Goal: Answer question/provide support: Answer question/provide support

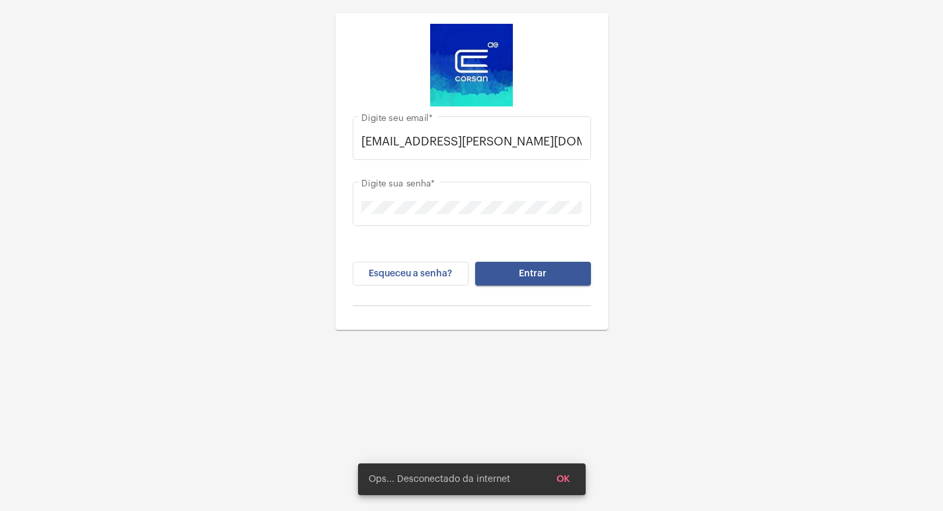
click at [544, 267] on button "Entrar" at bounding box center [533, 274] width 116 height 24
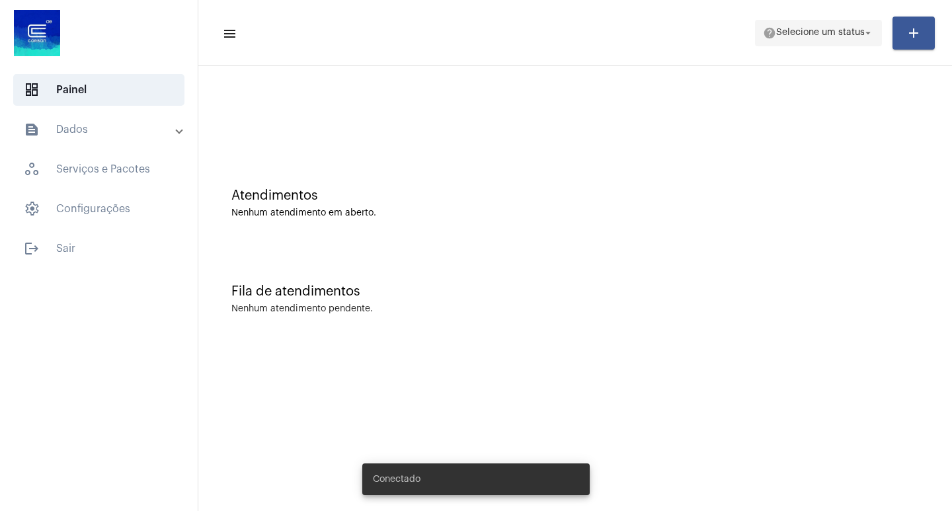
click at [870, 32] on mat-icon "arrow_drop_down" at bounding box center [869, 33] width 12 height 12
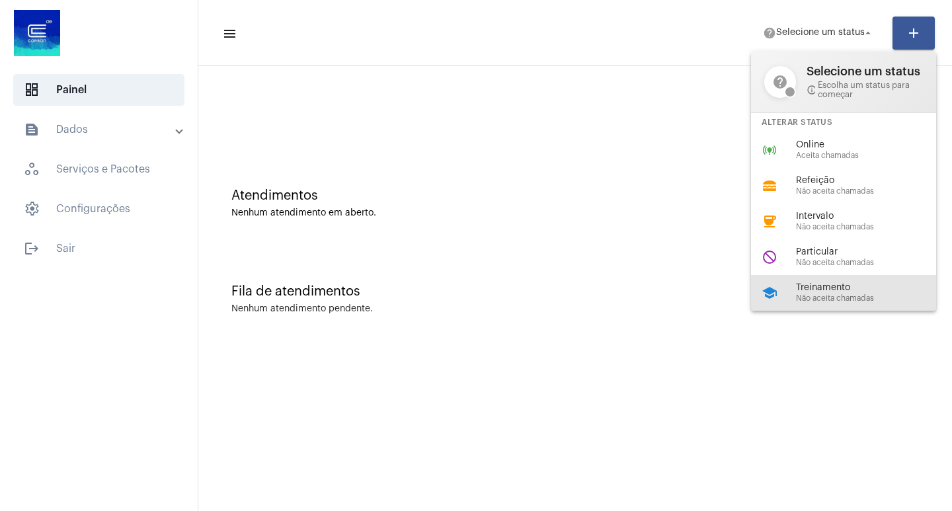
click at [825, 291] on span "Treinamento" at bounding box center [871, 288] width 151 height 10
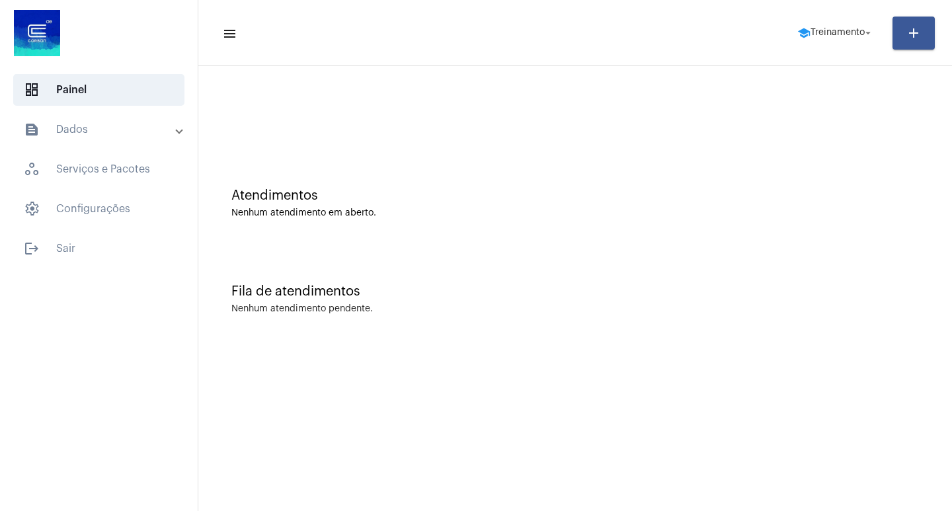
click at [523, 325] on div "Fila de atendimentos Nenhum atendimento pendente." at bounding box center [575, 293] width 741 height 96
click at [76, 124] on mat-panel-title "text_snippet_outlined Dados" at bounding box center [100, 130] width 153 height 16
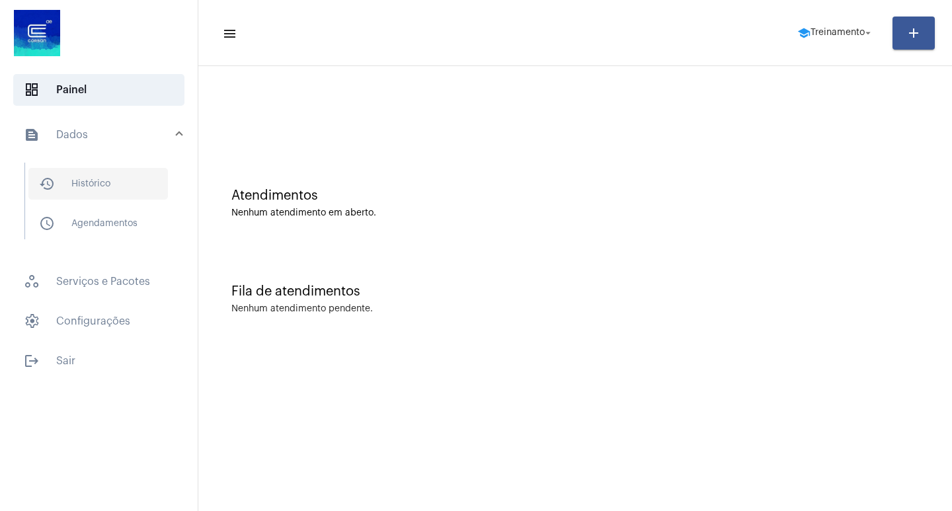
click at [89, 181] on span "history_outlined Histórico" at bounding box center [98, 184] width 140 height 32
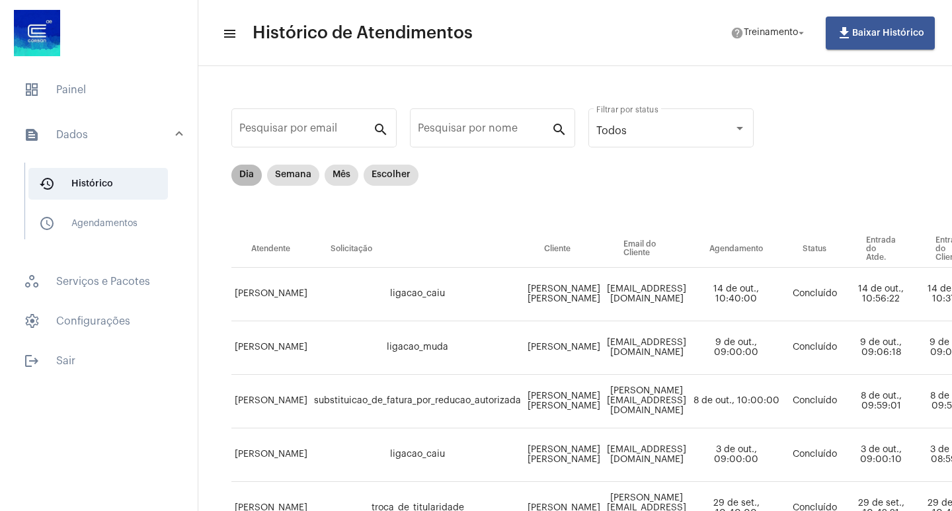
click at [246, 175] on mat-chip "Dia" at bounding box center [247, 175] width 30 height 21
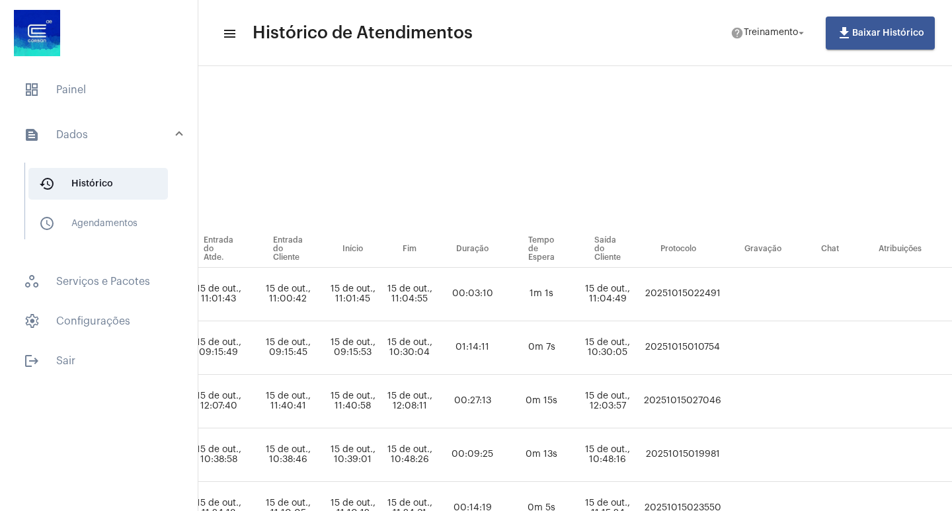
scroll to position [0, 595]
drag, startPoint x: 788, startPoint y: 396, endPoint x: 712, endPoint y: 407, distance: 77.5
click at [712, 407] on td "20251015027046" at bounding box center [682, 402] width 84 height 54
copy td "20251015027046"
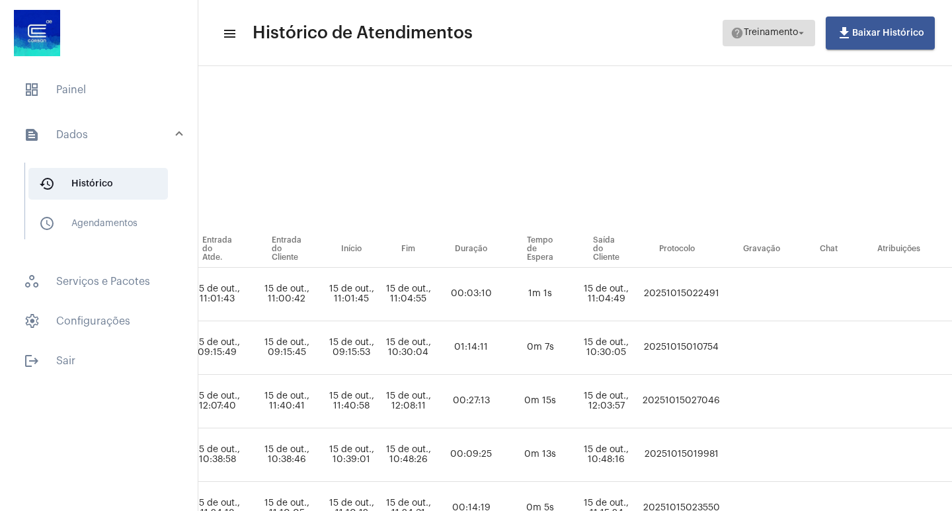
click at [801, 32] on mat-icon "arrow_drop_down" at bounding box center [802, 33] width 12 height 12
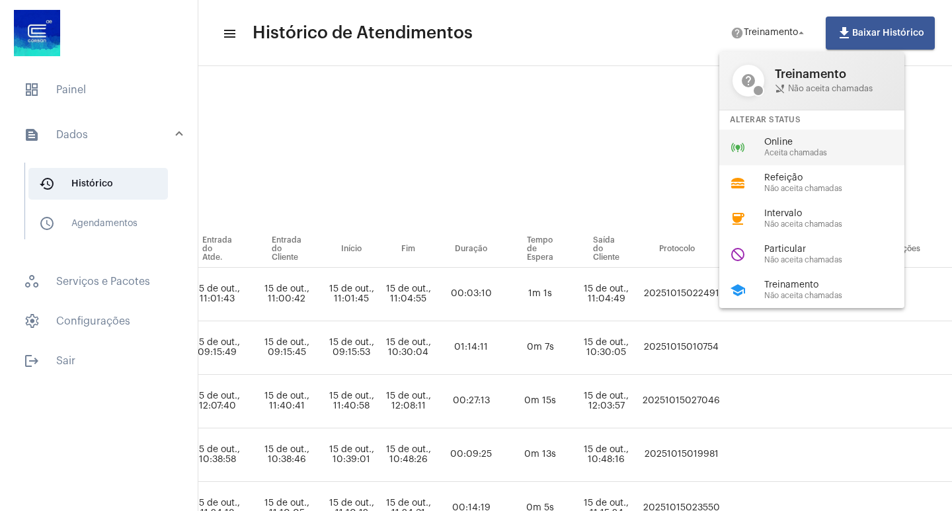
click at [786, 151] on span "Aceita chamadas" at bounding box center [840, 153] width 151 height 9
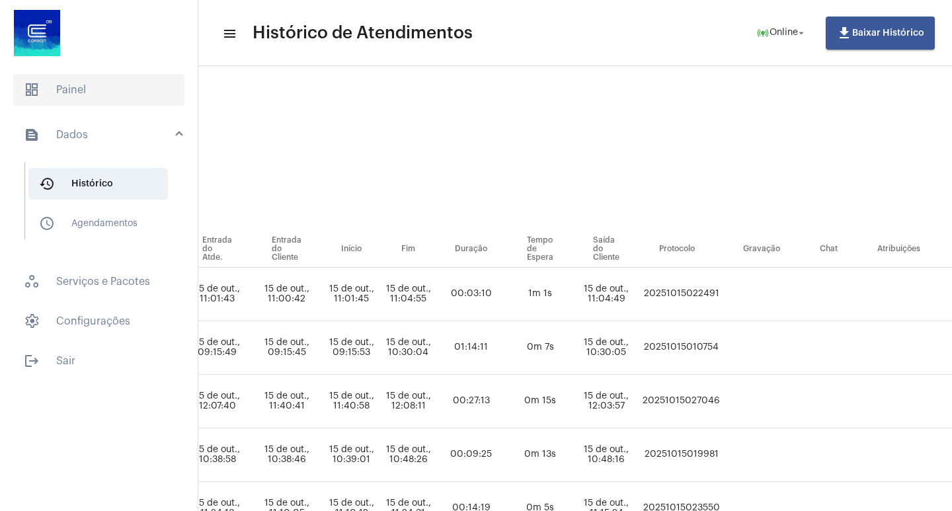
click at [99, 95] on span "dashboard Painel" at bounding box center [98, 90] width 171 height 32
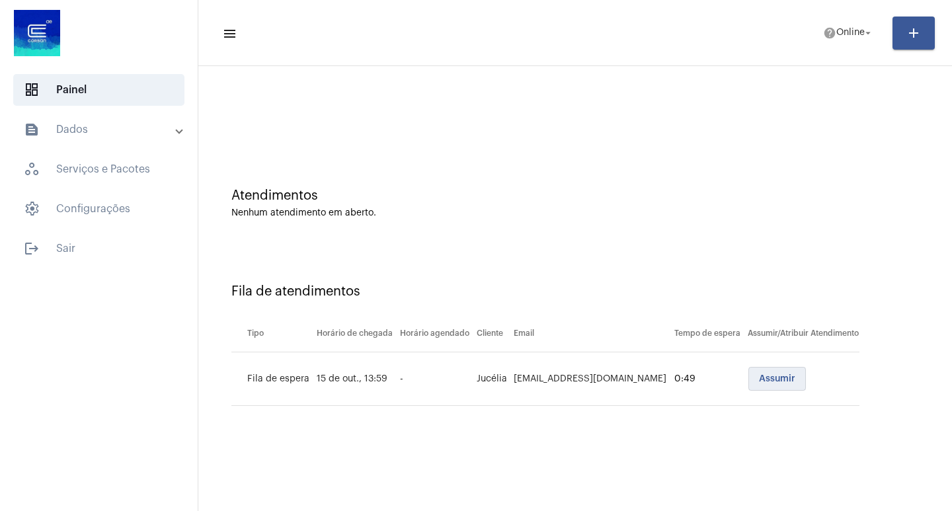
click at [763, 378] on span "Assumir" at bounding box center [777, 378] width 36 height 9
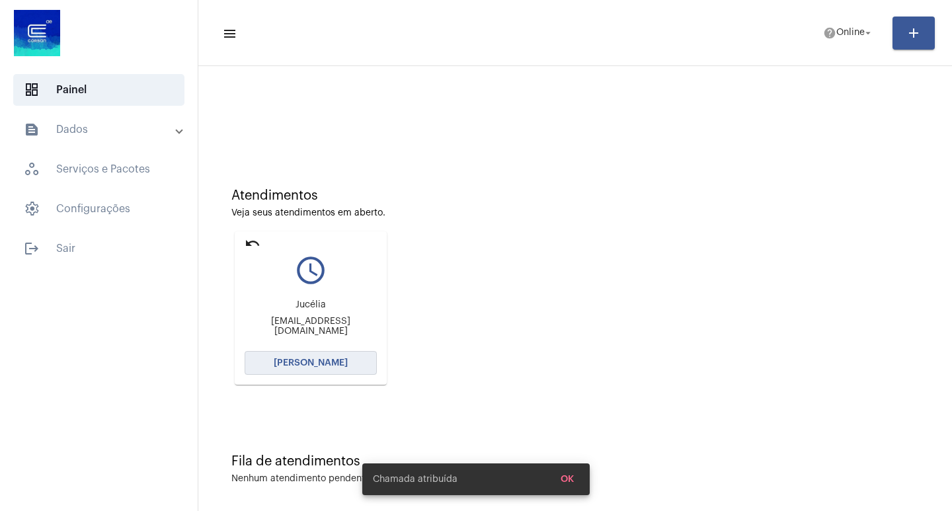
click at [337, 362] on span "[PERSON_NAME]" at bounding box center [311, 363] width 74 height 9
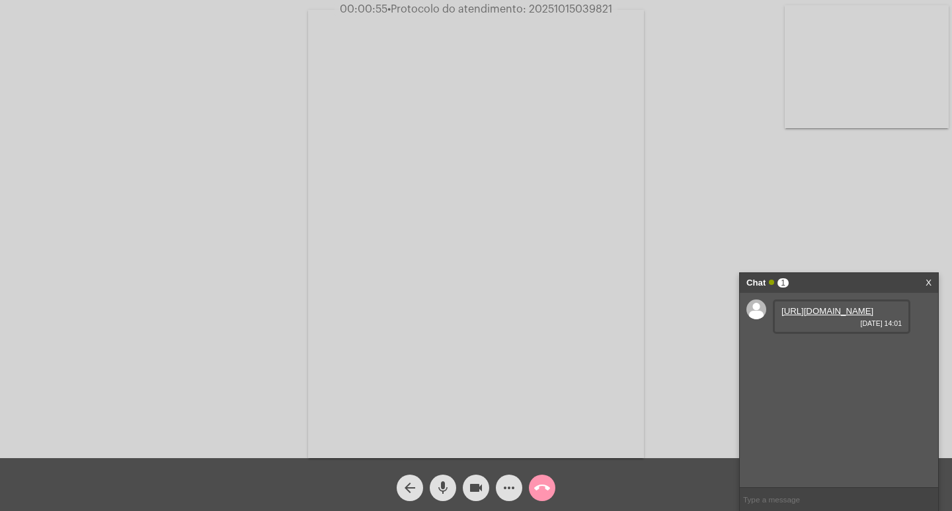
click at [822, 316] on link "[URL][DOMAIN_NAME]" at bounding box center [828, 311] width 92 height 10
click at [816, 316] on link "[URL][DOMAIN_NAME]" at bounding box center [828, 311] width 92 height 10
click at [820, 354] on link "[URL][DOMAIN_NAME]" at bounding box center [828, 349] width 92 height 10
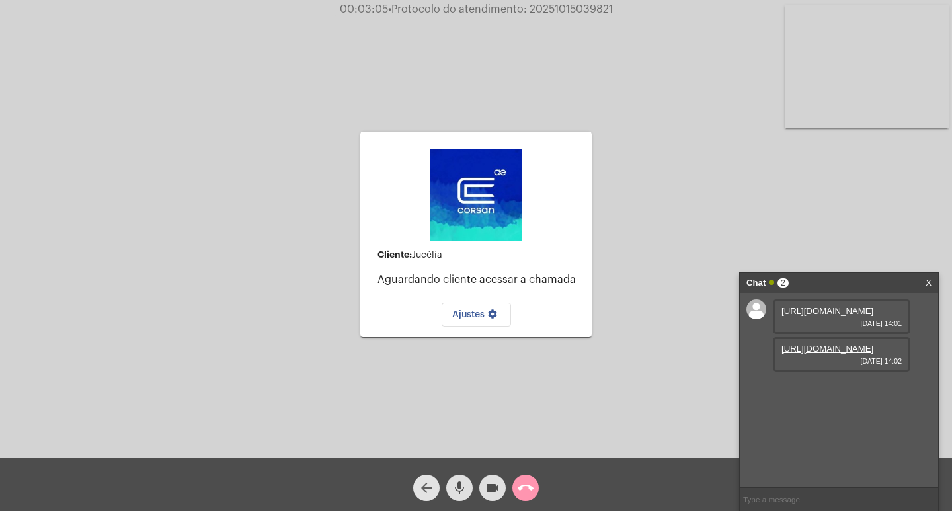
click at [427, 484] on mat-icon "arrow_back" at bounding box center [427, 488] width 16 height 16
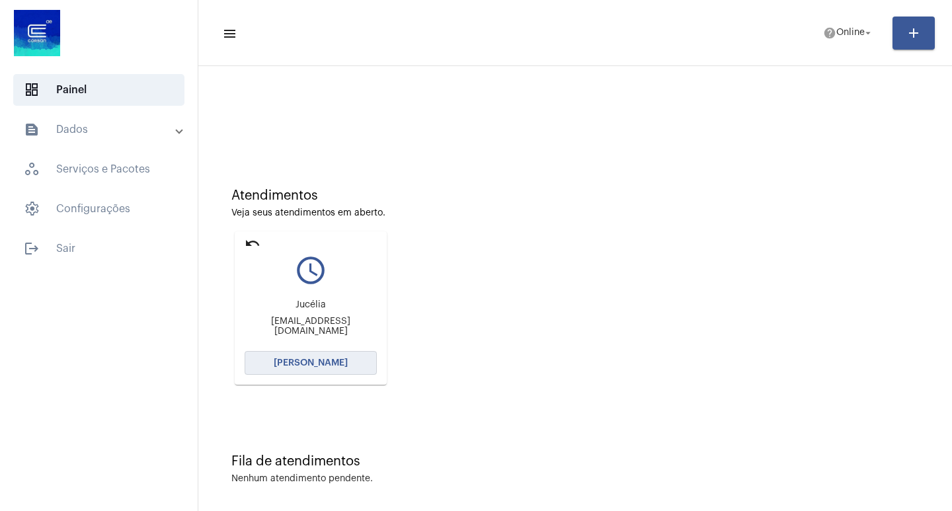
click at [302, 359] on button "[PERSON_NAME]" at bounding box center [311, 363] width 132 height 24
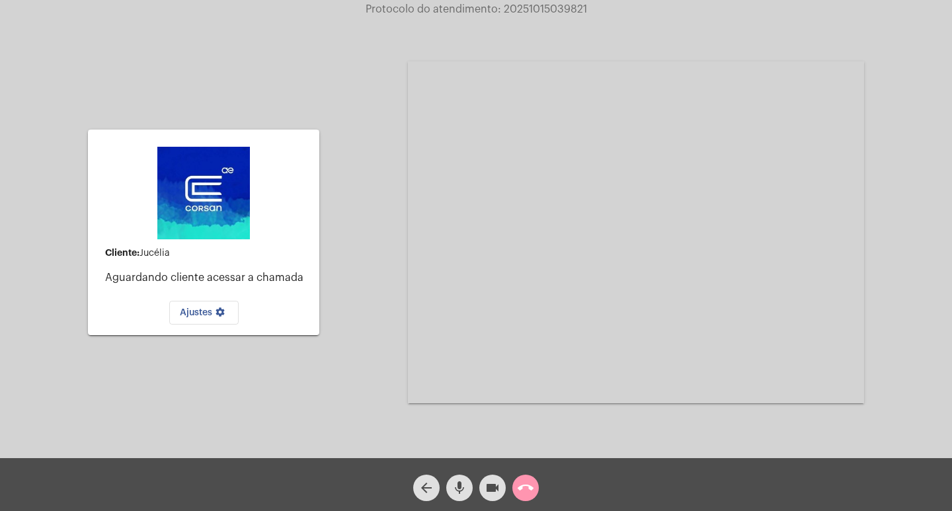
click at [491, 482] on mat-icon "videocam" at bounding box center [493, 488] width 16 height 16
click at [462, 484] on mat-icon "mic" at bounding box center [460, 488] width 16 height 16
click at [526, 482] on mat-icon "call_end" at bounding box center [526, 488] width 16 height 16
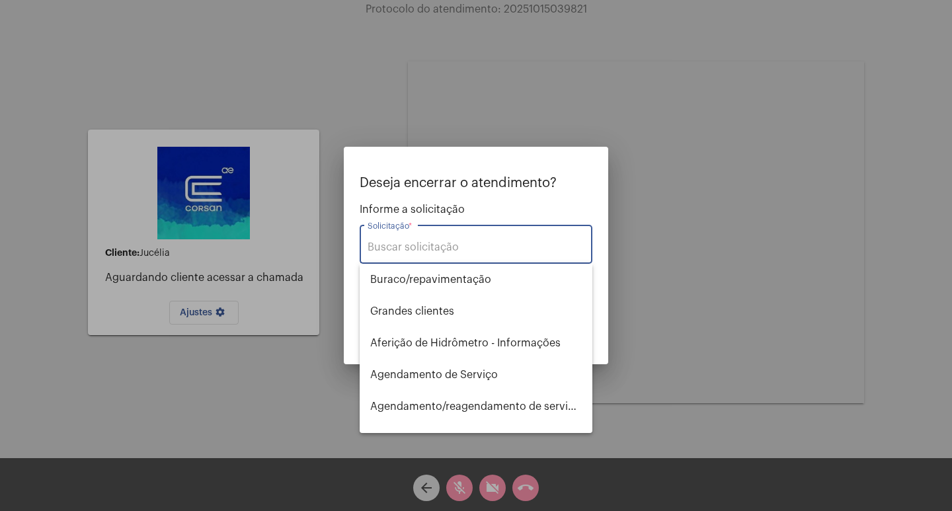
click at [454, 249] on input "Solicitação *" at bounding box center [476, 247] width 217 height 12
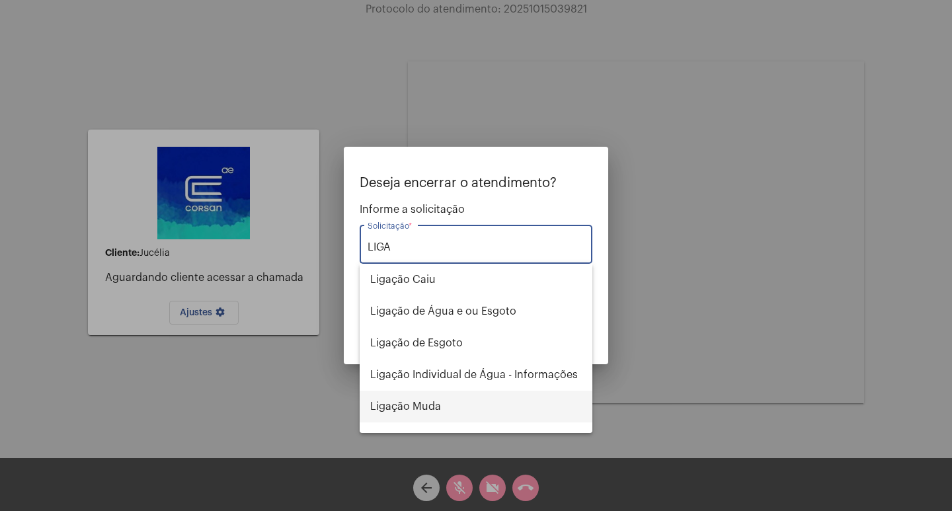
click at [436, 403] on span "Ligação Muda" at bounding box center [476, 407] width 212 height 32
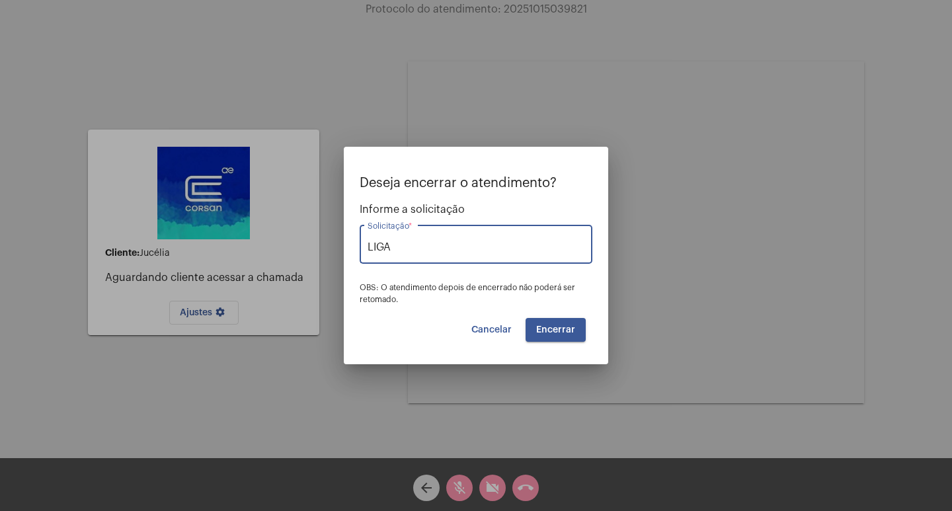
type input "Ligação Muda"
click at [558, 324] on button "Encerrar" at bounding box center [556, 330] width 60 height 24
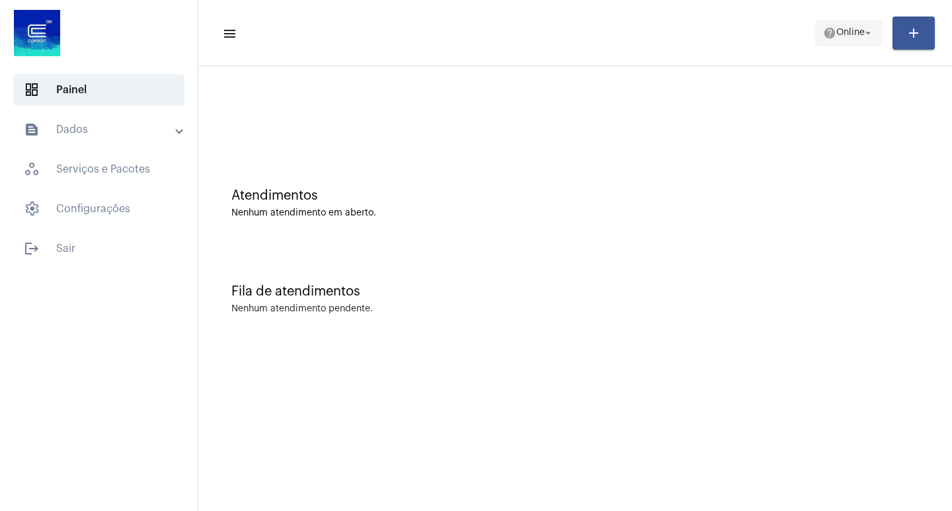
click at [871, 24] on span "help Online arrow_drop_down" at bounding box center [849, 33] width 51 height 24
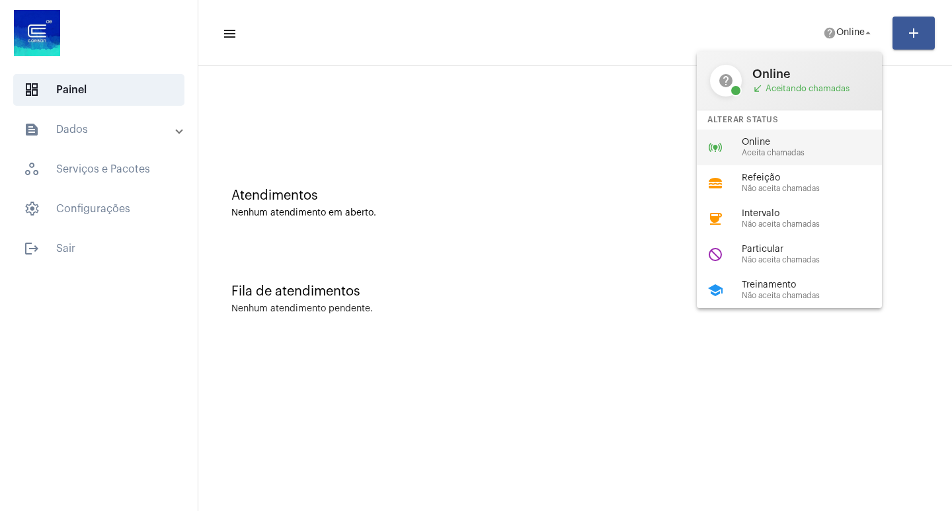
click at [767, 140] on span "Online" at bounding box center [817, 143] width 151 height 10
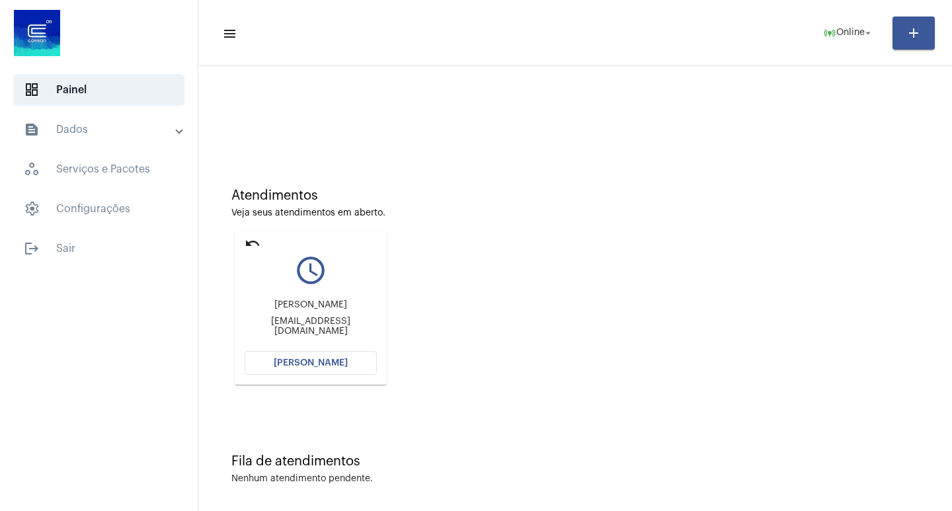
click at [286, 361] on mat-sidenav-content "menu online_prediction Online arrow_drop_down add Atendimentos Veja seus atendi…" at bounding box center [575, 255] width 754 height 511
click at [286, 362] on span "[PERSON_NAME]" at bounding box center [311, 363] width 74 height 9
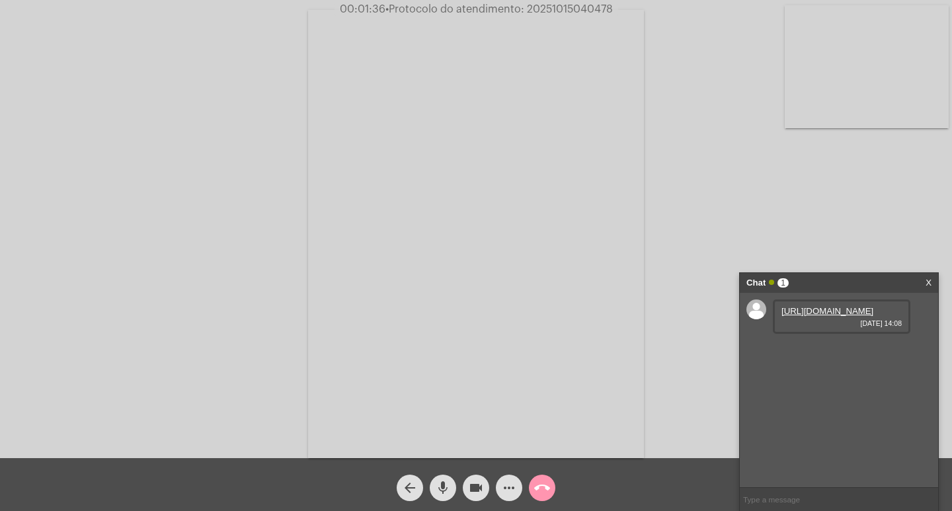
click at [837, 316] on link "[URL][DOMAIN_NAME]" at bounding box center [828, 311] width 92 height 10
click at [825, 316] on link "[URL][DOMAIN_NAME]" at bounding box center [828, 311] width 92 height 10
click at [473, 485] on mat-icon "videocam" at bounding box center [476, 488] width 16 height 16
click at [440, 487] on mat-icon "mic" at bounding box center [443, 488] width 16 height 16
click at [439, 489] on mat-icon "mic_off" at bounding box center [443, 488] width 16 height 16
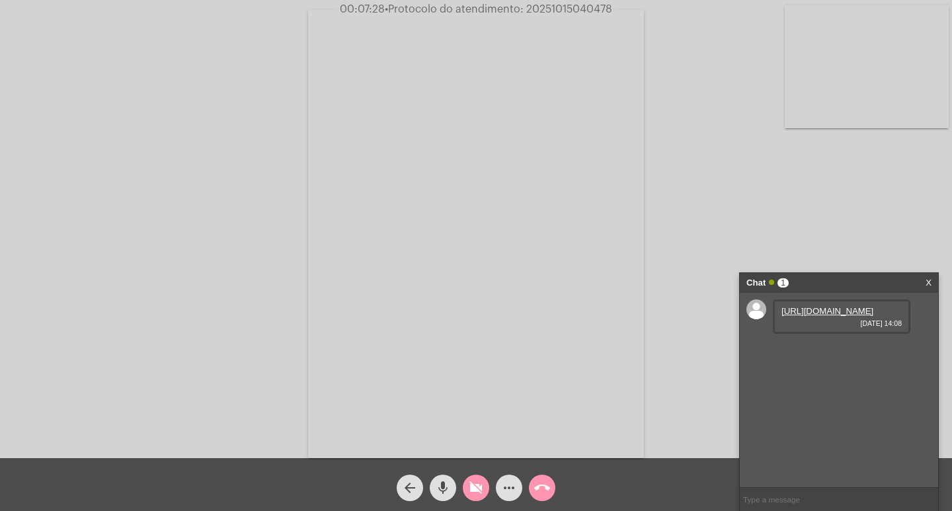
click at [437, 482] on mat-icon "mic" at bounding box center [443, 488] width 16 height 16
click at [472, 492] on mat-icon "videocam_off" at bounding box center [476, 488] width 16 height 16
click at [444, 489] on mat-icon "mic_off" at bounding box center [443, 488] width 16 height 16
click at [477, 486] on mat-icon "videocam" at bounding box center [476, 488] width 16 height 16
click at [446, 489] on mat-icon "mic" at bounding box center [443, 488] width 16 height 16
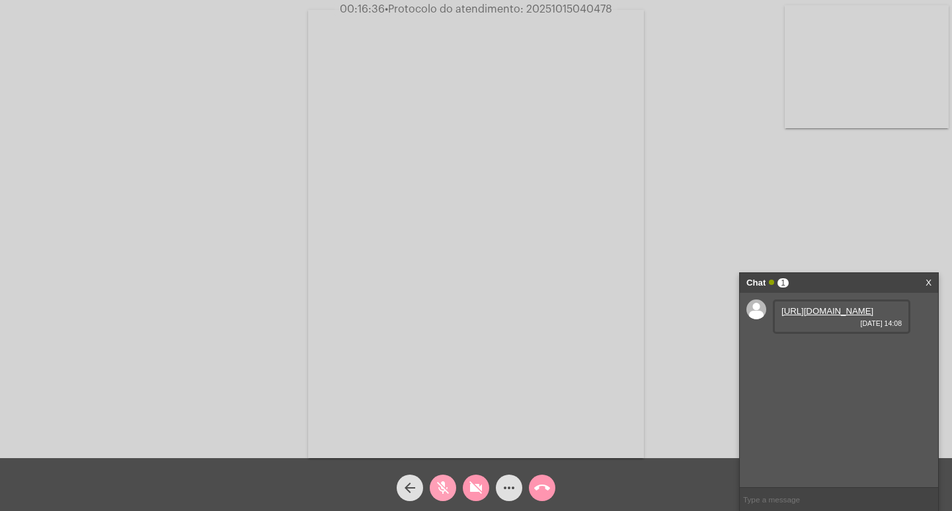
click at [449, 485] on mat-icon "mic_off" at bounding box center [443, 488] width 16 height 16
click at [481, 487] on mat-icon "videocam_off" at bounding box center [476, 488] width 16 height 16
click at [477, 487] on mat-icon "videocam" at bounding box center [476, 488] width 16 height 16
click at [445, 484] on mat-icon "mic" at bounding box center [443, 488] width 16 height 16
drag, startPoint x: 478, startPoint y: 491, endPoint x: 467, endPoint y: 489, distance: 10.7
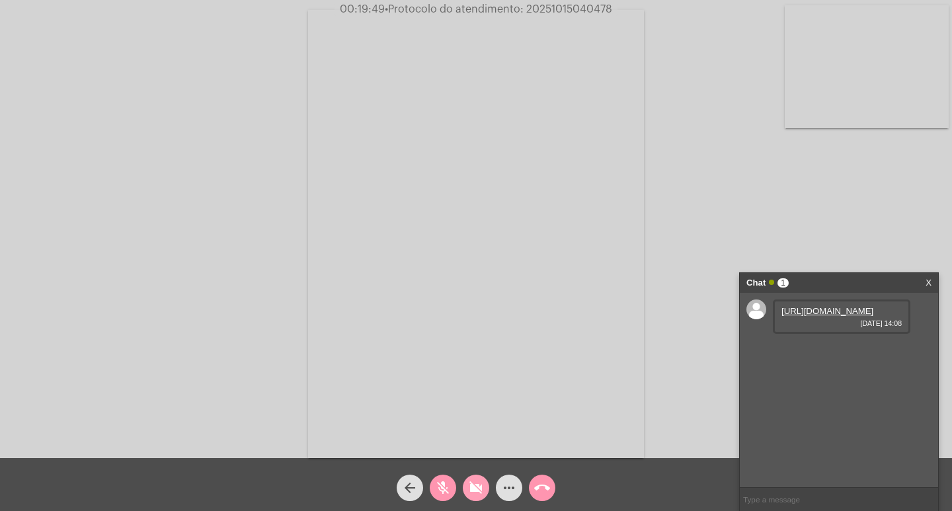
click at [478, 488] on mat-icon "videocam_off" at bounding box center [476, 488] width 16 height 16
click at [444, 486] on mat-icon "mic_off" at bounding box center [443, 488] width 16 height 16
click at [446, 484] on mat-icon "mic" at bounding box center [443, 488] width 16 height 16
click at [477, 485] on mat-icon "videocam" at bounding box center [476, 488] width 16 height 16
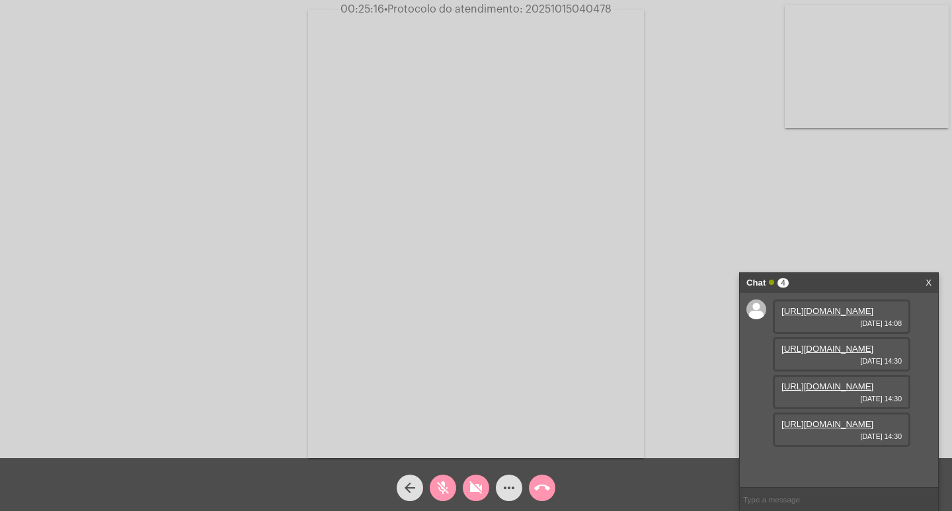
click at [478, 490] on mat-icon "videocam_off" at bounding box center [476, 488] width 16 height 16
click at [444, 487] on mat-icon "mic_off" at bounding box center [443, 488] width 16 height 16
click at [443, 482] on mat-icon "mic" at bounding box center [443, 488] width 16 height 16
click at [470, 484] on mat-icon "videocam" at bounding box center [476, 488] width 16 height 16
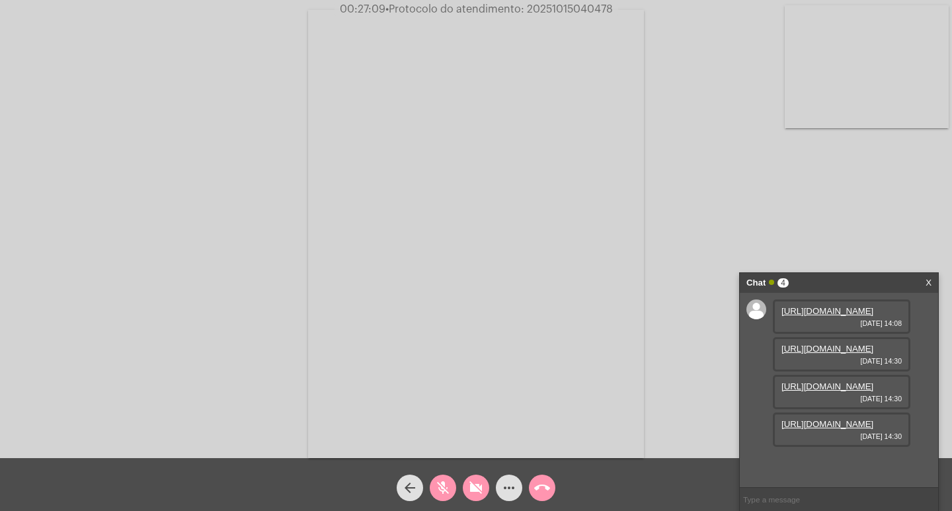
click at [444, 490] on mat-icon "mic_off" at bounding box center [443, 488] width 16 height 16
click at [444, 488] on mat-icon "mic" at bounding box center [443, 488] width 16 height 16
click at [441, 483] on mat-icon "mic_off" at bounding box center [443, 488] width 16 height 16
click at [443, 488] on mat-icon "mic" at bounding box center [443, 488] width 16 height 16
click at [444, 491] on mat-icon "mic_off" at bounding box center [443, 488] width 16 height 16
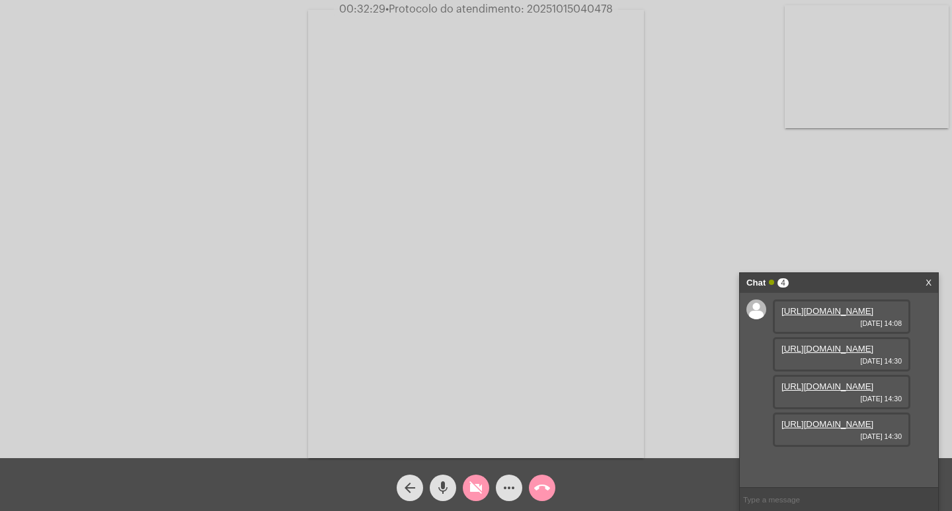
click at [474, 489] on mat-icon "videocam_off" at bounding box center [476, 488] width 16 height 16
click at [444, 487] on mat-icon "mic" at bounding box center [443, 488] width 16 height 16
click at [474, 485] on mat-icon "videocam" at bounding box center [476, 488] width 16 height 16
click at [474, 485] on mat-icon "videocam_off" at bounding box center [476, 488] width 16 height 16
click at [474, 483] on mat-icon "videocam" at bounding box center [476, 488] width 16 height 16
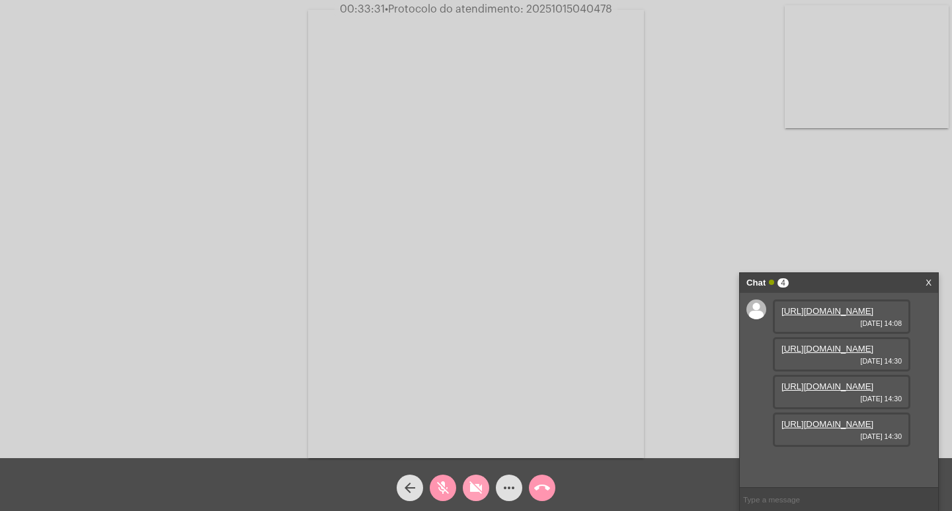
click at [474, 483] on mat-icon "videocam_off" at bounding box center [476, 488] width 16 height 16
click at [445, 486] on mat-icon "mic_off" at bounding box center [443, 488] width 16 height 16
click at [847, 429] on link "[URL][DOMAIN_NAME]" at bounding box center [828, 424] width 92 height 10
click at [829, 207] on div "Acessando Câmera e Microfone..." at bounding box center [476, 232] width 950 height 458
click at [811, 429] on link "[URL][DOMAIN_NAME]" at bounding box center [828, 424] width 92 height 10
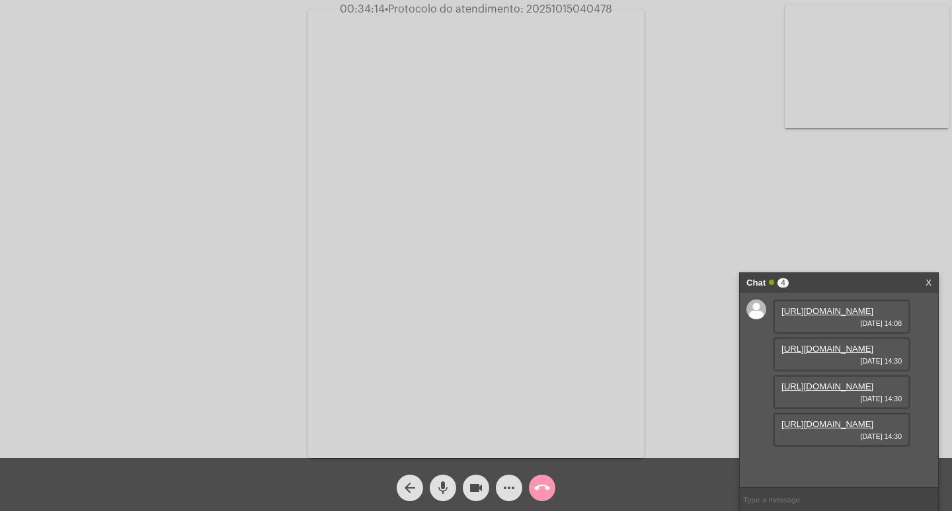
scroll to position [0, 0]
click at [858, 316] on link "[URL][DOMAIN_NAME]" at bounding box center [828, 311] width 92 height 10
click at [845, 354] on link "[URL][DOMAIN_NAME]" at bounding box center [828, 349] width 92 height 10
click at [541, 487] on mat-icon "call_end" at bounding box center [542, 488] width 16 height 16
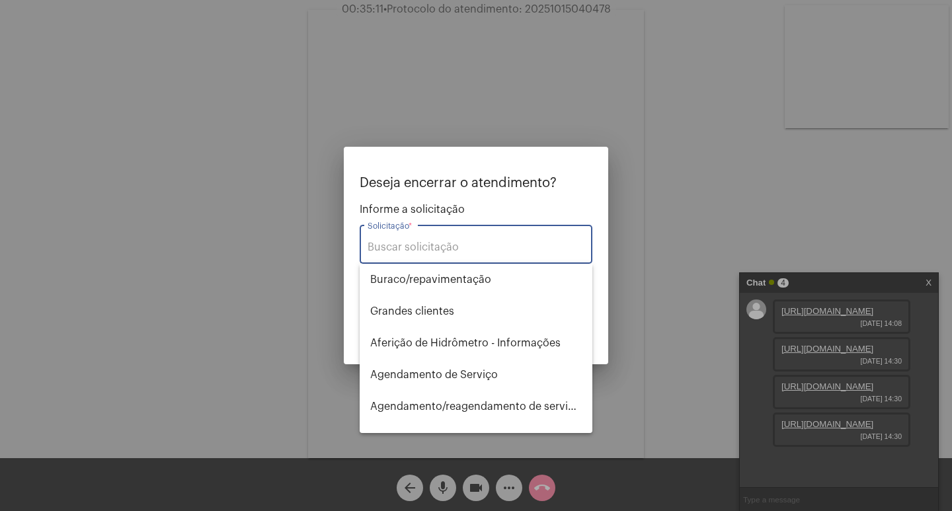
click at [394, 250] on input "Solicitação *" at bounding box center [476, 247] width 217 height 12
type input "I"
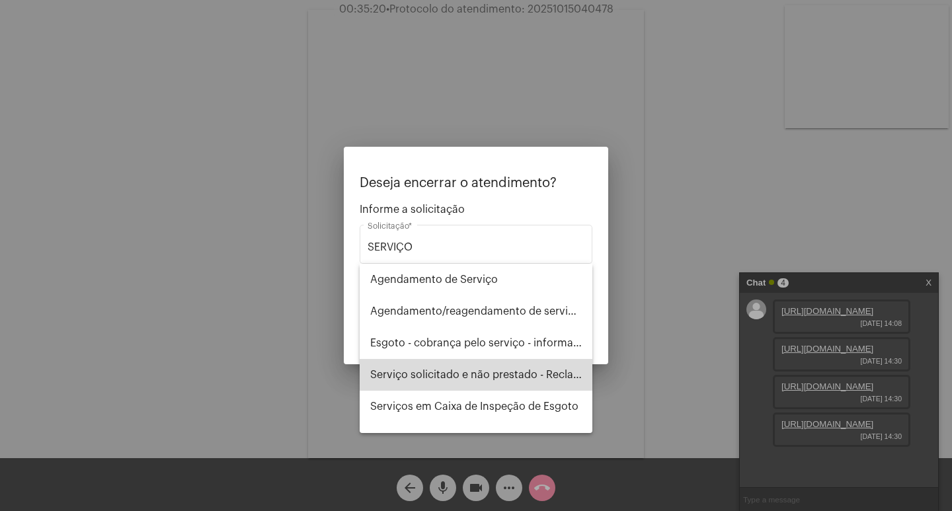
click at [480, 381] on span "Serviço solicitado e não prestado - Reclamação" at bounding box center [476, 375] width 212 height 32
type input "Serviço solicitado e não prestado - Reclamação"
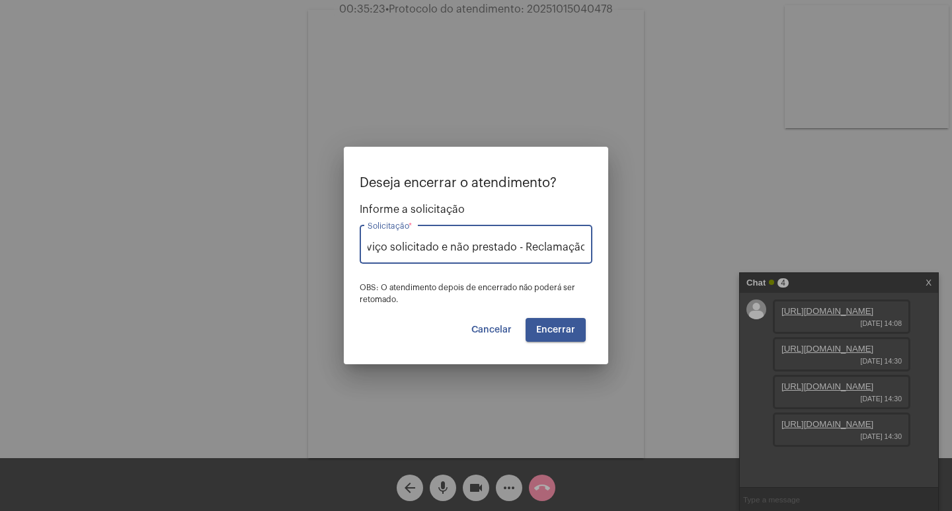
click at [571, 333] on span "Encerrar" at bounding box center [555, 329] width 39 height 9
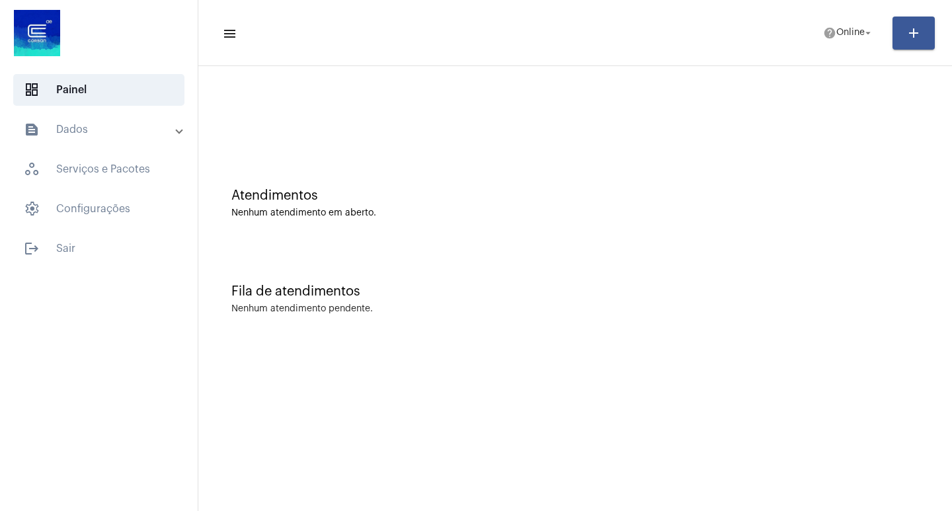
click at [98, 127] on mat-panel-title "text_snippet_outlined Dados" at bounding box center [100, 130] width 153 height 16
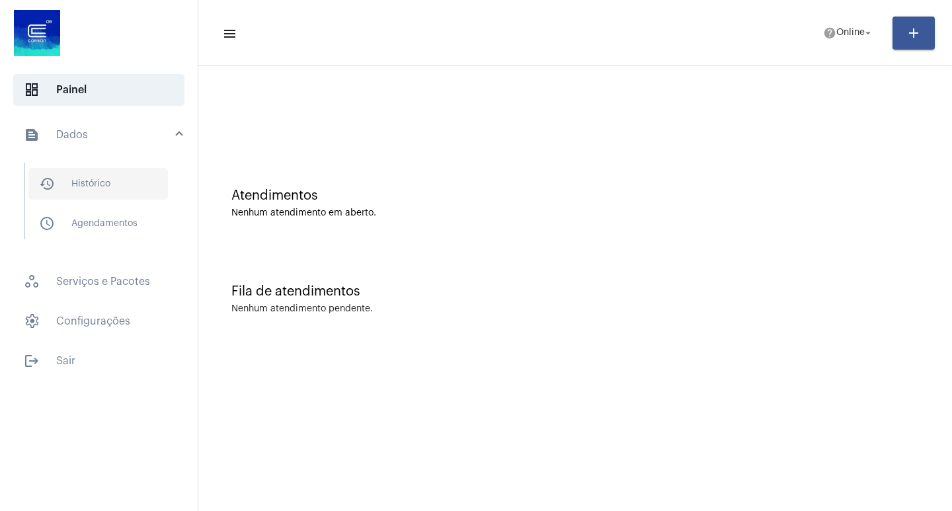
click at [104, 185] on span "history_outlined Histórico" at bounding box center [98, 184] width 140 height 32
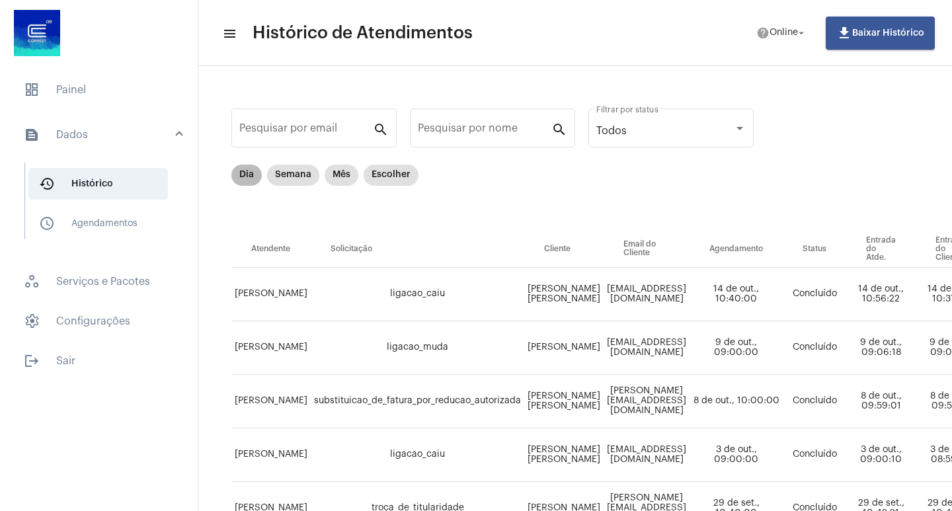
click at [249, 173] on mat-chip "Dia" at bounding box center [247, 175] width 30 height 21
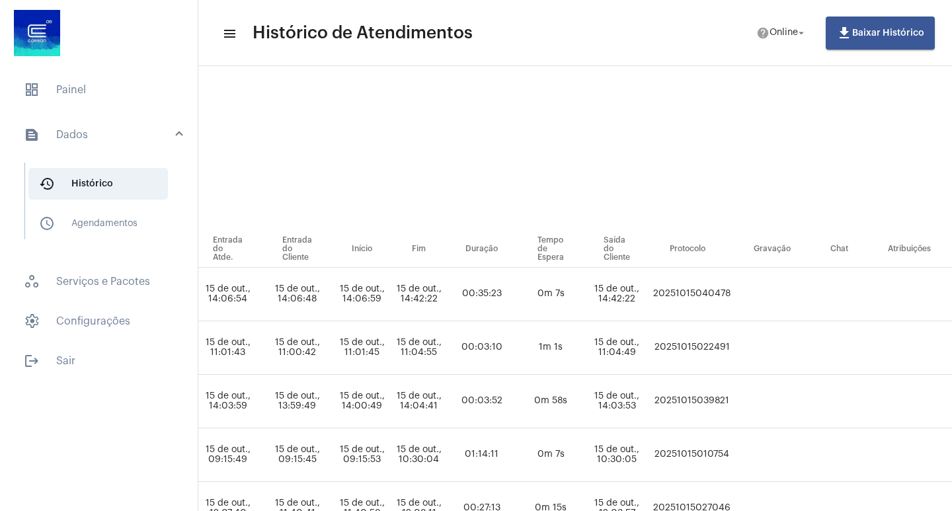
scroll to position [0, 682]
drag, startPoint x: 718, startPoint y: 295, endPoint x: 802, endPoint y: 296, distance: 83.3
click at [802, 296] on tr "[PERSON_NAME] servico_solicitado_e_nao_prestado_reclamacao [PERSON_NAME] [EMAIL…" at bounding box center [274, 295] width 1449 height 54
copy td "20251015040478"
click at [92, 91] on span "dashboard Painel" at bounding box center [98, 90] width 171 height 32
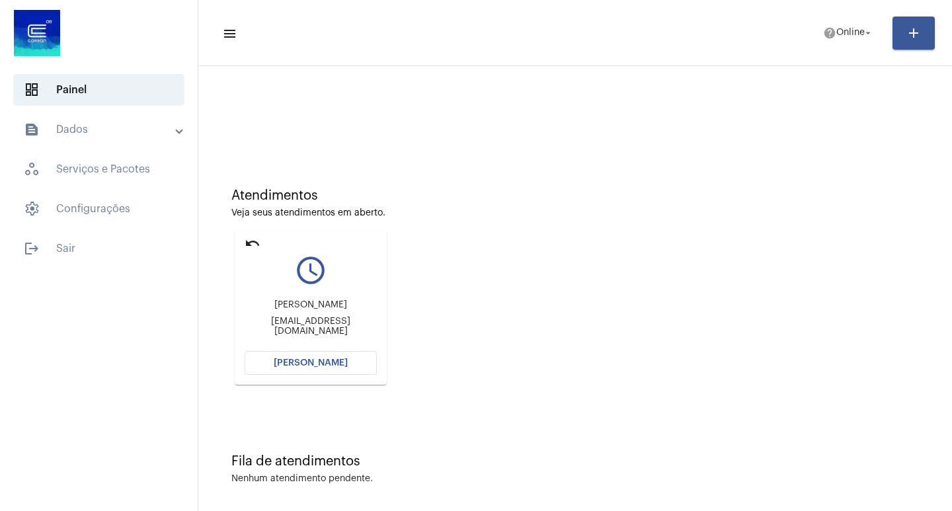
click at [294, 370] on button "[PERSON_NAME]" at bounding box center [311, 363] width 132 height 24
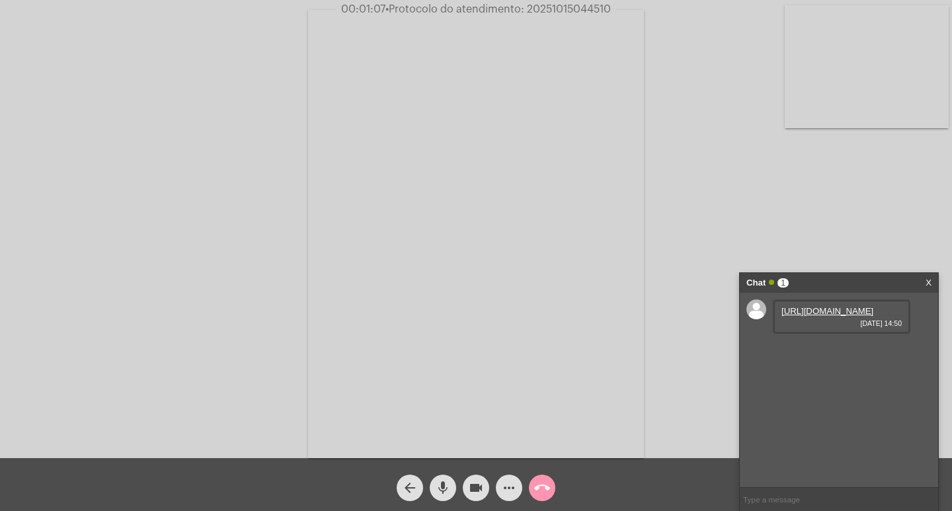
click at [923, 390] on div "[URL][DOMAIN_NAME] [DATE] 14:50" at bounding box center [839, 390] width 198 height 194
click at [835, 316] on link "[URL][DOMAIN_NAME]" at bounding box center [828, 311] width 92 height 10
click at [808, 316] on link "[URL][DOMAIN_NAME]" at bounding box center [828, 311] width 92 height 10
click at [476, 486] on mat-icon "videocam" at bounding box center [476, 488] width 16 height 16
click at [441, 488] on mat-icon "mic" at bounding box center [443, 488] width 16 height 16
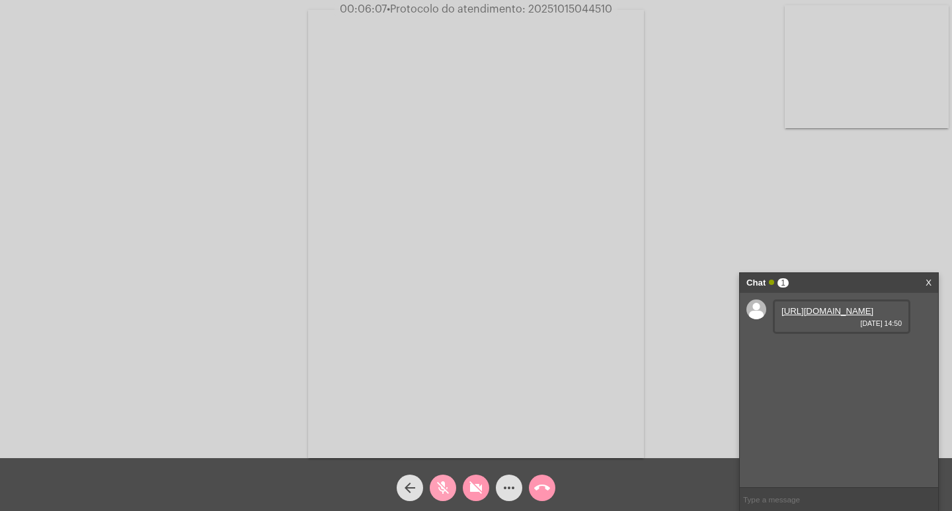
click at [445, 480] on span "mic_off" at bounding box center [443, 488] width 16 height 26
click at [482, 484] on mat-icon "videocam_off" at bounding box center [476, 488] width 16 height 16
click at [476, 487] on mat-icon "videocam" at bounding box center [476, 488] width 16 height 16
click at [445, 484] on mat-icon "mic" at bounding box center [443, 488] width 16 height 16
click at [439, 493] on mat-icon "mic_off" at bounding box center [443, 488] width 16 height 16
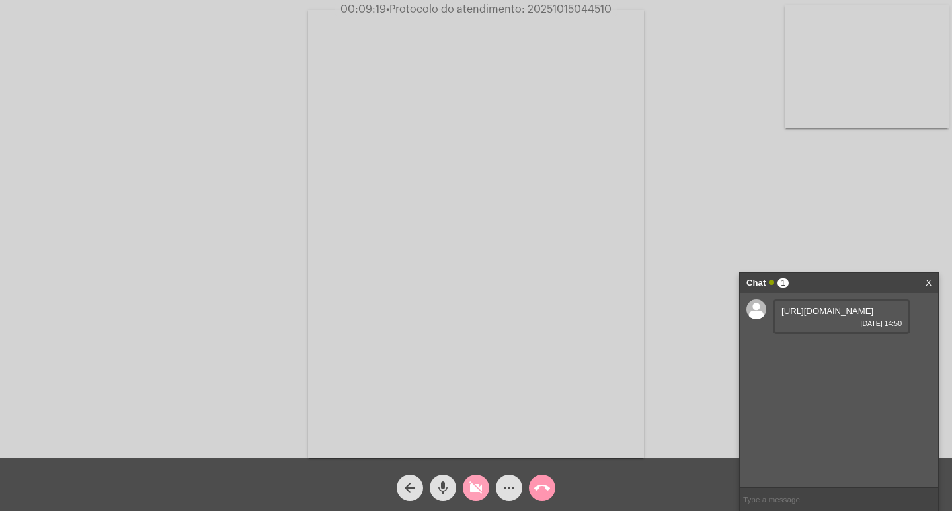
click at [478, 482] on mat-icon "videocam_off" at bounding box center [476, 488] width 16 height 16
click at [506, 490] on mat-icon "more_horiz" at bounding box center [509, 488] width 16 height 16
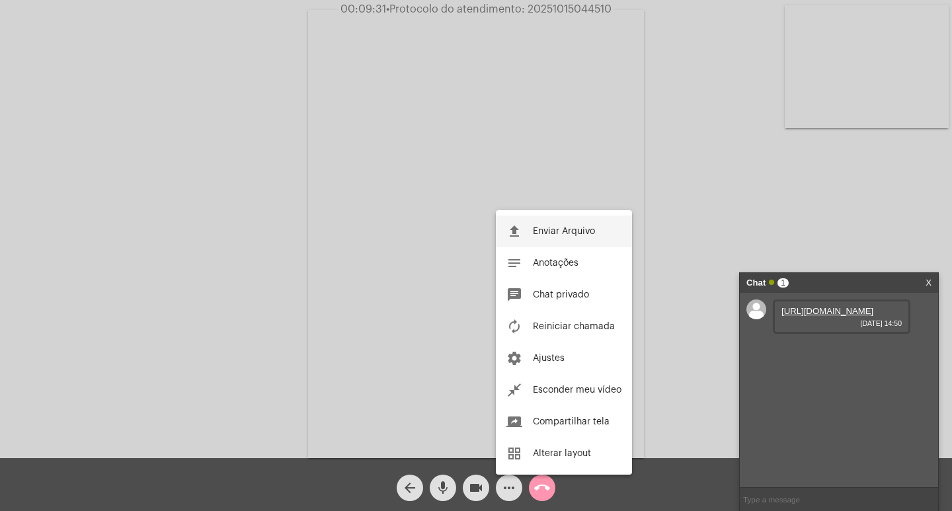
click at [571, 230] on span "Enviar Arquivo" at bounding box center [564, 231] width 62 height 9
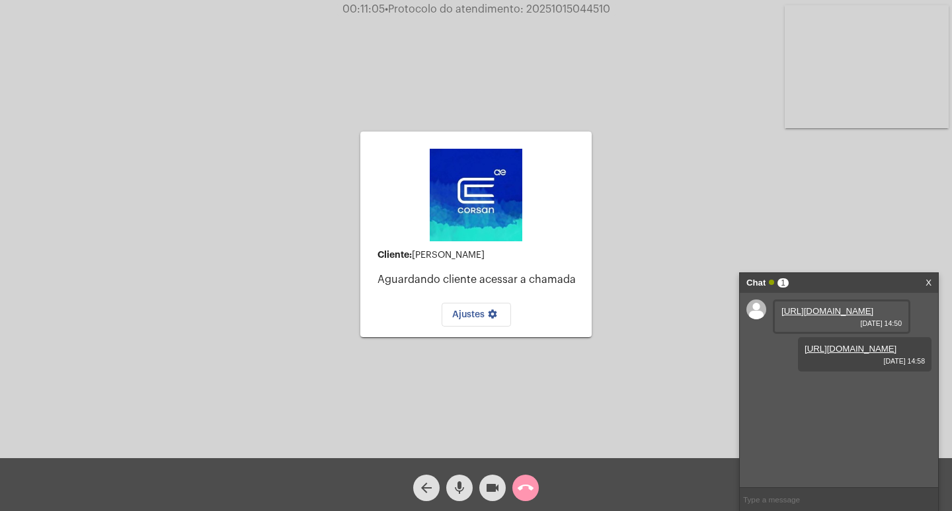
click at [418, 482] on button "arrow_back" at bounding box center [426, 488] width 26 height 26
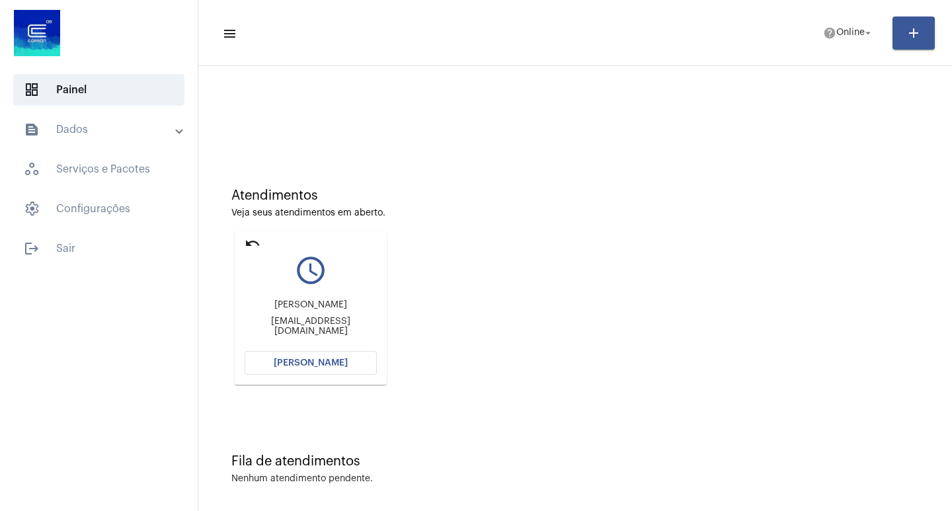
click at [293, 357] on button "[PERSON_NAME]" at bounding box center [311, 363] width 132 height 24
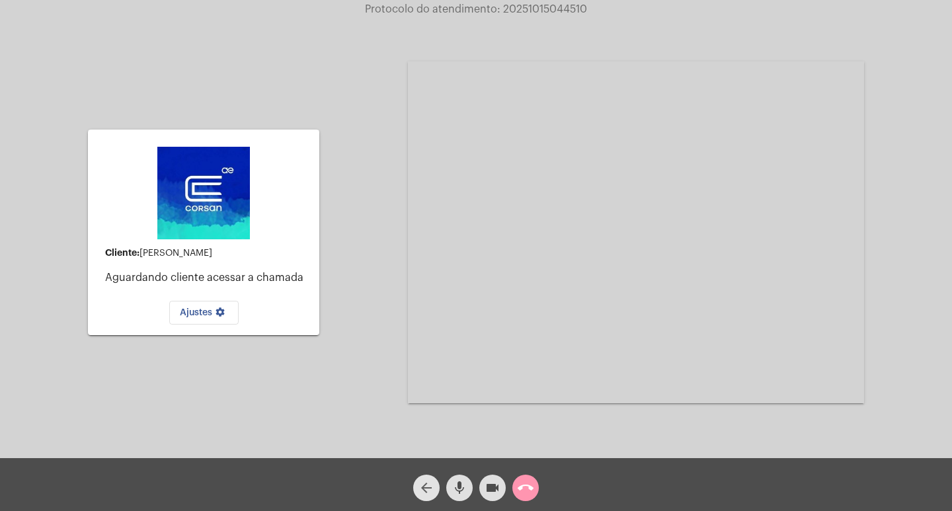
click at [423, 486] on mat-icon "arrow_back" at bounding box center [427, 488] width 16 height 16
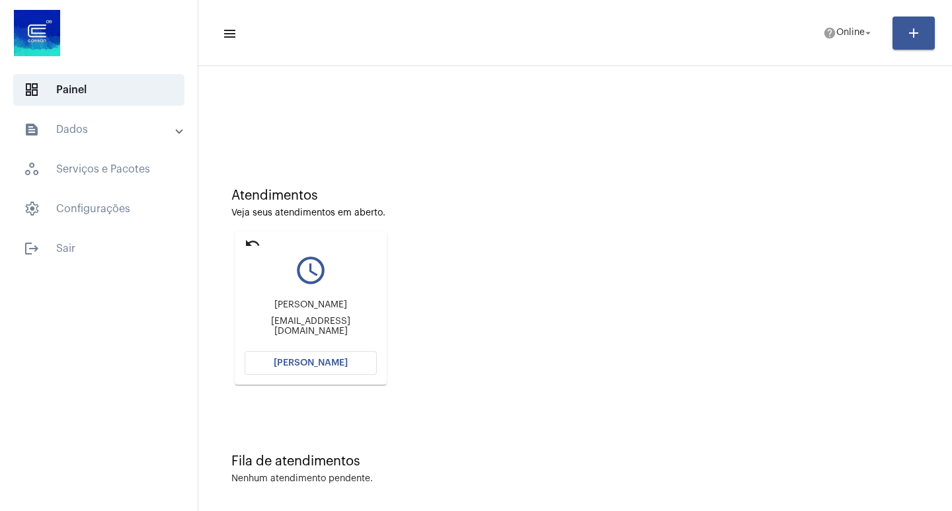
click at [297, 359] on span "[PERSON_NAME]" at bounding box center [311, 363] width 74 height 9
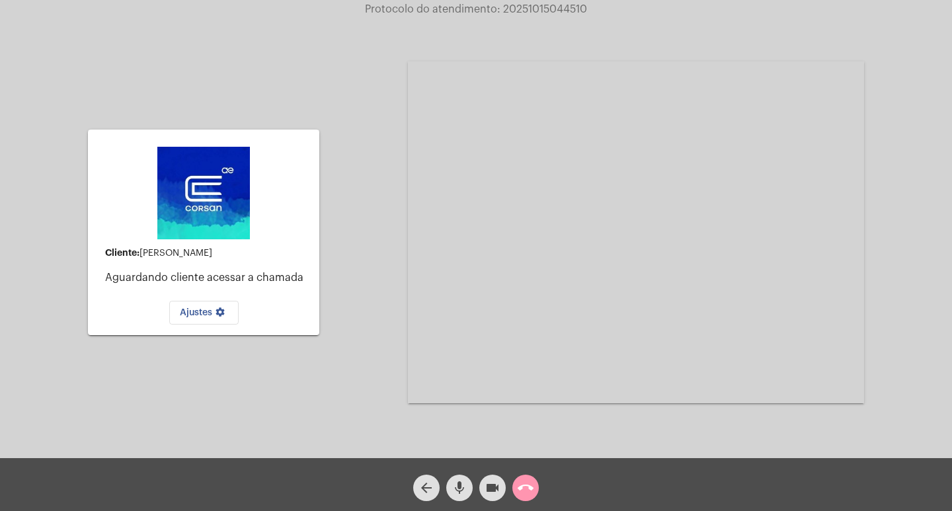
click at [493, 486] on mat-icon "videocam" at bounding box center [493, 488] width 16 height 16
click at [462, 486] on mat-icon "mic" at bounding box center [460, 488] width 16 height 16
click at [525, 484] on mat-icon "call_end" at bounding box center [526, 488] width 16 height 16
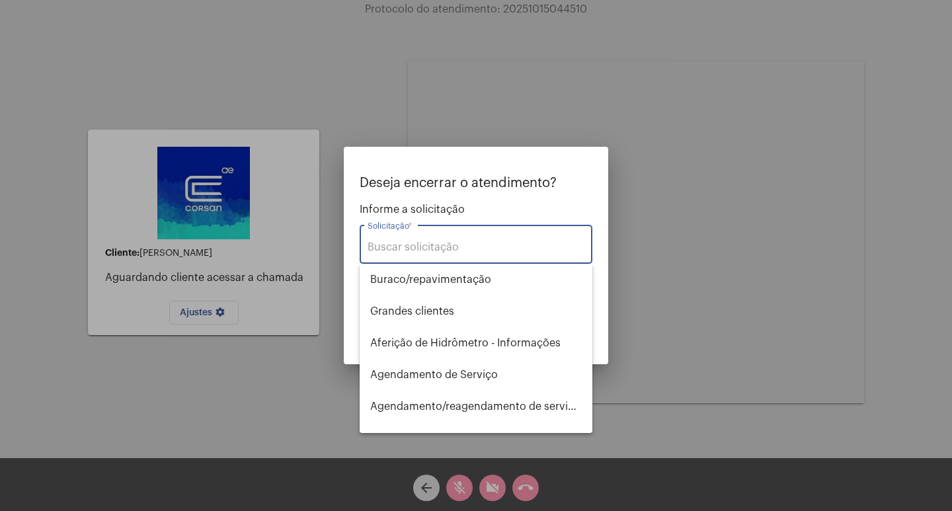
click at [431, 242] on input "Solicitação *" at bounding box center [476, 247] width 217 height 12
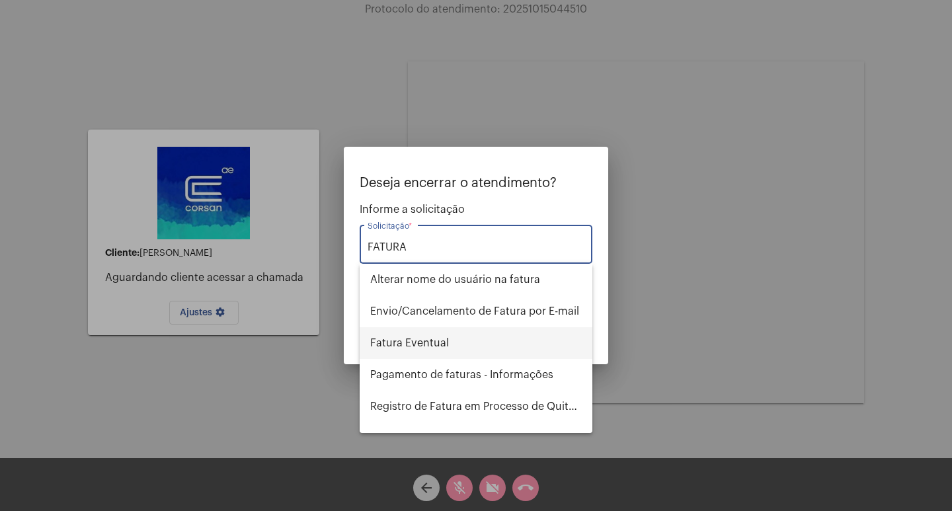
click at [423, 331] on span "Fatura Eventual" at bounding box center [476, 343] width 212 height 32
type input "Fatura Eventual"
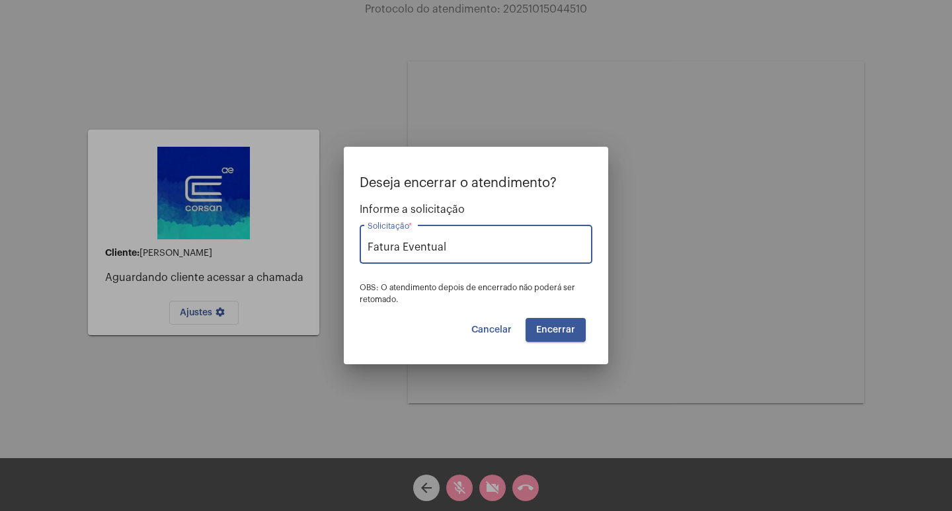
click at [554, 327] on span "Encerrar" at bounding box center [555, 329] width 39 height 9
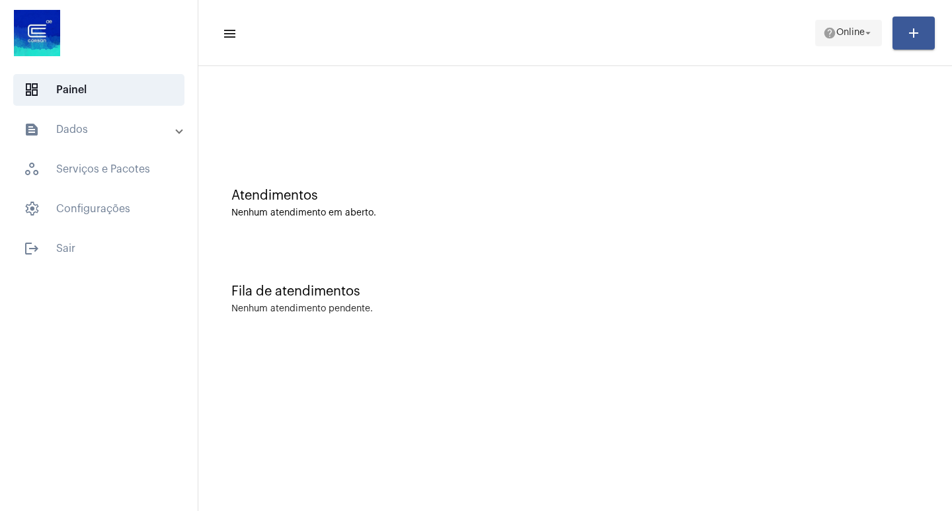
click at [876, 36] on button "help Online arrow_drop_down" at bounding box center [849, 33] width 67 height 26
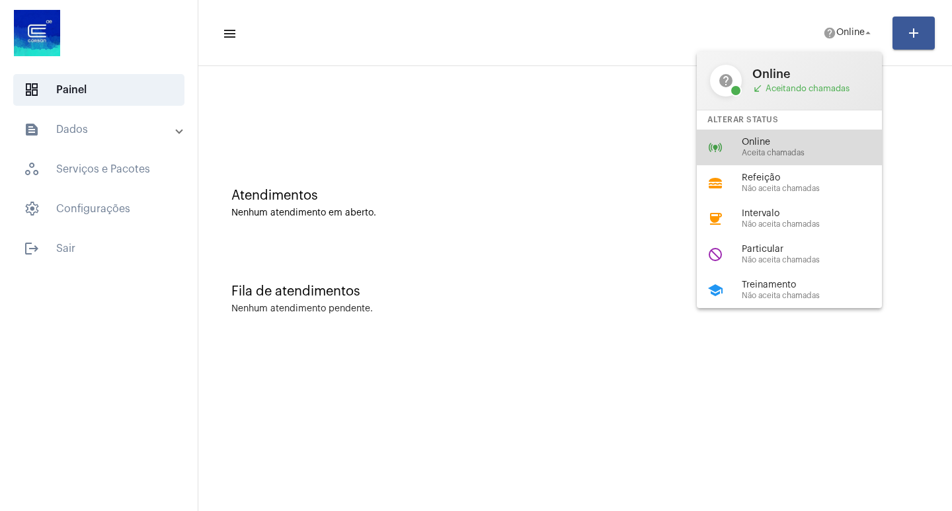
click at [812, 142] on span "Online" at bounding box center [817, 143] width 151 height 10
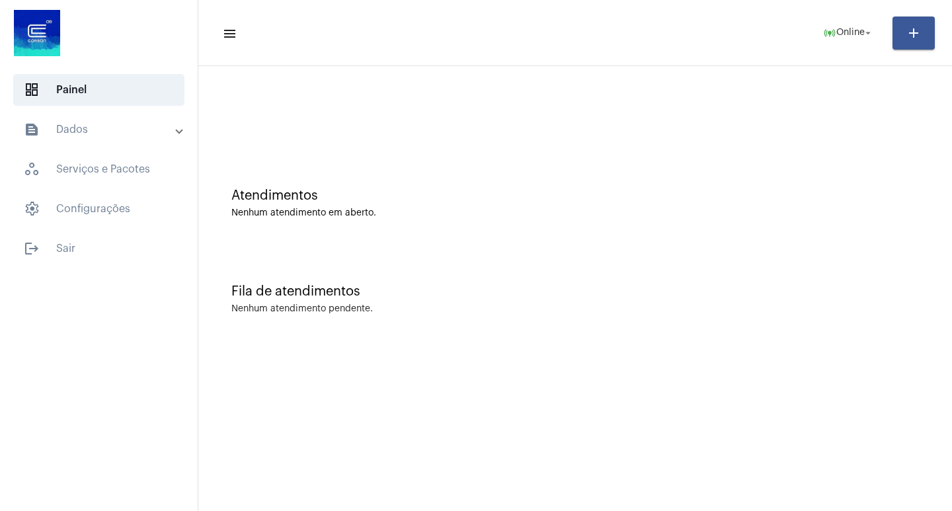
click at [120, 127] on mat-panel-title "text_snippet_outlined Dados" at bounding box center [100, 130] width 153 height 16
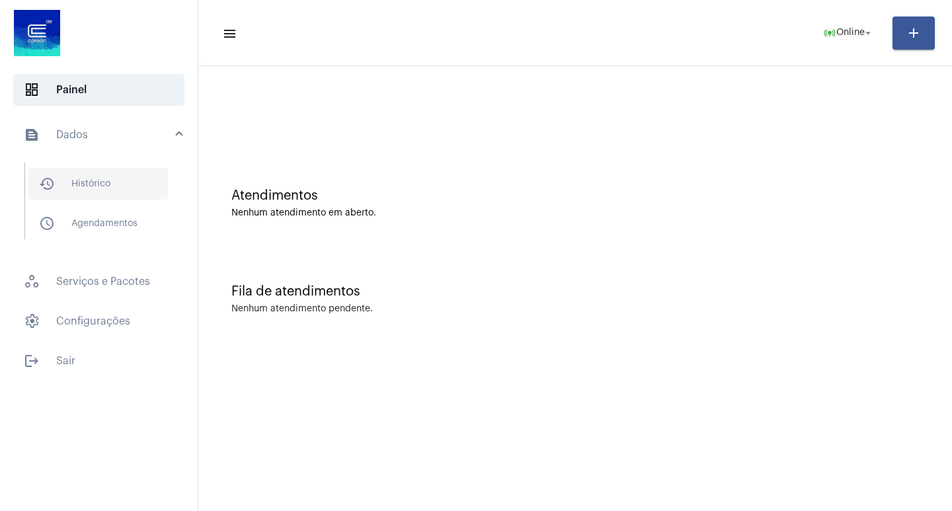
click at [125, 188] on span "history_outlined Histórico" at bounding box center [98, 184] width 140 height 32
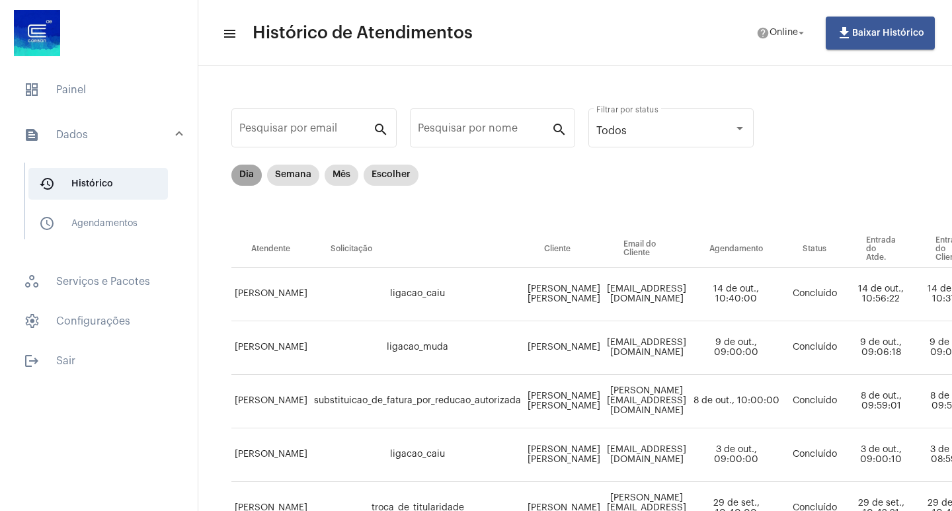
click at [247, 180] on mat-chip "Dia" at bounding box center [247, 175] width 30 height 21
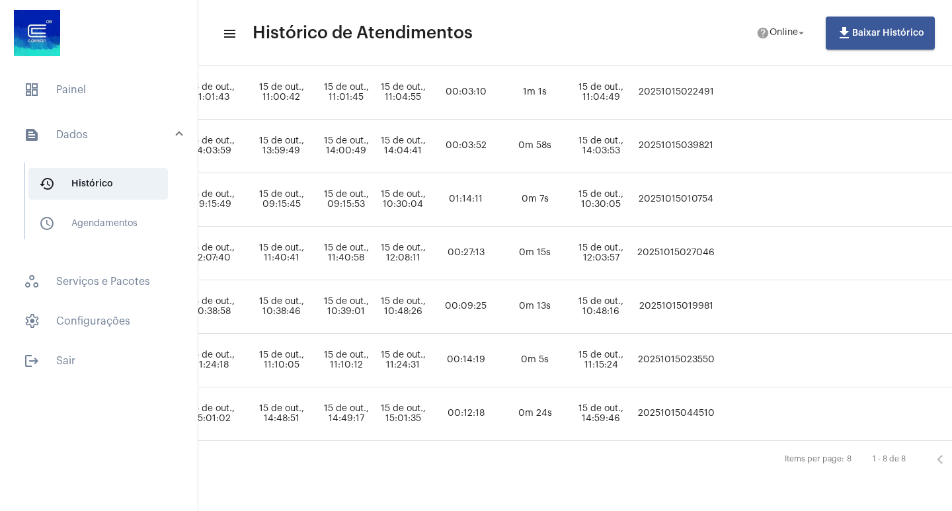
scroll to position [265, 766]
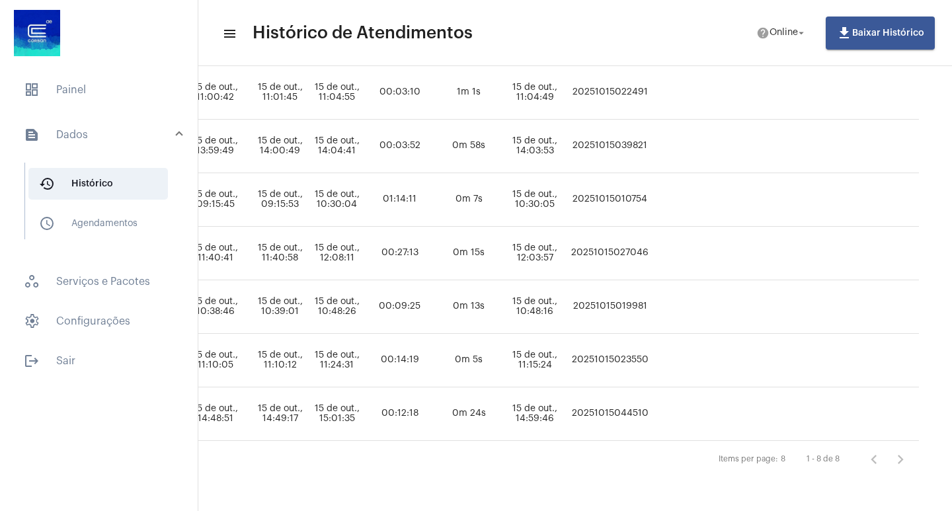
drag, startPoint x: 710, startPoint y: 405, endPoint x: 628, endPoint y: 407, distance: 82.7
click at [628, 407] on tr "[PERSON_NAME] fatura_eventual [PERSON_NAME] [EMAIL_ADDRESS][DOMAIN_NAME] - Conc…" at bounding box center [194, 415] width 1449 height 54
copy tr "20251015044510"
click at [89, 92] on span "dashboard Painel" at bounding box center [98, 90] width 171 height 32
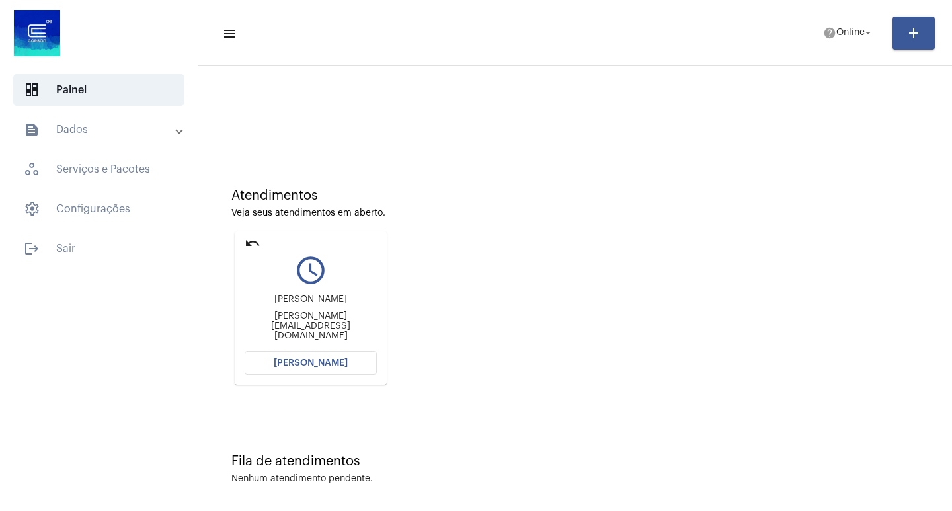
click at [292, 362] on span "[PERSON_NAME]" at bounding box center [311, 363] width 74 height 9
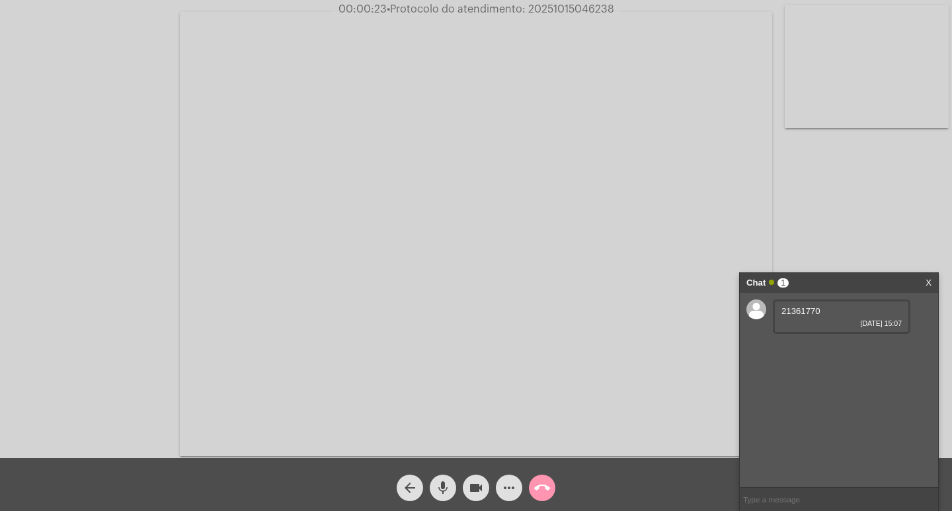
click at [827, 313] on div "21361770 [DATE] 15:07" at bounding box center [842, 317] width 138 height 34
drag, startPoint x: 782, startPoint y: 311, endPoint x: 827, endPoint y: 308, distance: 45.1
click at [827, 308] on div "21361770 [DATE] 15:07" at bounding box center [842, 317] width 138 height 34
copy span "21361770"
click at [470, 486] on mat-icon "videocam" at bounding box center [476, 488] width 16 height 16
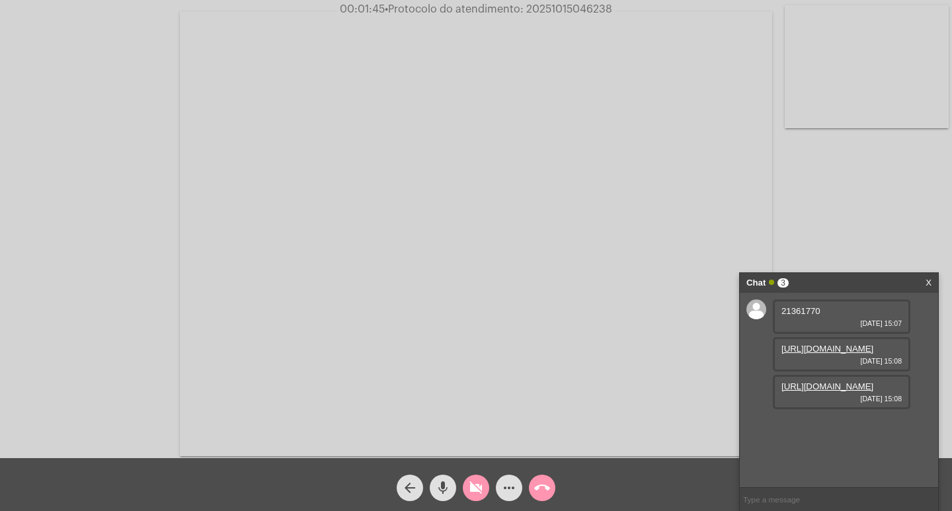
click at [444, 482] on mat-icon "mic" at bounding box center [443, 488] width 16 height 16
click at [825, 392] on link "[URL][DOMAIN_NAME]" at bounding box center [828, 387] width 92 height 10
click at [828, 354] on link "[URL][DOMAIN_NAME]" at bounding box center [828, 349] width 92 height 10
click at [446, 477] on span "mic_off" at bounding box center [443, 488] width 16 height 26
click at [469, 482] on mat-icon "videocam_off" at bounding box center [476, 488] width 16 height 16
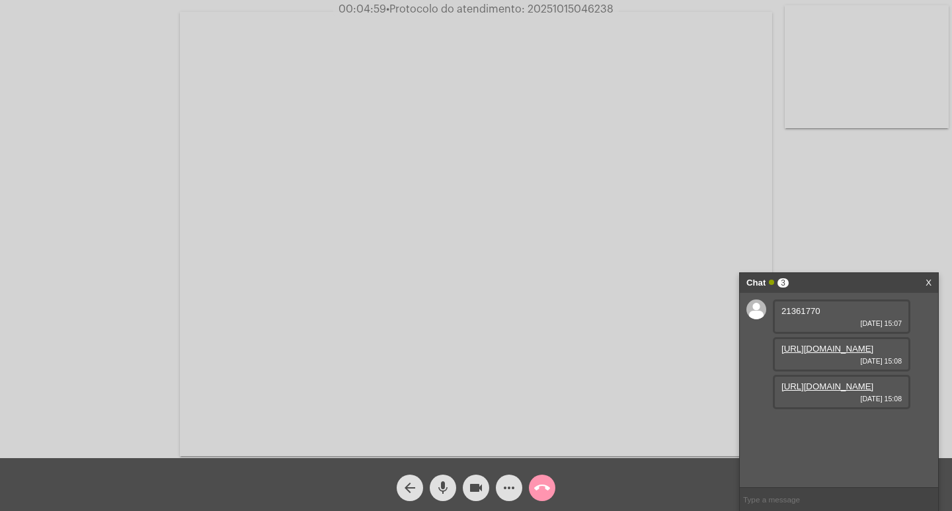
click at [823, 354] on link "[URL][DOMAIN_NAME]" at bounding box center [828, 349] width 92 height 10
click at [479, 485] on mat-icon "videocam" at bounding box center [476, 488] width 16 height 16
click at [441, 481] on mat-icon "mic" at bounding box center [443, 488] width 16 height 16
click at [472, 484] on mat-icon "videocam_off" at bounding box center [476, 488] width 16 height 16
click at [434, 486] on button "mic_off" at bounding box center [443, 488] width 26 height 26
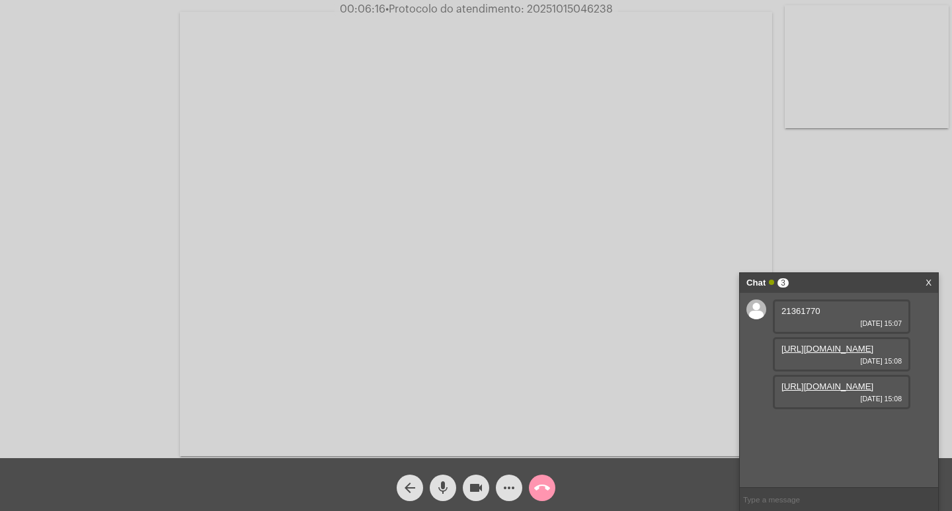
copy span "21361770"
click at [772, 505] on input "text" at bounding box center [839, 499] width 198 height 23
click at [512, 491] on mat-icon "more_horiz" at bounding box center [509, 488] width 16 height 16
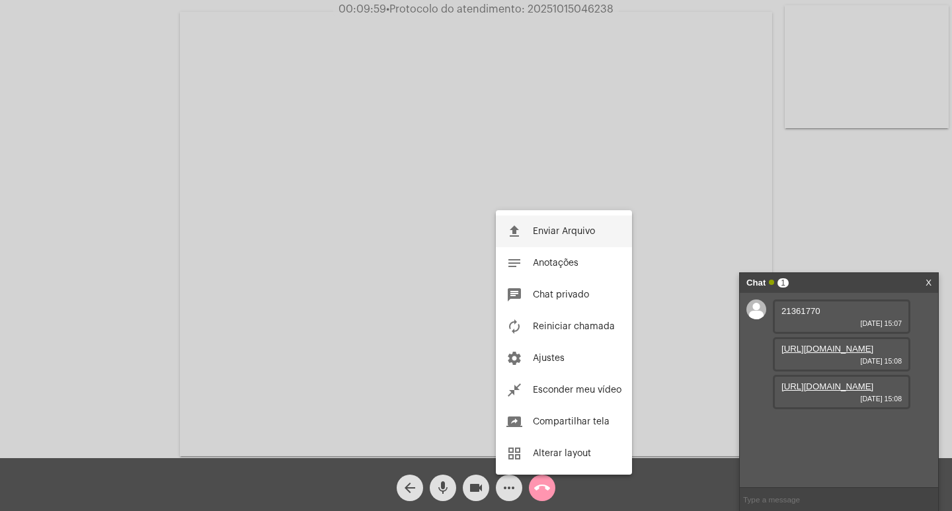
click at [571, 233] on span "Enviar Arquivo" at bounding box center [564, 231] width 62 height 9
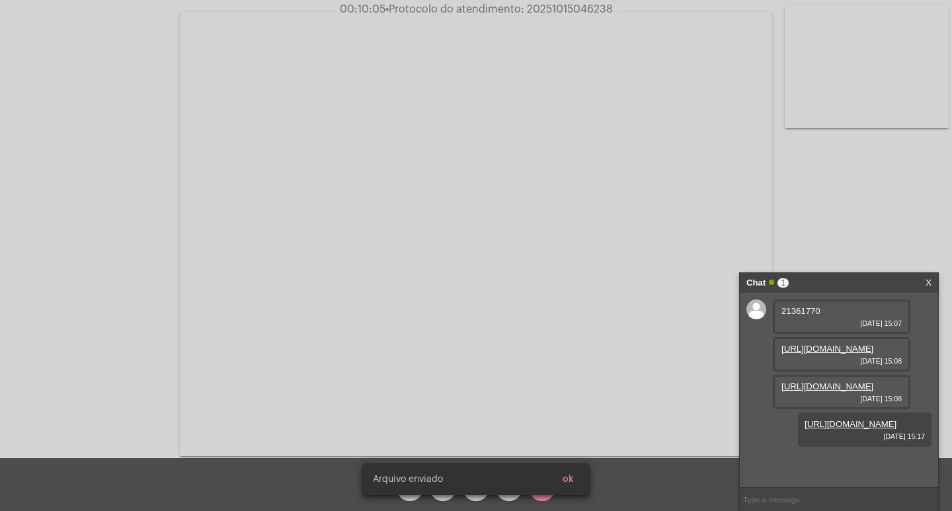
scroll to position [49, 0]
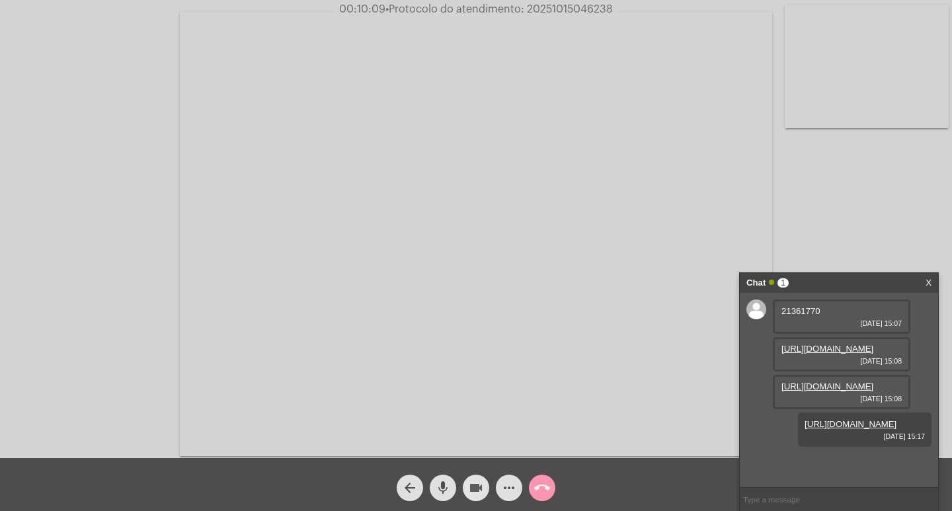
click at [478, 486] on mat-icon "videocam" at bounding box center [476, 488] width 16 height 16
click at [446, 487] on mat-icon "mic" at bounding box center [443, 488] width 16 height 16
click at [465, 478] on div "videocam_off" at bounding box center [476, 484] width 33 height 33
click at [446, 483] on mat-icon "mic_off" at bounding box center [443, 488] width 16 height 16
click at [810, 504] on input "text" at bounding box center [839, 499] width 198 height 23
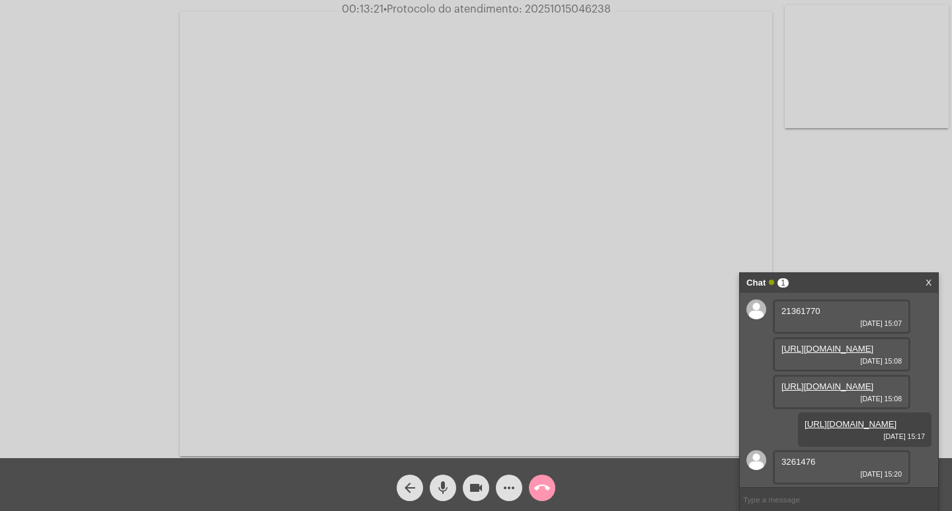
click at [788, 504] on input "text" at bounding box center [839, 499] width 198 height 23
drag, startPoint x: 820, startPoint y: 461, endPoint x: 778, endPoint y: 470, distance: 42.7
click at [778, 470] on div "3261476 [DATE] 15:20" at bounding box center [842, 467] width 138 height 34
drag, startPoint x: 783, startPoint y: 464, endPoint x: 817, endPoint y: 463, distance: 33.8
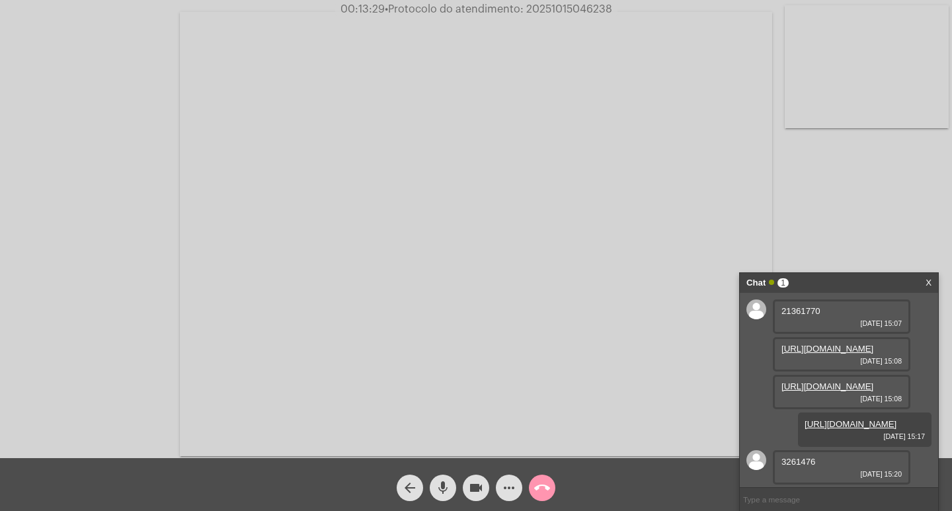
click at [817, 463] on div "3261476 [DATE] 15:20" at bounding box center [842, 467] width 138 height 34
copy span "3261476"
click at [798, 505] on input "text" at bounding box center [839, 499] width 198 height 23
click at [500, 489] on button "more_horiz" at bounding box center [509, 488] width 26 height 26
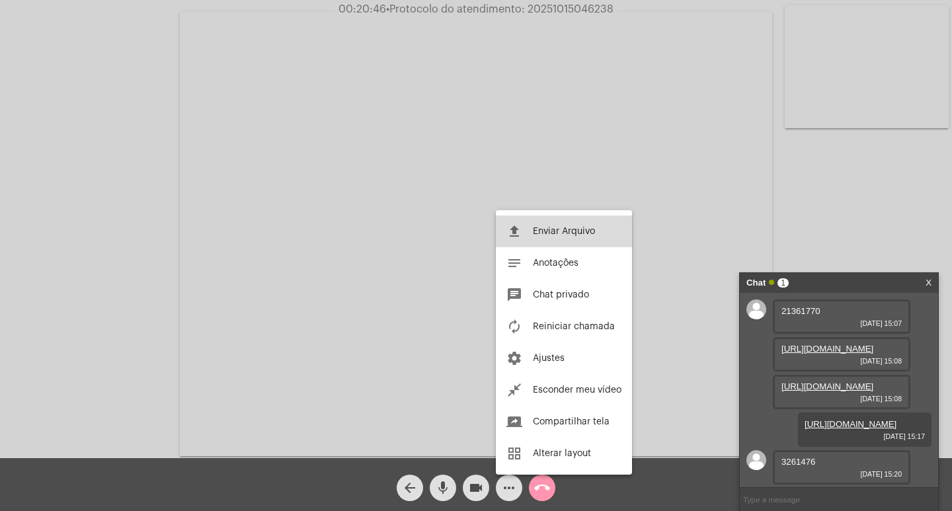
click at [567, 230] on span "Enviar Arquivo" at bounding box center [564, 231] width 62 height 9
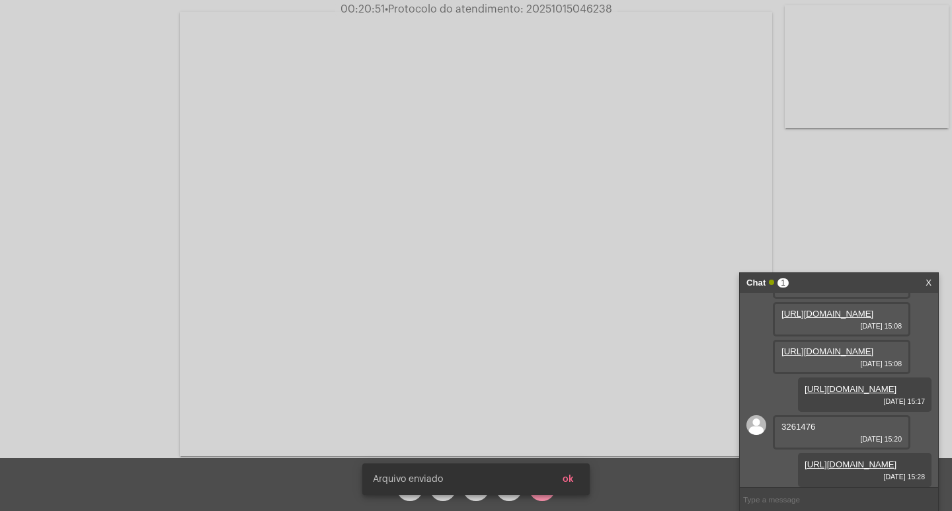
scroll to position [154, 0]
click at [570, 476] on span "ok" at bounding box center [568, 479] width 11 height 9
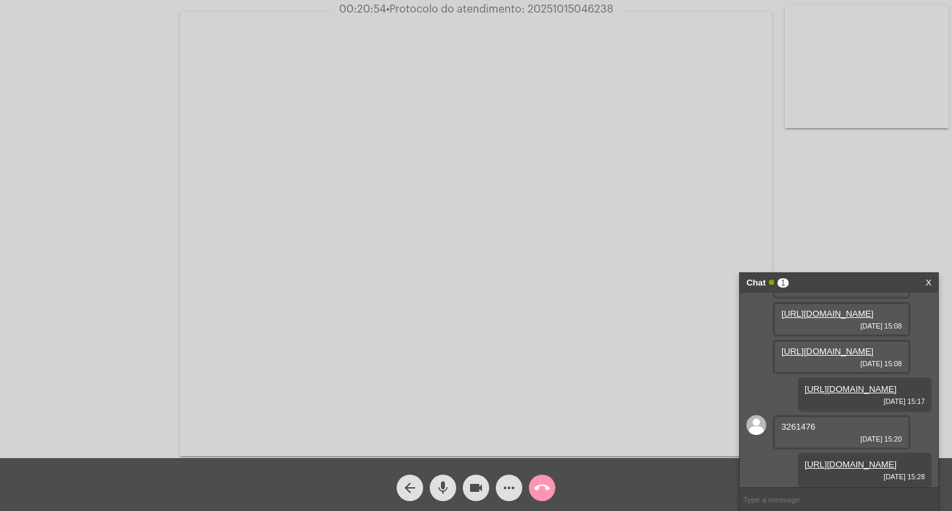
click at [505, 484] on mat-icon "more_horiz" at bounding box center [509, 488] width 16 height 16
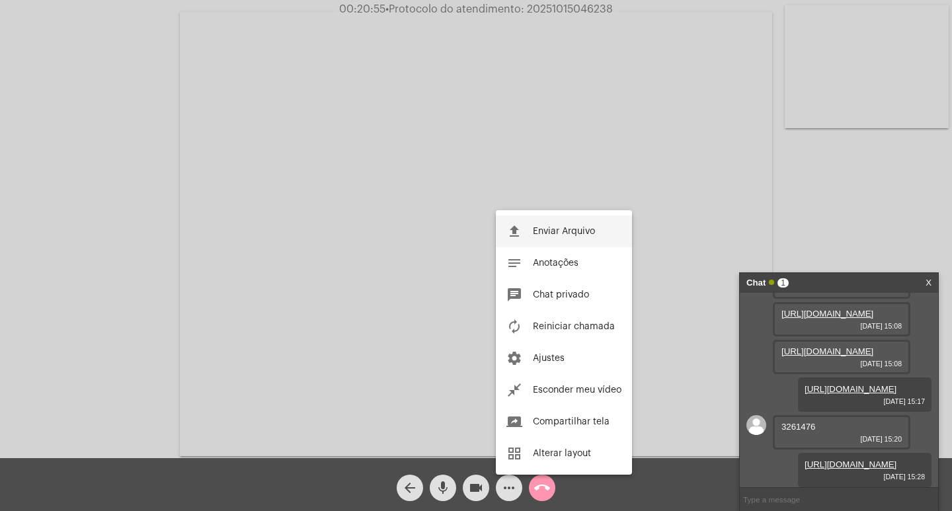
click at [581, 224] on button "file_upload Enviar Arquivo" at bounding box center [564, 232] width 136 height 32
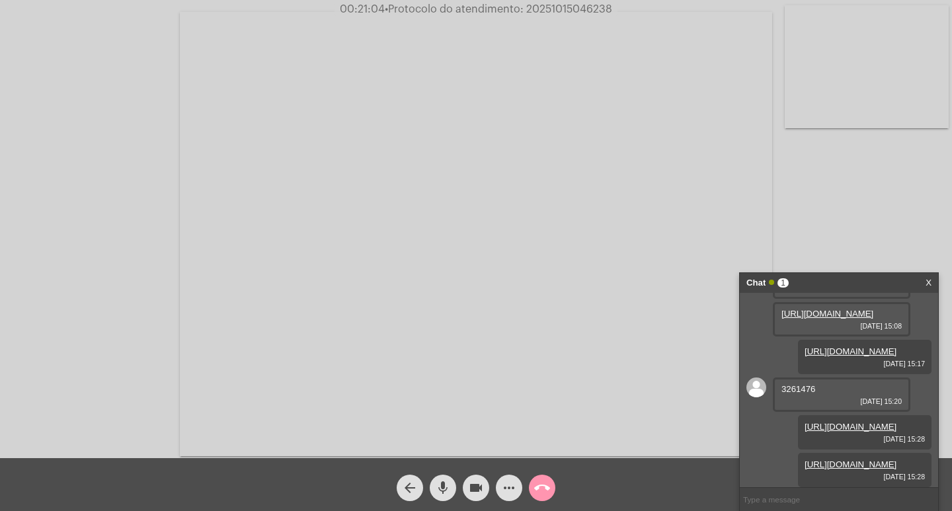
scroll to position [222, 0]
click at [476, 487] on mat-icon "videocam" at bounding box center [476, 488] width 16 height 16
click at [446, 489] on mat-icon "mic" at bounding box center [443, 488] width 16 height 16
click at [548, 484] on mat-icon "call_end" at bounding box center [542, 488] width 16 height 16
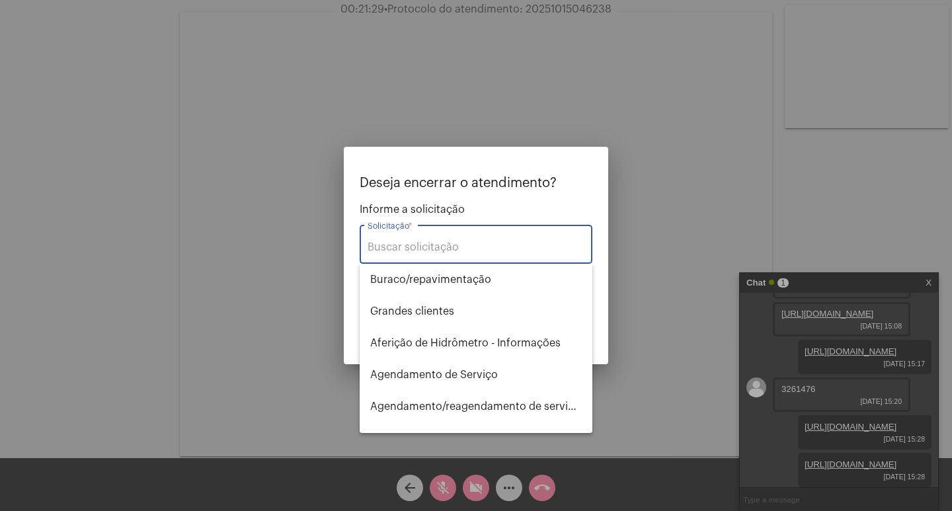
click at [444, 252] on input "Solicitação *" at bounding box center [476, 247] width 217 height 12
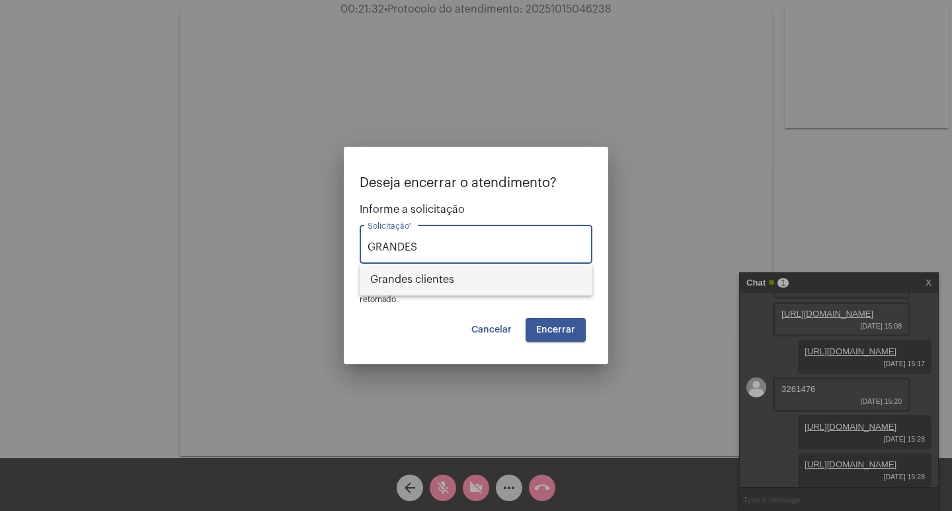
click at [435, 280] on span "⁠Grandes clientes" at bounding box center [476, 280] width 212 height 32
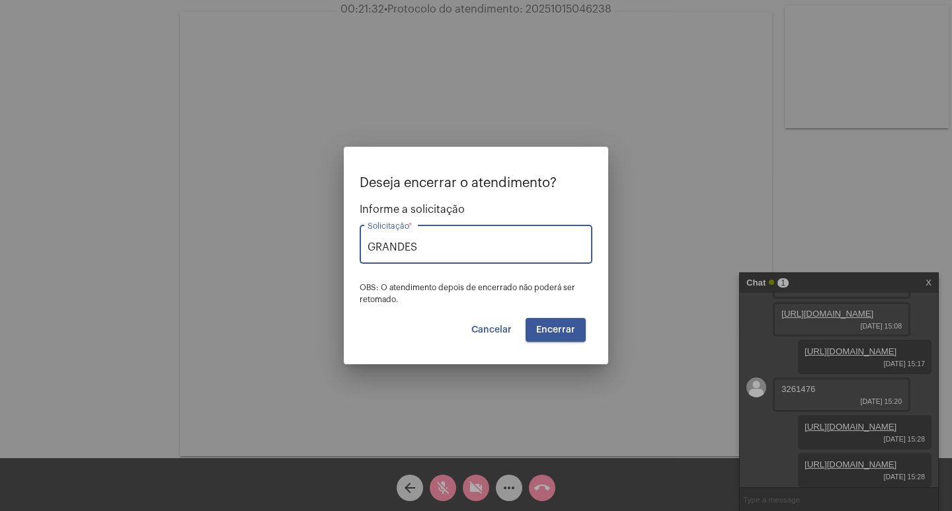
type input "⁠Grandes clientes"
click at [546, 335] on button "Encerrar" at bounding box center [556, 330] width 60 height 24
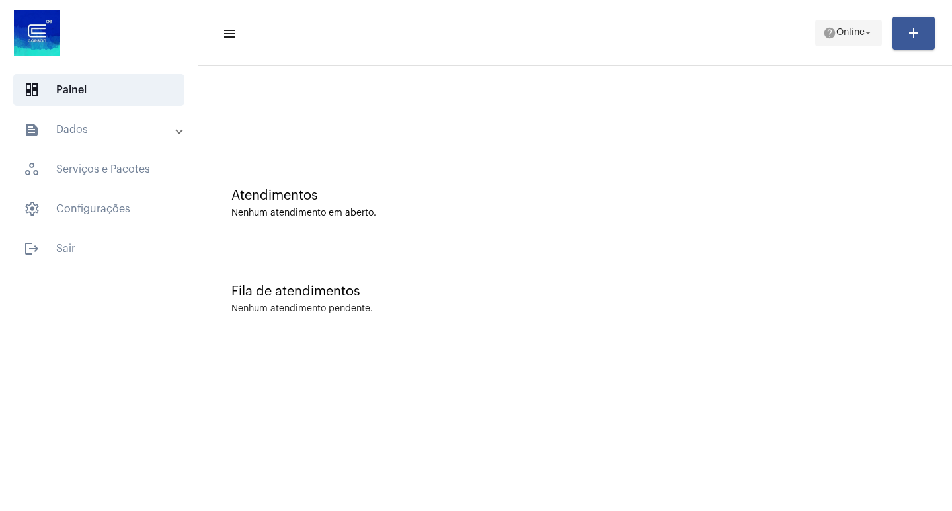
click at [871, 30] on mat-icon "arrow_drop_down" at bounding box center [869, 33] width 12 height 12
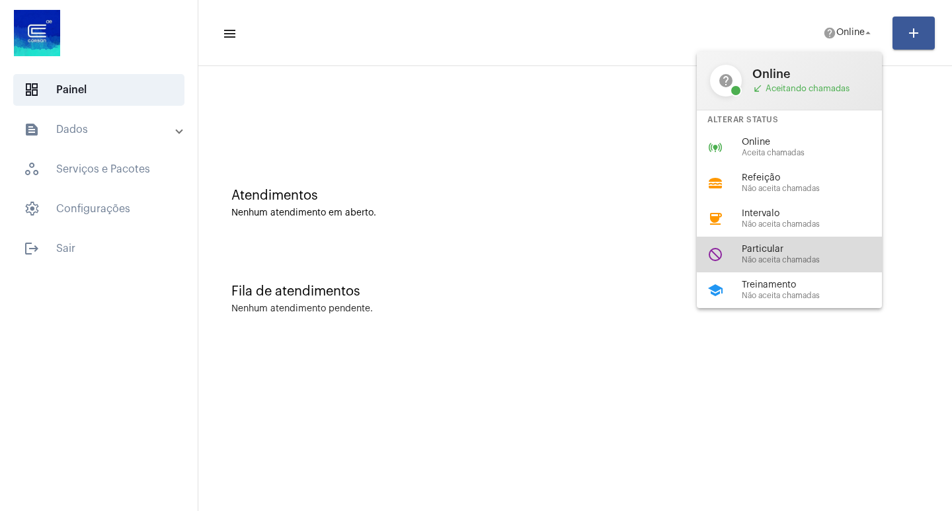
click at [798, 251] on span "Particular" at bounding box center [817, 250] width 151 height 10
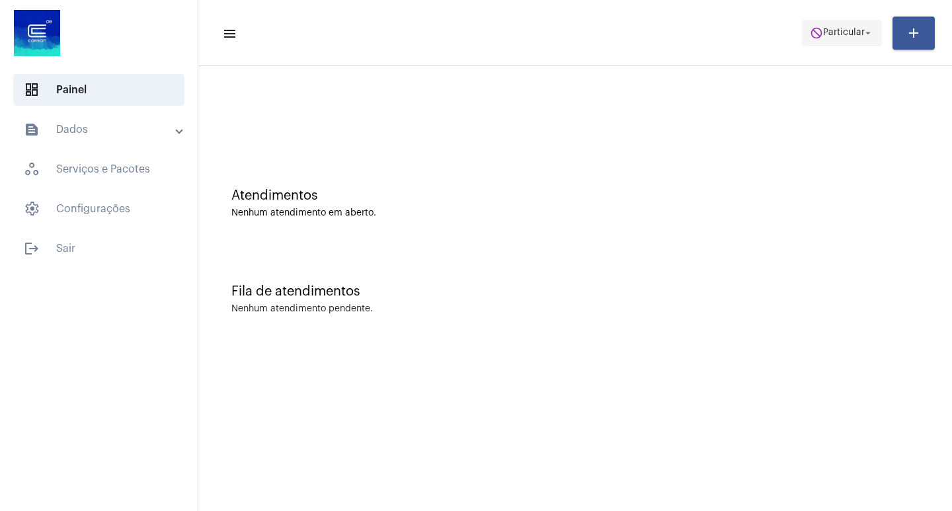
click at [868, 37] on mat-icon "arrow_drop_down" at bounding box center [869, 33] width 12 height 12
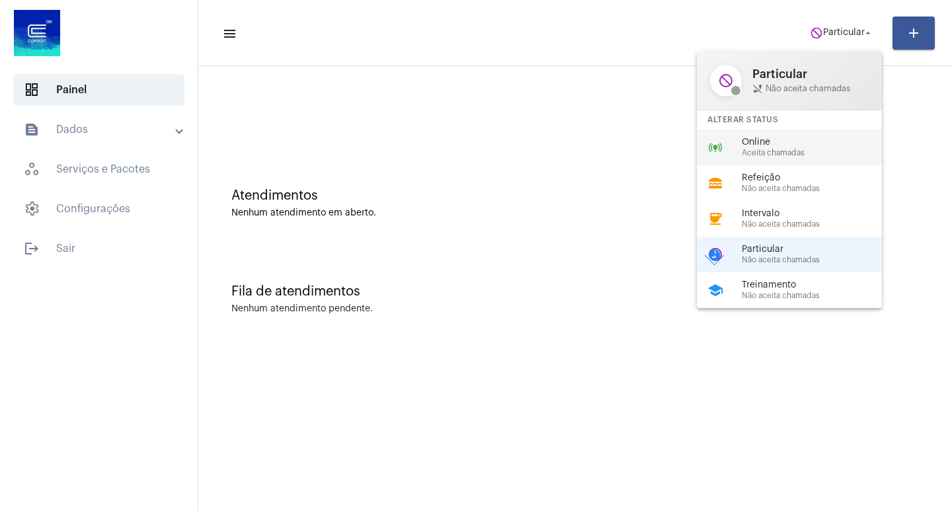
click at [806, 150] on span "Aceita chamadas" at bounding box center [817, 153] width 151 height 9
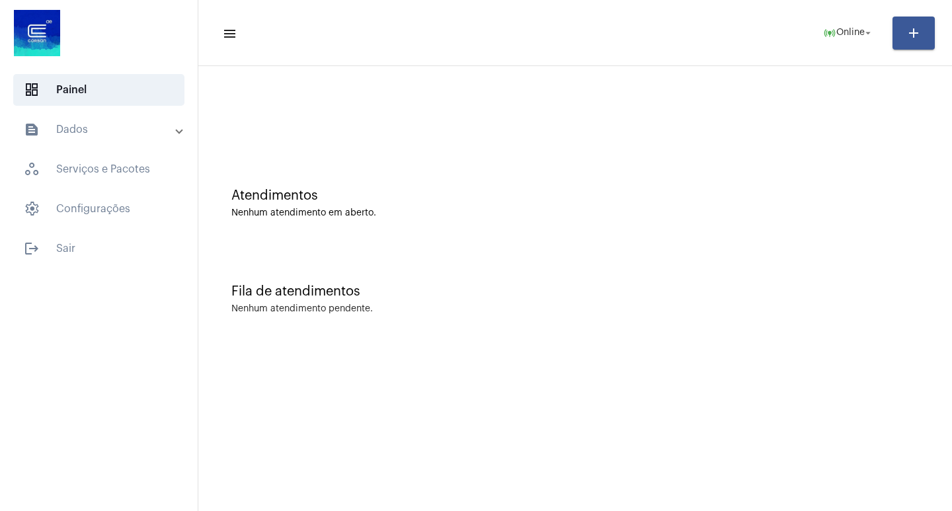
click at [113, 131] on mat-panel-title "text_snippet_outlined Dados" at bounding box center [100, 130] width 153 height 16
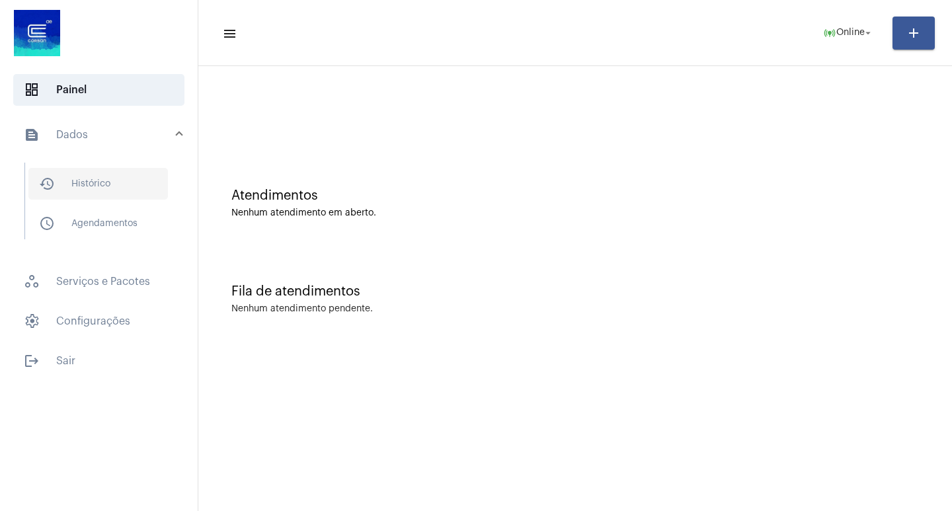
click at [108, 183] on span "history_outlined Histórico" at bounding box center [98, 184] width 140 height 32
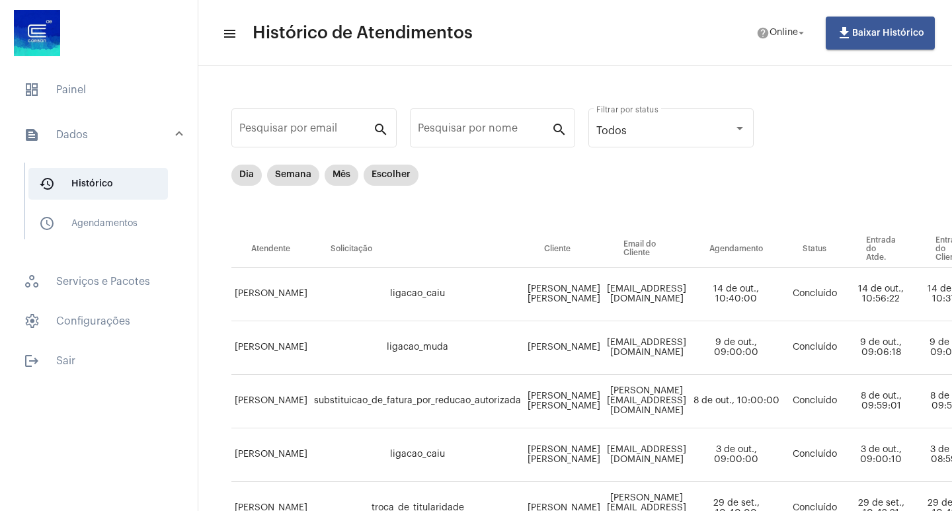
click at [86, 132] on mat-panel-title "text_snippet_outlined Dados" at bounding box center [100, 135] width 153 height 16
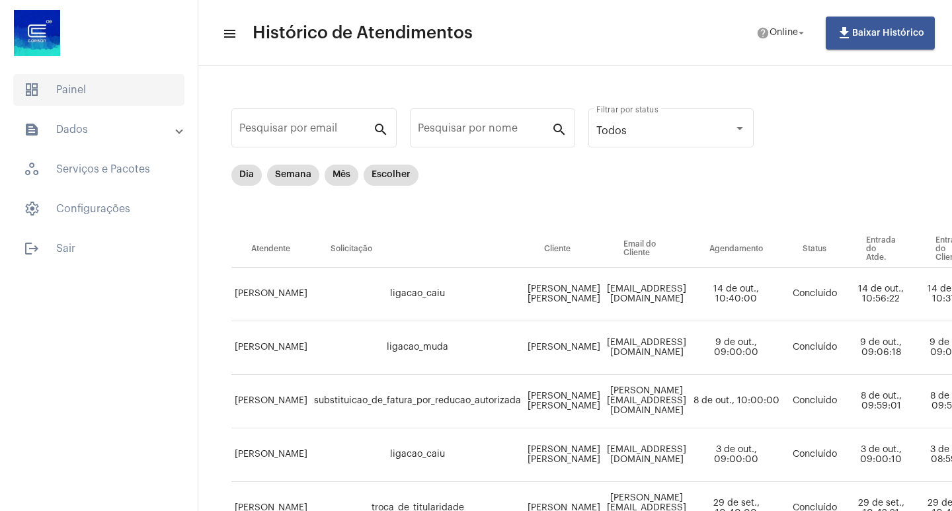
click at [98, 92] on span "dashboard Painel" at bounding box center [98, 90] width 171 height 32
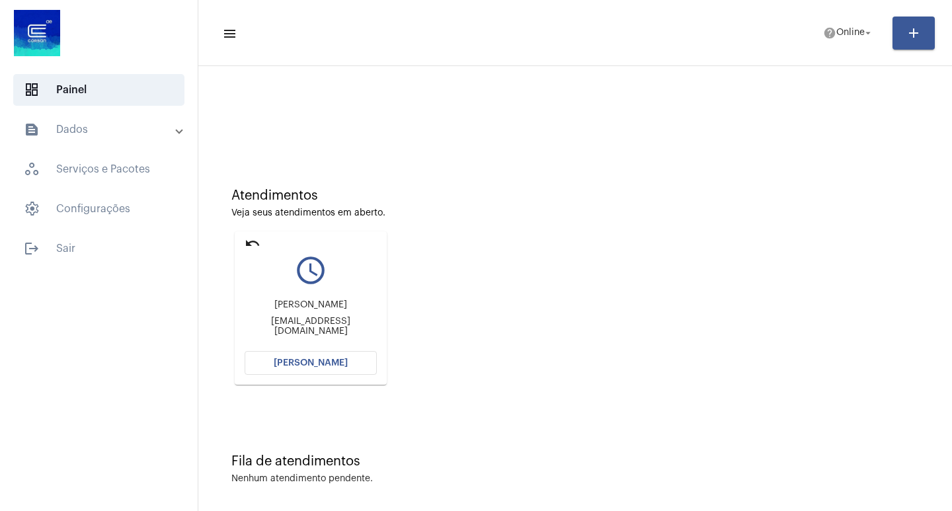
click at [295, 362] on span "[PERSON_NAME]" at bounding box center [311, 363] width 74 height 9
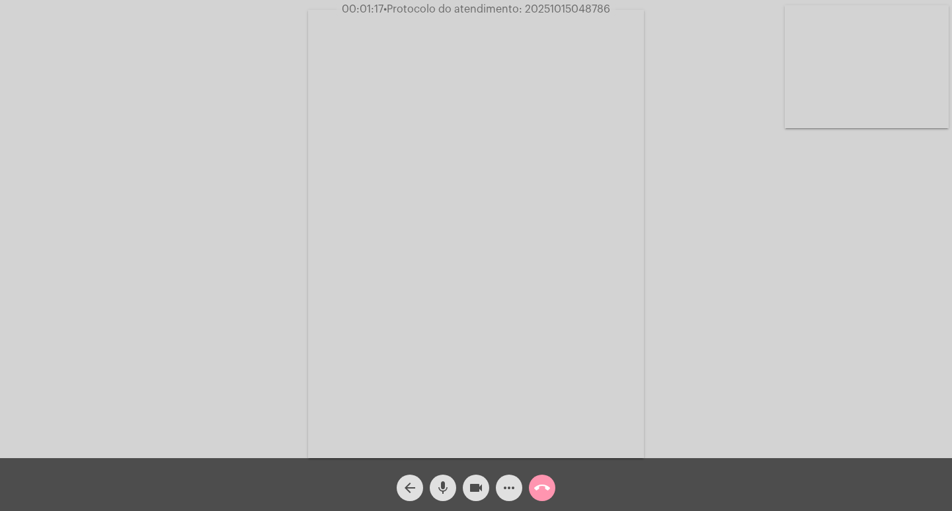
click at [472, 483] on mat-icon "videocam" at bounding box center [476, 488] width 16 height 16
click at [439, 485] on mat-icon "mic" at bounding box center [443, 488] width 16 height 16
click at [540, 482] on mat-icon "call_end" at bounding box center [542, 488] width 16 height 16
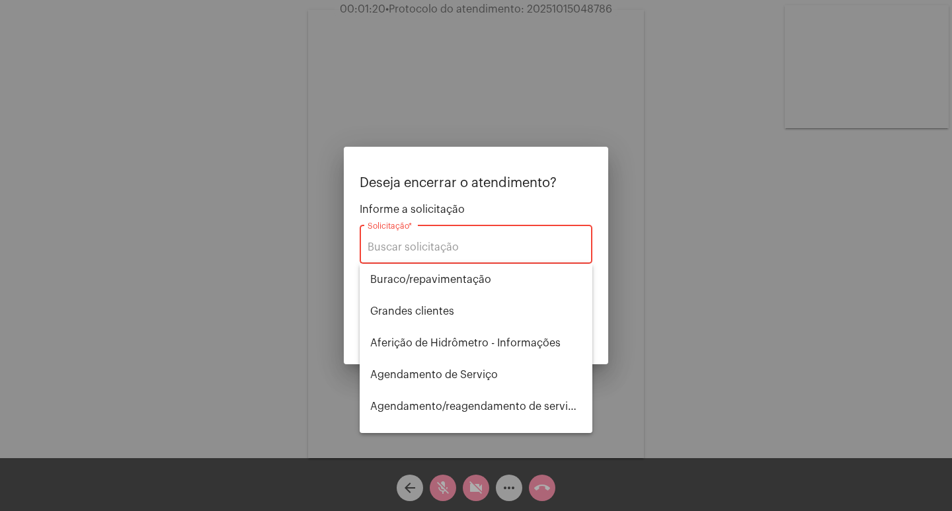
click at [416, 237] on div "Solicitação *" at bounding box center [476, 243] width 217 height 42
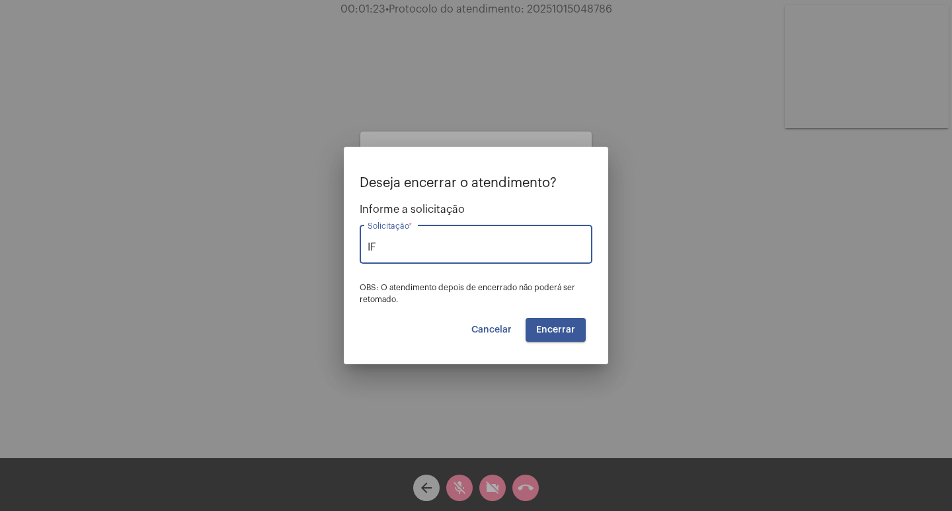
type input "I"
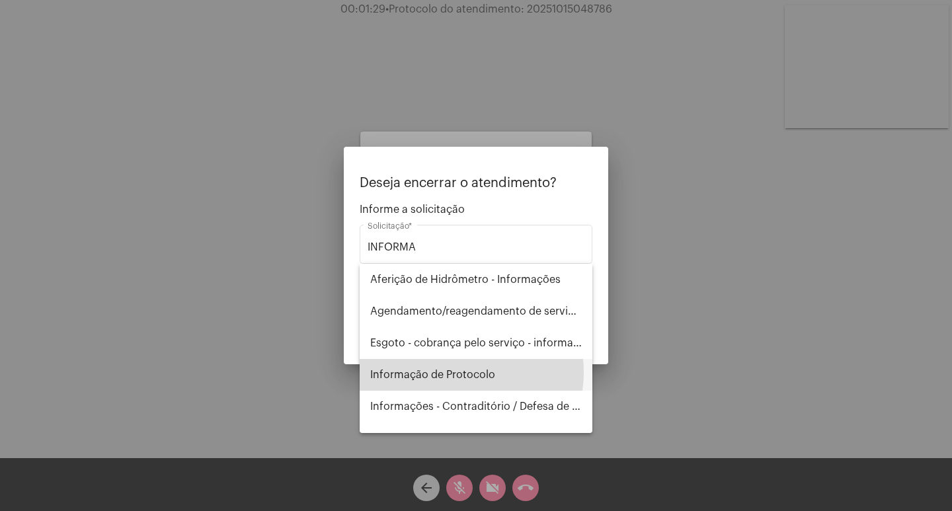
click at [455, 374] on span "Informação de Protocolo" at bounding box center [476, 375] width 212 height 32
type input "Informação de Protocolo"
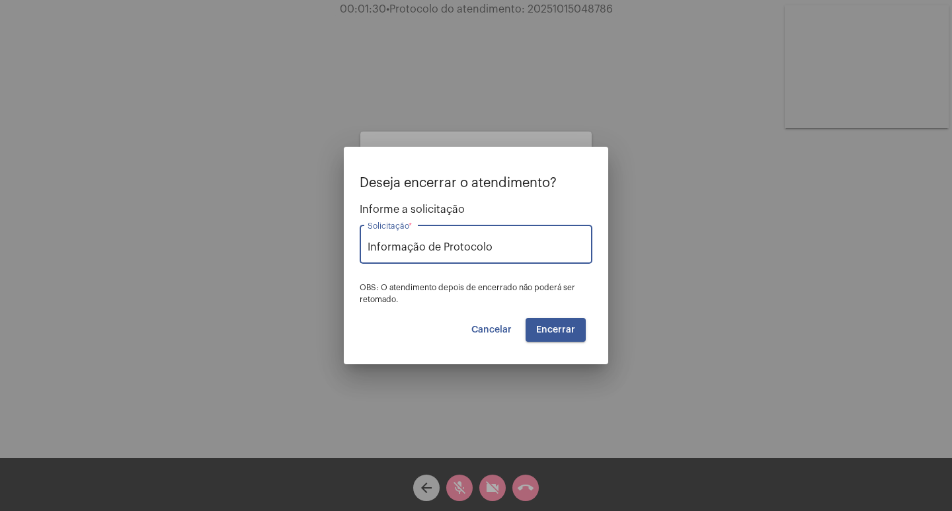
click at [546, 327] on span "Encerrar" at bounding box center [555, 329] width 39 height 9
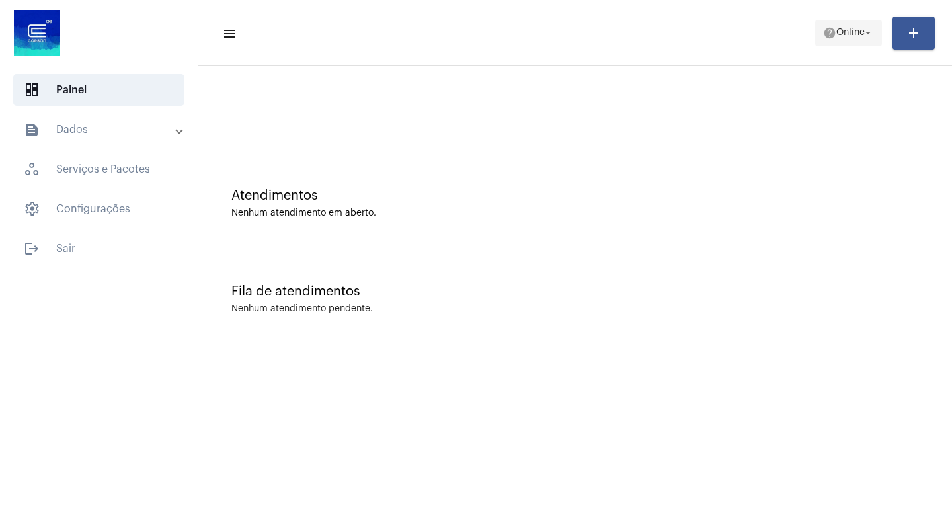
click at [869, 35] on mat-icon "arrow_drop_down" at bounding box center [869, 33] width 12 height 12
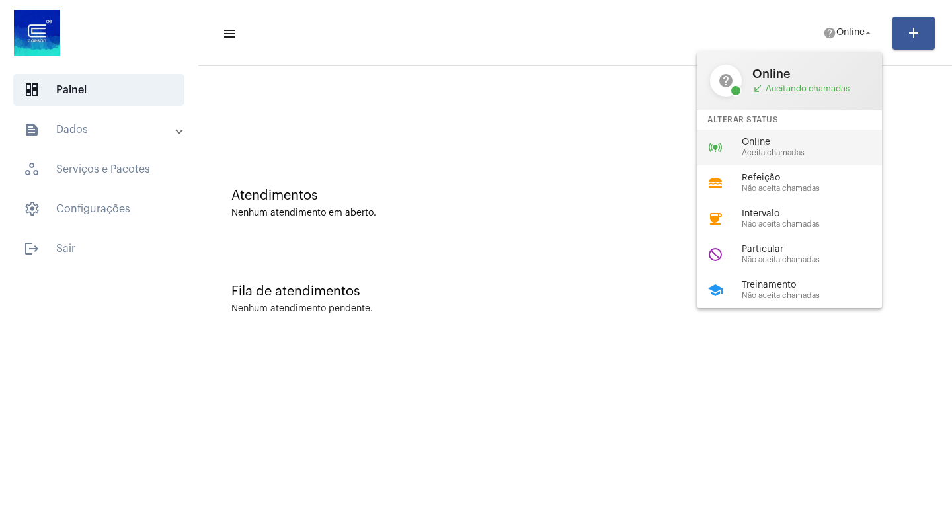
click at [798, 150] on span "Aceita chamadas" at bounding box center [817, 153] width 151 height 9
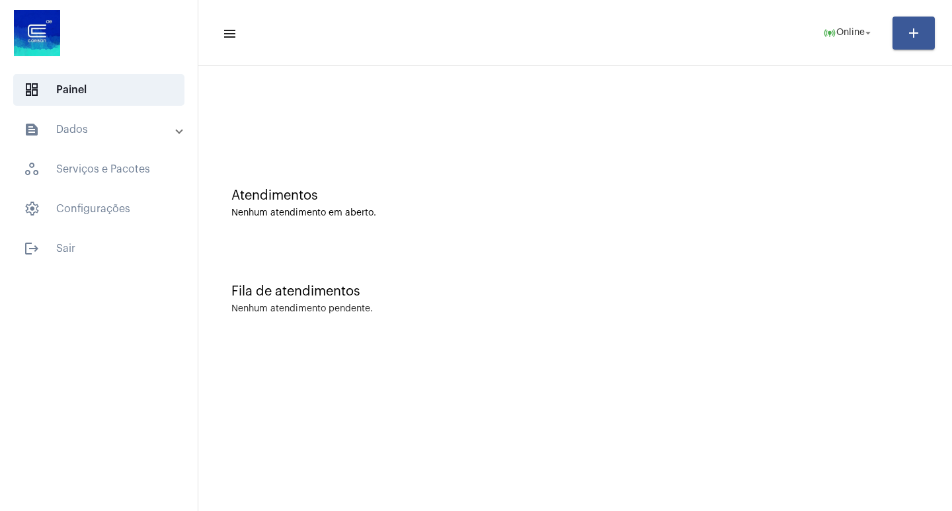
click at [179, 129] on span at bounding box center [179, 129] width 5 height 11
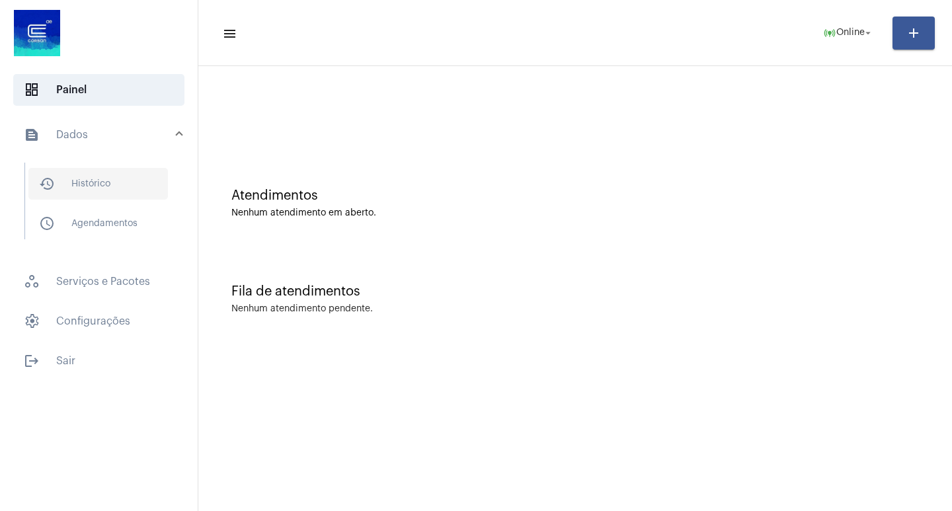
click at [142, 175] on span "history_outlined Histórico" at bounding box center [98, 184] width 140 height 32
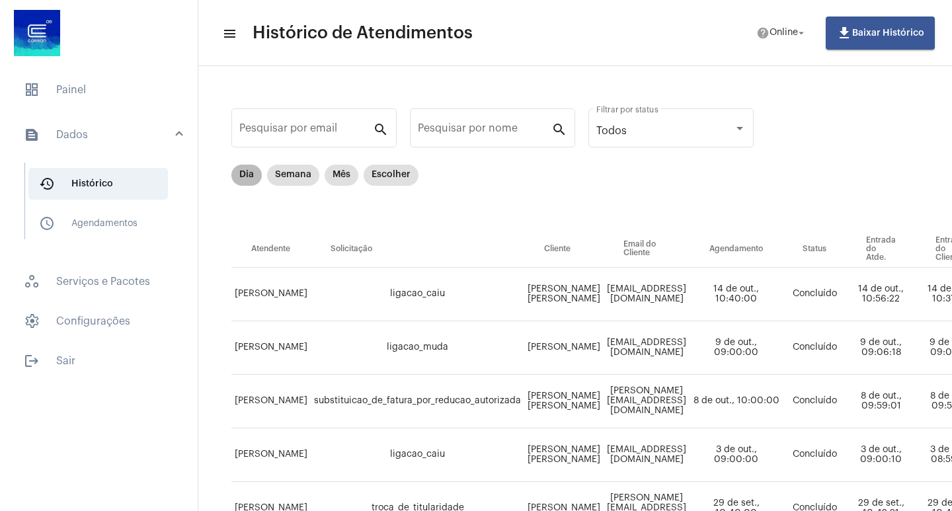
click at [244, 171] on mat-chip "Dia" at bounding box center [247, 175] width 30 height 21
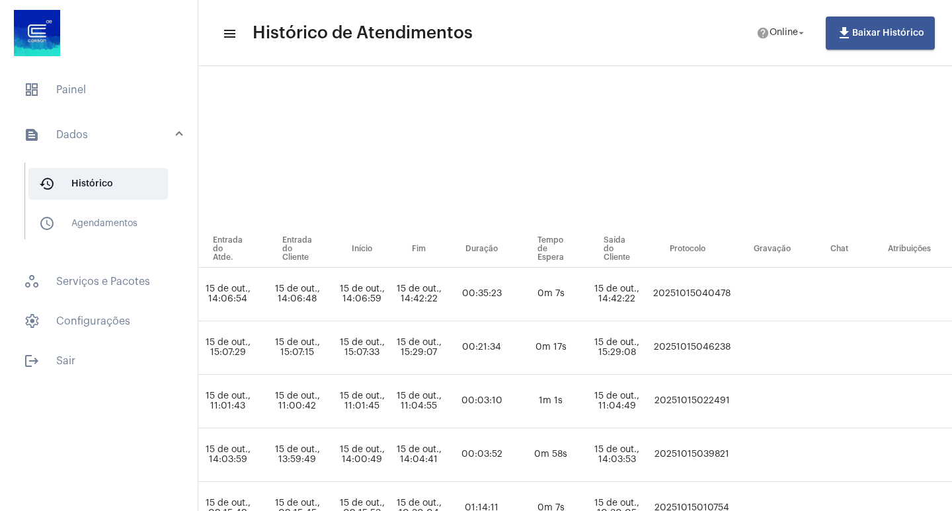
scroll to position [0, 733]
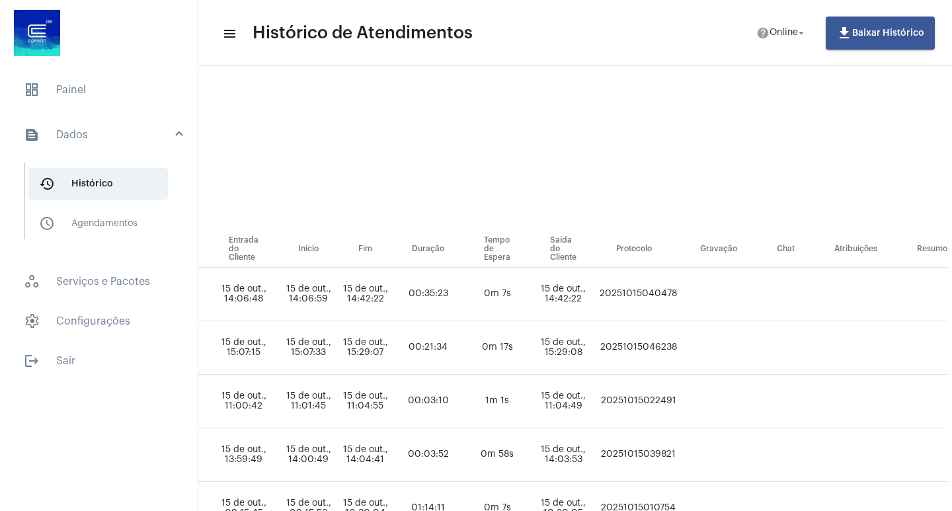
drag, startPoint x: 745, startPoint y: 347, endPoint x: 663, endPoint y: 351, distance: 82.1
click at [663, 351] on tr "[PERSON_NAME] ⁠Grandes_clientes [PERSON_NAME] [PERSON_NAME][EMAIL_ADDRESS][DOMA…" at bounding box center [223, 348] width 1449 height 54
copy td "20251015046238"
click at [89, 134] on mat-panel-title "text_snippet_outlined Dados" at bounding box center [100, 135] width 153 height 16
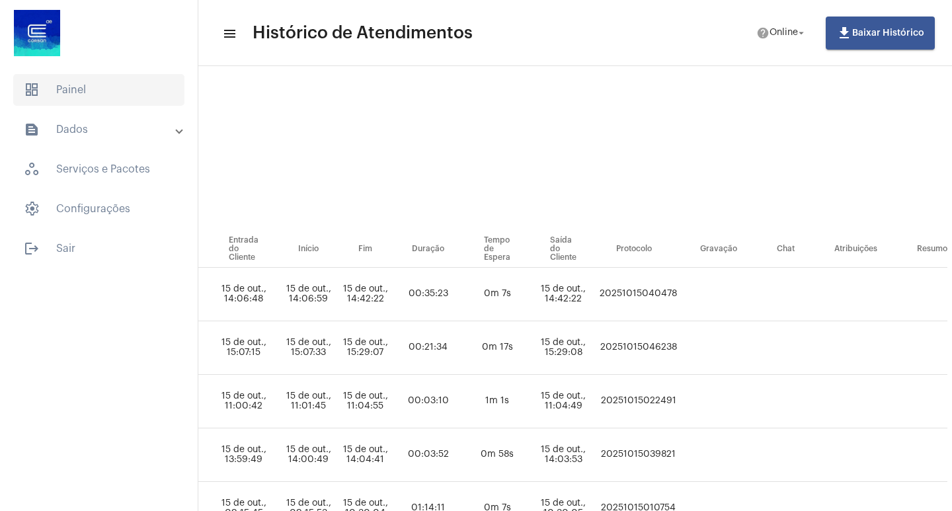
click at [115, 93] on span "dashboard Painel" at bounding box center [98, 90] width 171 height 32
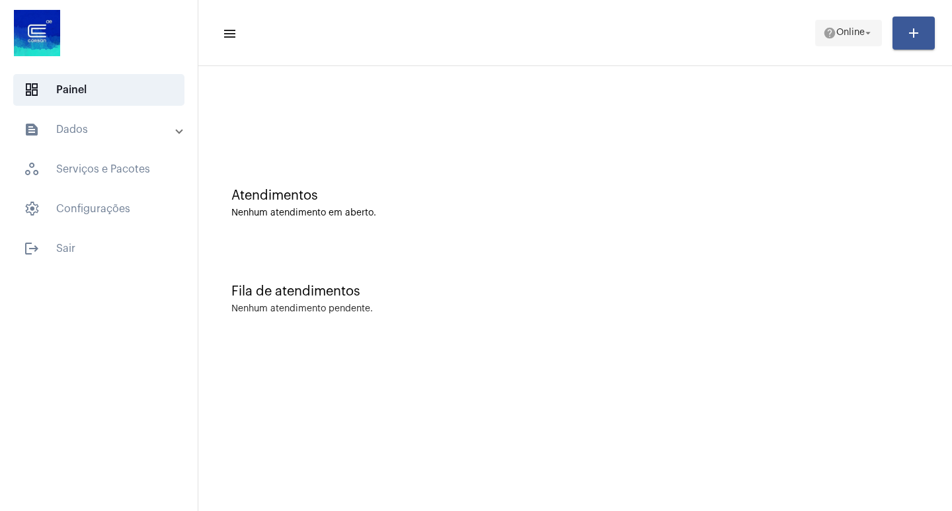
click at [873, 32] on mat-icon "arrow_drop_down" at bounding box center [869, 33] width 12 height 12
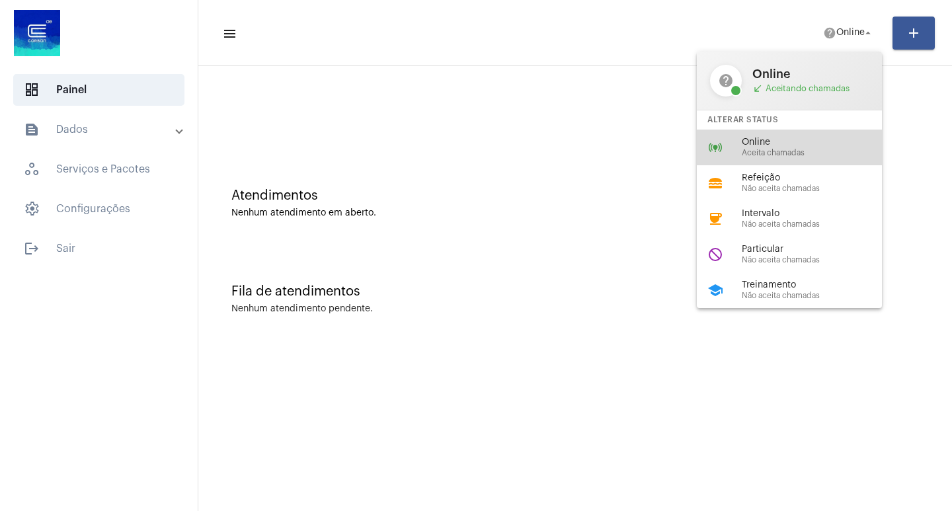
click at [796, 149] on span "Aceita chamadas" at bounding box center [817, 153] width 151 height 9
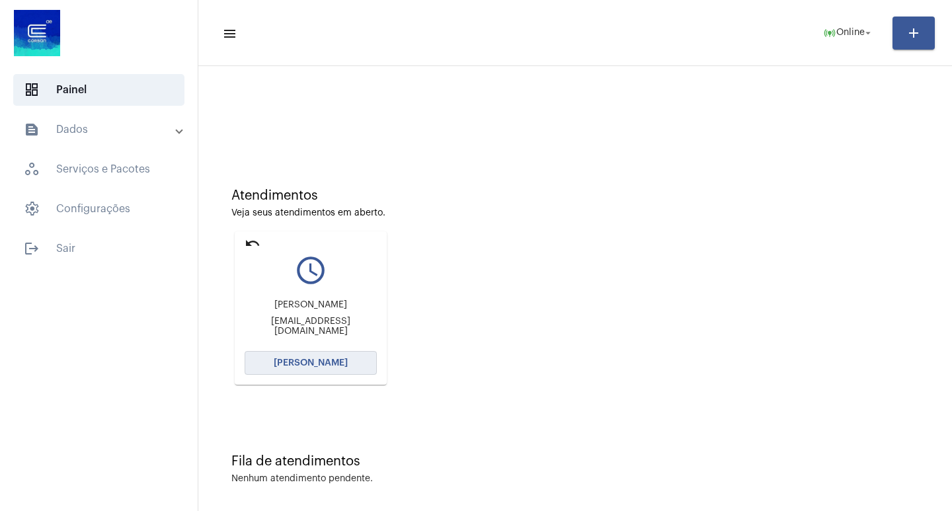
click at [280, 363] on span "[PERSON_NAME]" at bounding box center [311, 363] width 74 height 9
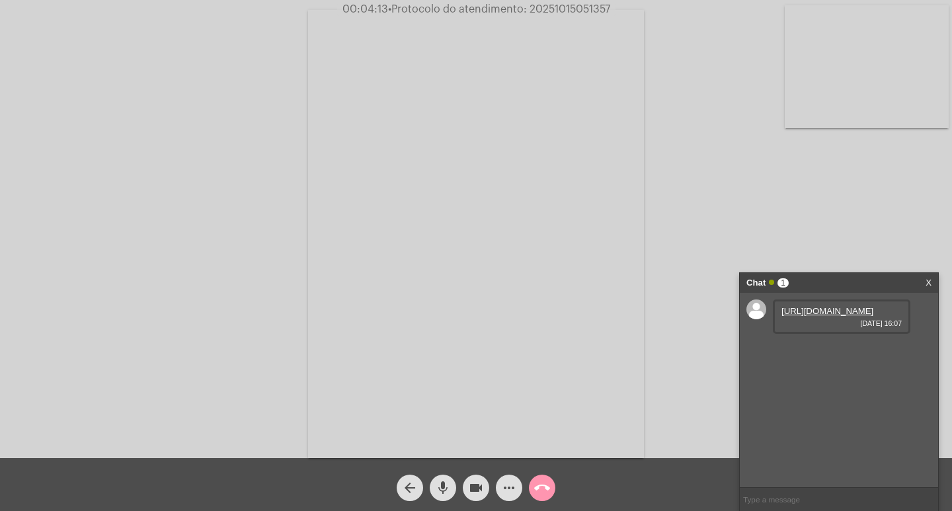
click at [833, 316] on link "[URL][DOMAIN_NAME]" at bounding box center [828, 311] width 92 height 10
click at [824, 354] on link "[URL][DOMAIN_NAME]" at bounding box center [828, 349] width 92 height 10
click at [824, 316] on link "[URL][DOMAIN_NAME]" at bounding box center [828, 311] width 92 height 10
click at [825, 316] on link "[URL][DOMAIN_NAME]" at bounding box center [828, 311] width 92 height 10
click at [477, 486] on mat-icon "videocam" at bounding box center [476, 488] width 16 height 16
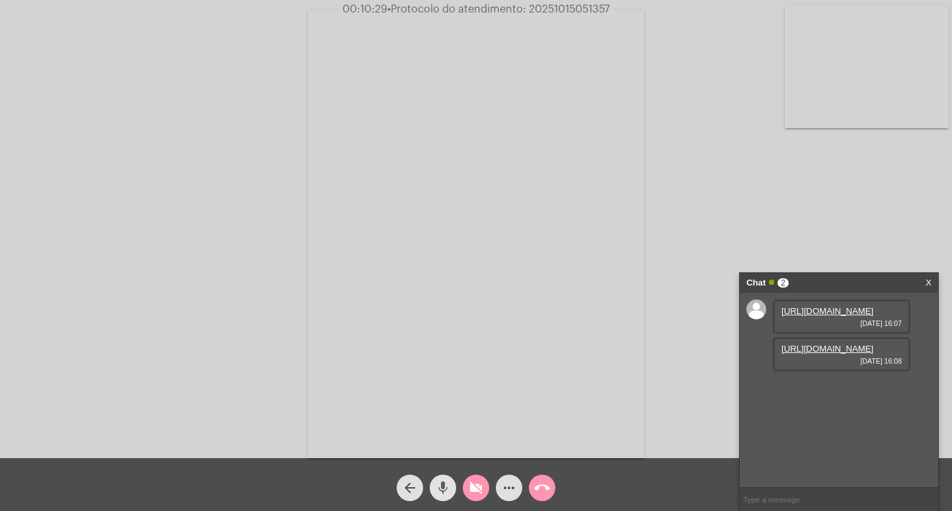
click at [446, 487] on mat-icon "mic" at bounding box center [443, 488] width 16 height 16
click at [545, 487] on mat-icon "call_end" at bounding box center [542, 488] width 16 height 16
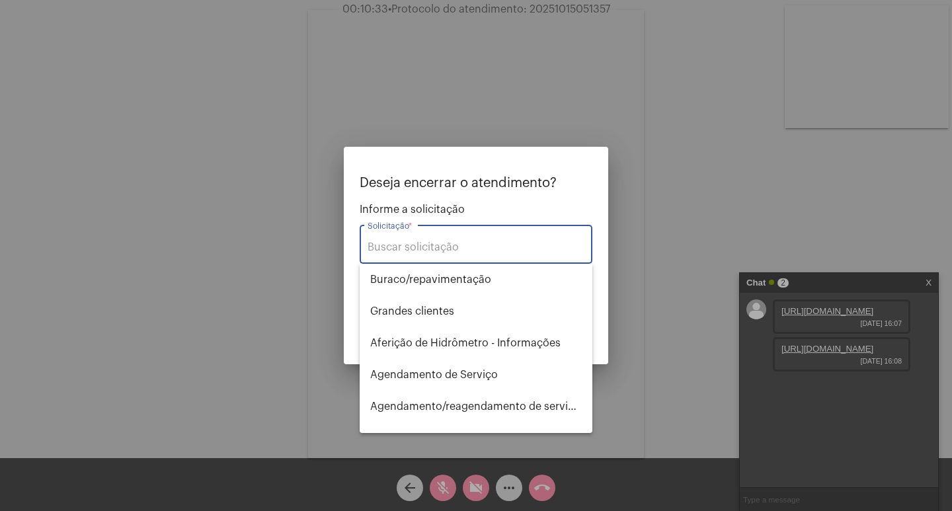
click at [411, 245] on input "Solicitação *" at bounding box center [476, 247] width 217 height 12
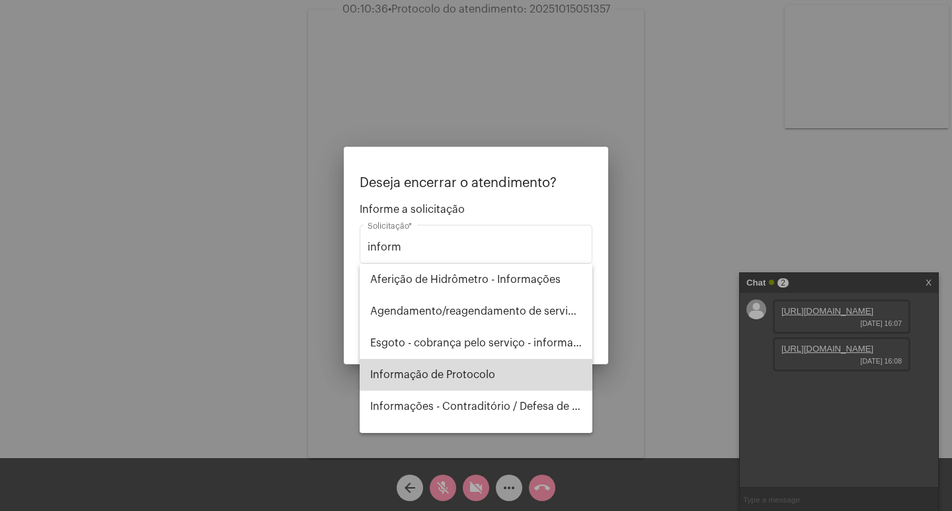
click at [488, 381] on span "Informação de Protocolo" at bounding box center [476, 375] width 212 height 32
type input "Informação de Protocolo"
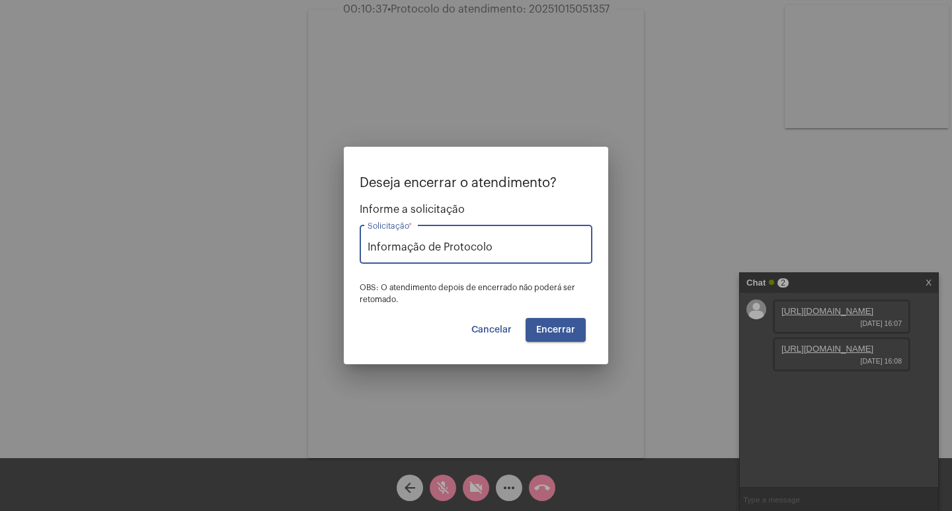
click at [571, 331] on span "Encerrar" at bounding box center [555, 329] width 39 height 9
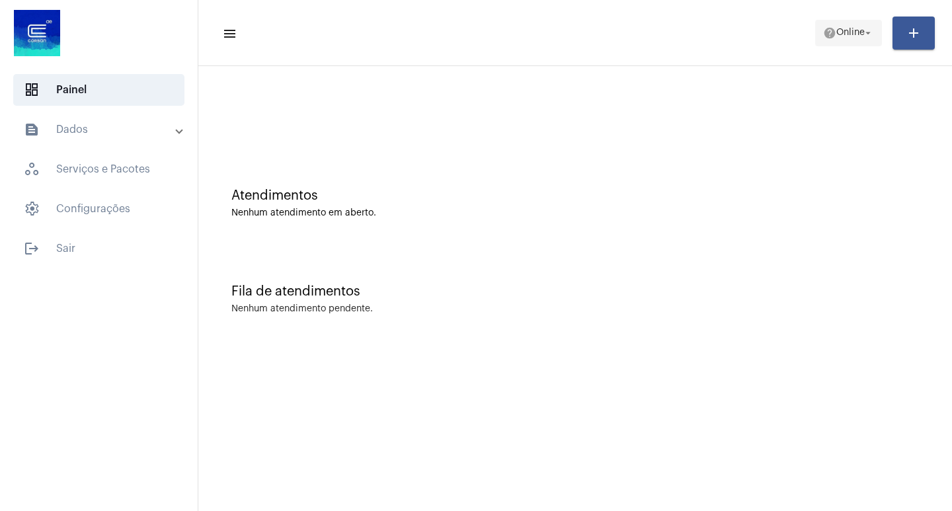
click at [870, 36] on mat-icon "arrow_drop_down" at bounding box center [869, 33] width 12 height 12
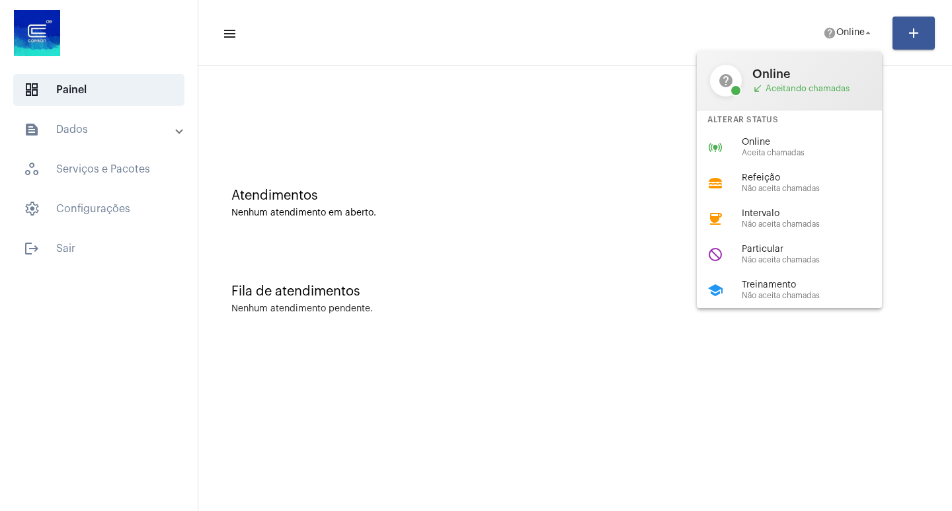
click at [69, 250] on div at bounding box center [476, 255] width 952 height 511
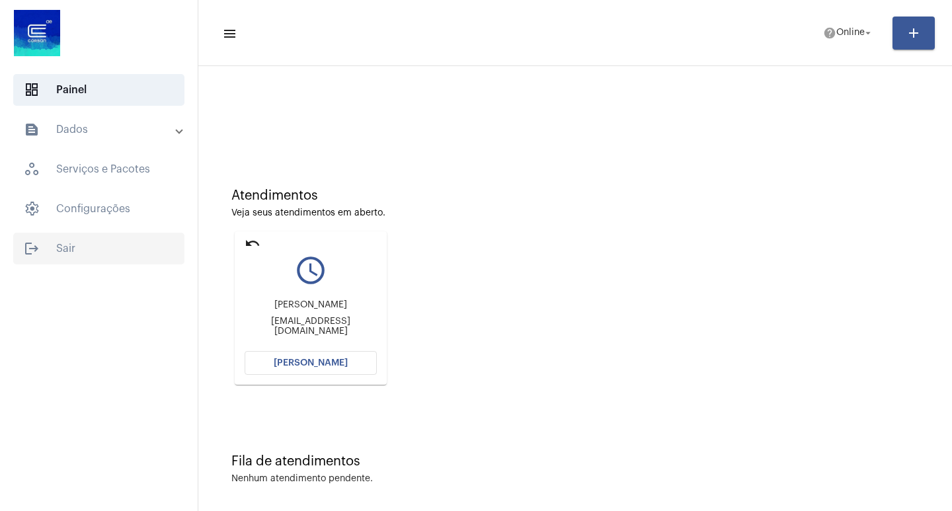
click at [69, 243] on span "logout Sair" at bounding box center [98, 249] width 171 height 32
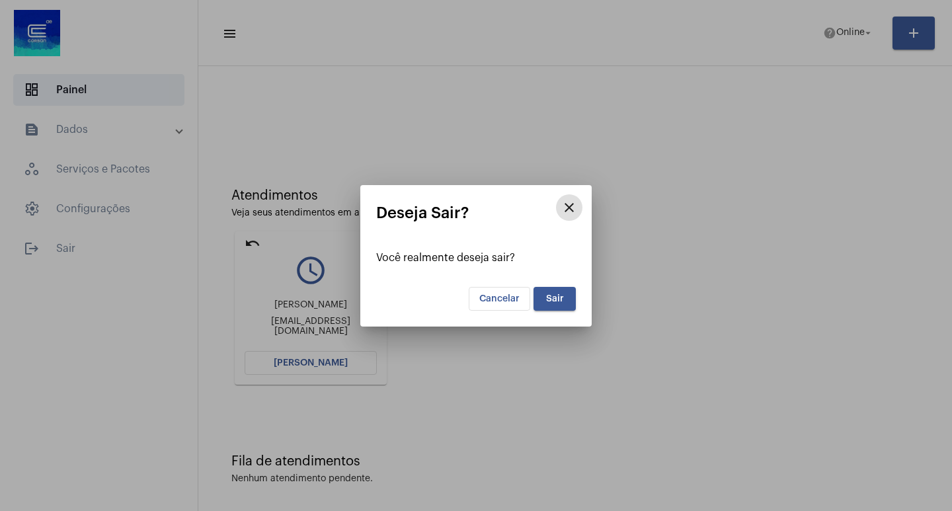
click at [553, 297] on span "Sair" at bounding box center [555, 298] width 18 height 9
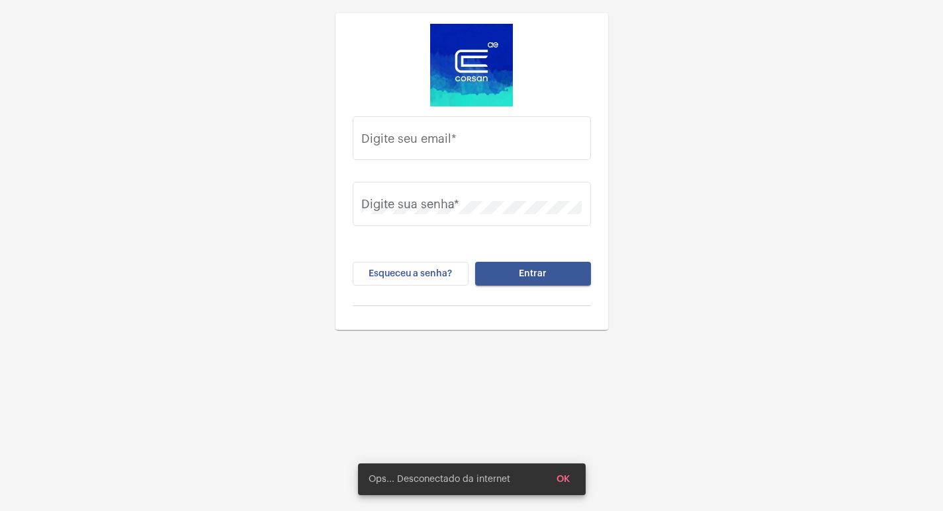
type input "[EMAIL_ADDRESS][PERSON_NAME][DOMAIN_NAME]"
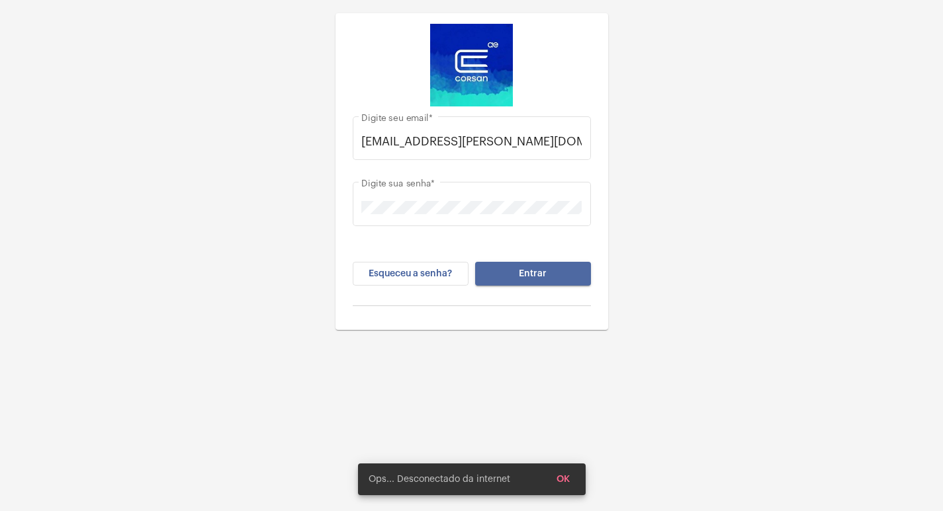
click at [534, 273] on span "Entrar" at bounding box center [533, 273] width 28 height 9
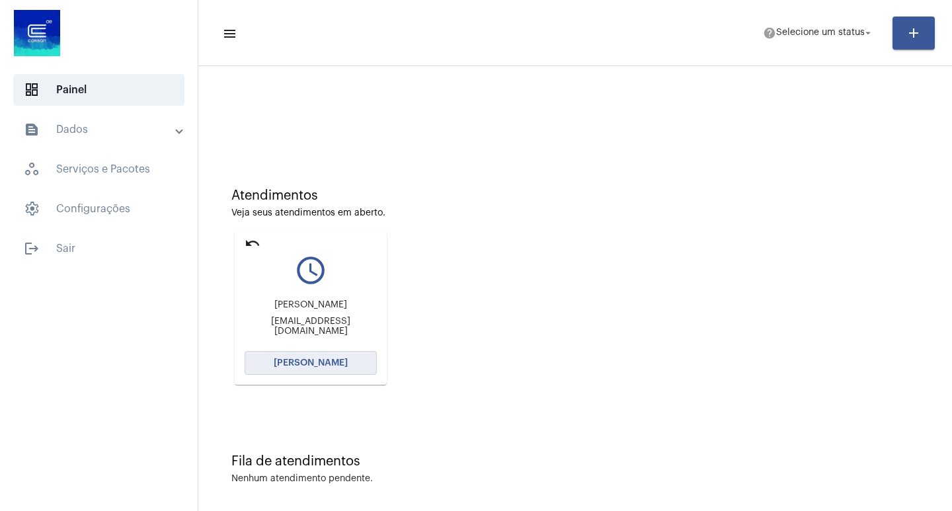
click at [310, 366] on span "[PERSON_NAME]" at bounding box center [311, 363] width 74 height 9
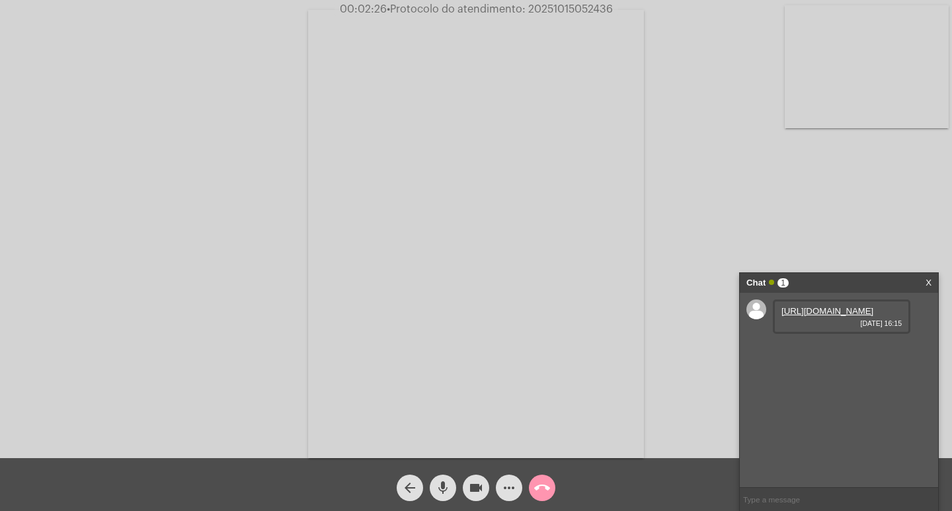
click at [805, 316] on link "[URL][DOMAIN_NAME]" at bounding box center [828, 311] width 92 height 10
click at [832, 354] on link "[URL][DOMAIN_NAME]" at bounding box center [828, 349] width 92 height 10
click at [832, 316] on link "[URL][DOMAIN_NAME]" at bounding box center [828, 311] width 92 height 10
click at [824, 392] on link "[URL][DOMAIN_NAME]" at bounding box center [828, 387] width 92 height 10
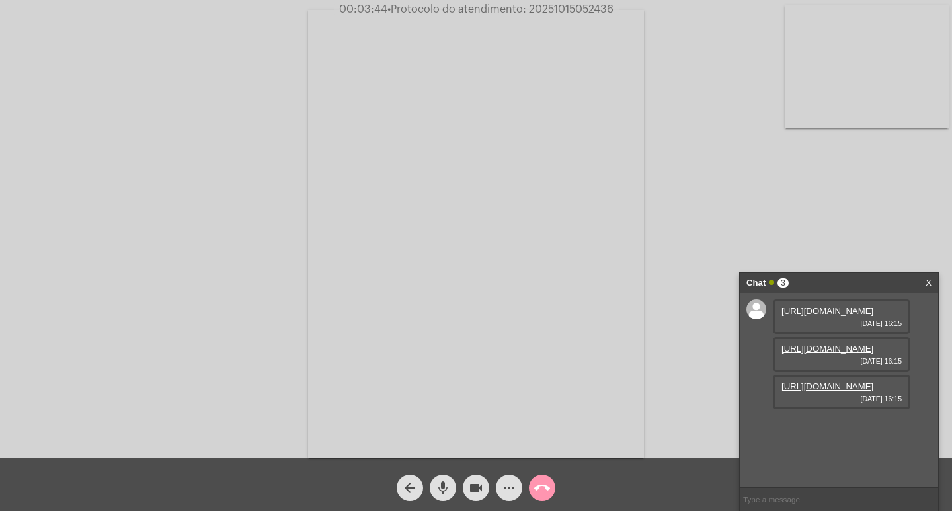
click at [846, 392] on link "[URL][DOMAIN_NAME]" at bounding box center [828, 387] width 92 height 10
click at [472, 489] on mat-icon "videocam" at bounding box center [476, 488] width 16 height 16
click at [439, 485] on mat-icon "mic" at bounding box center [443, 488] width 16 height 16
click at [442, 491] on mat-icon "mic_off" at bounding box center [443, 488] width 16 height 16
click at [474, 485] on mat-icon "videocam_off" at bounding box center [476, 488] width 16 height 16
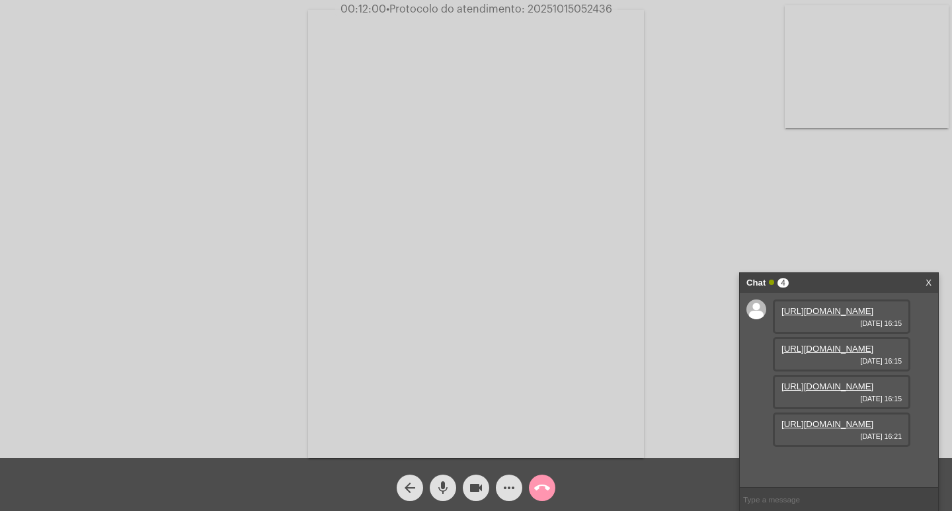
click at [474, 485] on mat-icon "videocam" at bounding box center [476, 488] width 16 height 16
click at [439, 484] on mat-icon "mic" at bounding box center [443, 488] width 16 height 16
drag, startPoint x: 442, startPoint y: 480, endPoint x: 464, endPoint y: 475, distance: 22.3
click at [443, 478] on span "mic_off" at bounding box center [443, 488] width 16 height 26
click at [480, 484] on mat-icon "videocam_off" at bounding box center [476, 488] width 16 height 16
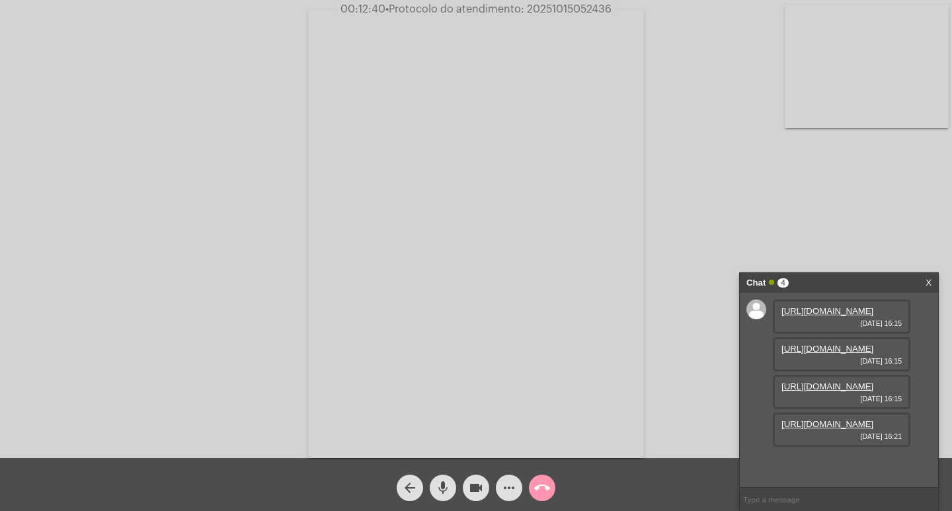
scroll to position [79, 0]
click at [826, 429] on link "[URL][DOMAIN_NAME]" at bounding box center [828, 424] width 92 height 10
click at [814, 354] on link "[URL][DOMAIN_NAME]" at bounding box center [828, 349] width 92 height 10
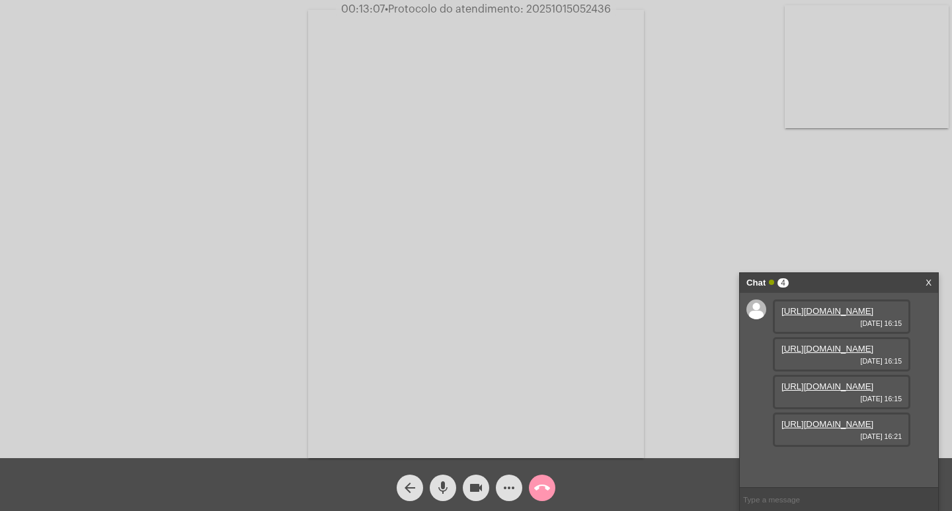
click at [843, 388] on link "[URL][DOMAIN_NAME]" at bounding box center [828, 387] width 92 height 10
click at [443, 486] on mat-icon "mic" at bounding box center [443, 488] width 16 height 16
click at [468, 482] on button "videocam" at bounding box center [476, 488] width 26 height 26
click at [439, 487] on mat-icon "mic_off" at bounding box center [443, 488] width 16 height 16
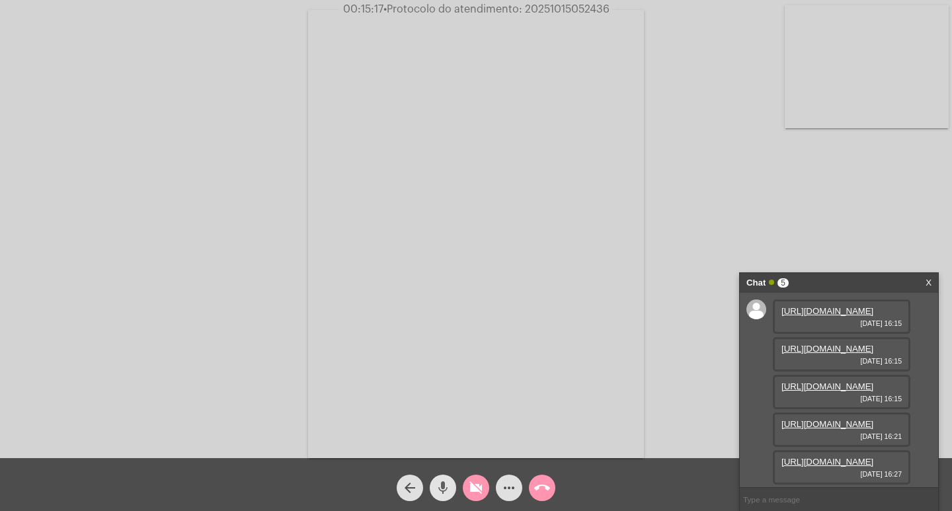
click at [445, 489] on mat-icon "mic" at bounding box center [443, 488] width 16 height 16
click at [479, 487] on mat-icon "videocam_off" at bounding box center [476, 488] width 16 height 16
click at [448, 490] on mat-icon "mic_off" at bounding box center [443, 488] width 16 height 16
drag, startPoint x: 702, startPoint y: 308, endPoint x: 655, endPoint y: 296, distance: 48.4
click at [702, 308] on div "Acessando Câmera e Microfone..." at bounding box center [476, 232] width 950 height 458
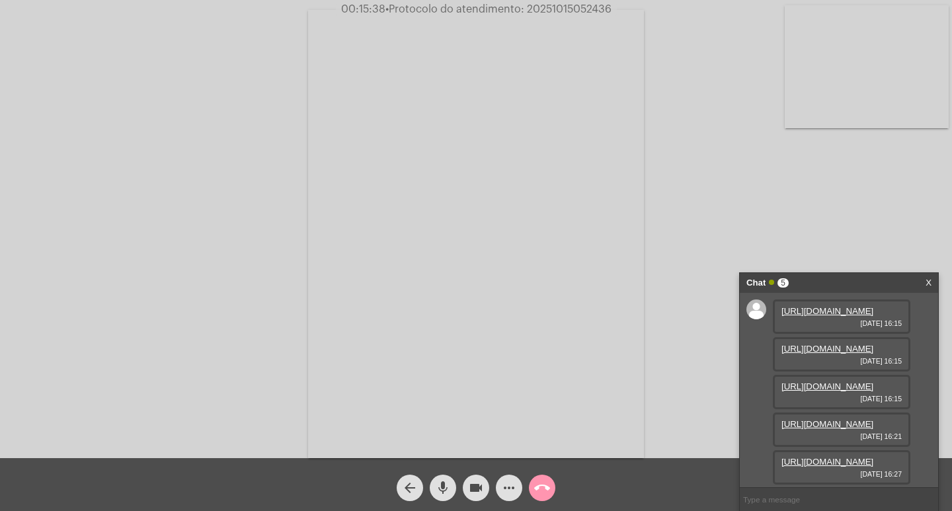
scroll to position [0, 0]
click at [828, 316] on link "[URL][DOMAIN_NAME]" at bounding box center [828, 311] width 92 height 10
click at [477, 487] on mat-icon "videocam" at bounding box center [476, 488] width 16 height 16
click at [444, 487] on mat-icon "mic" at bounding box center [443, 488] width 16 height 16
click at [826, 316] on link "[URL][DOMAIN_NAME]" at bounding box center [828, 311] width 92 height 10
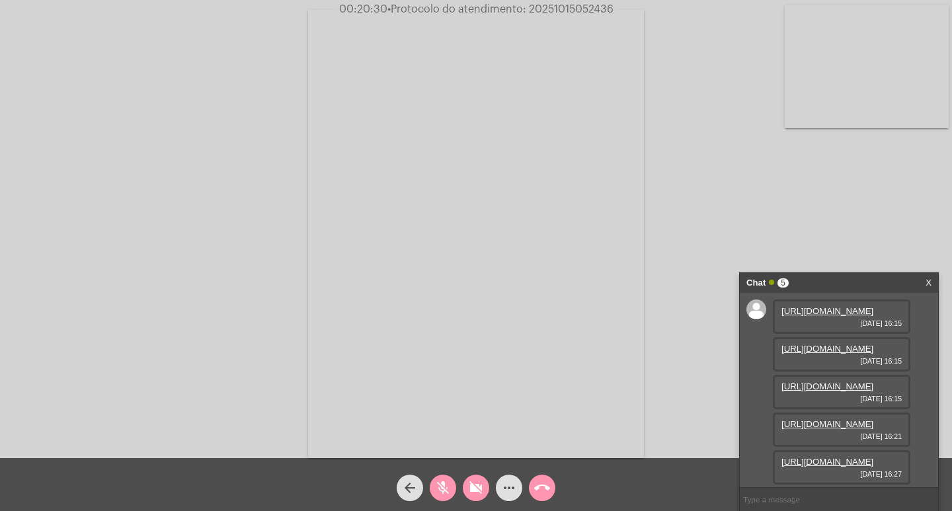
click at [841, 354] on link "[URL][DOMAIN_NAME]" at bounding box center [828, 349] width 92 height 10
click at [446, 489] on mat-icon "mic_off" at bounding box center [443, 488] width 16 height 16
click at [484, 487] on button "videocam_off" at bounding box center [476, 488] width 26 height 26
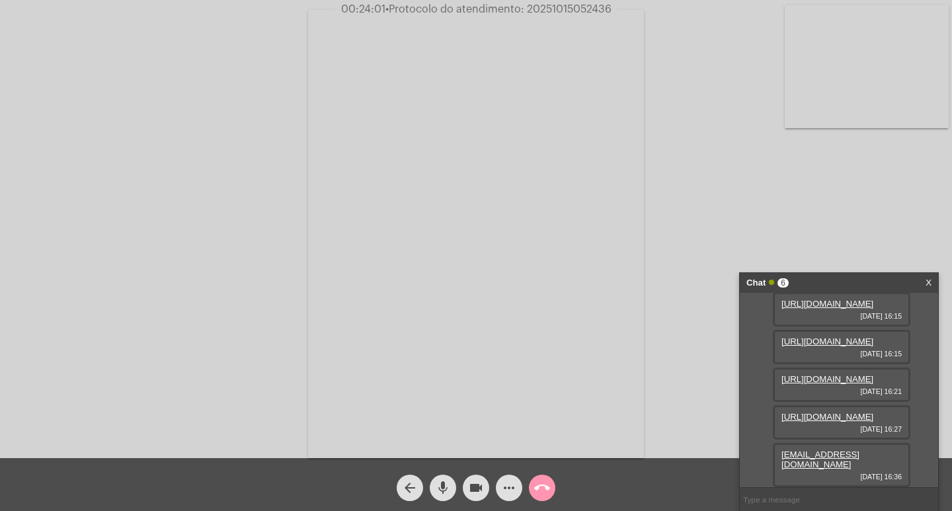
scroll to position [194, 0]
drag, startPoint x: 779, startPoint y: 456, endPoint x: 810, endPoint y: 468, distance: 32.9
click at [810, 468] on div "[EMAIL_ADDRESS][DOMAIN_NAME] [DATE] 16:36" at bounding box center [842, 465] width 138 height 44
copy link "[EMAIL_ADDRESS][DOMAIN_NAME]"
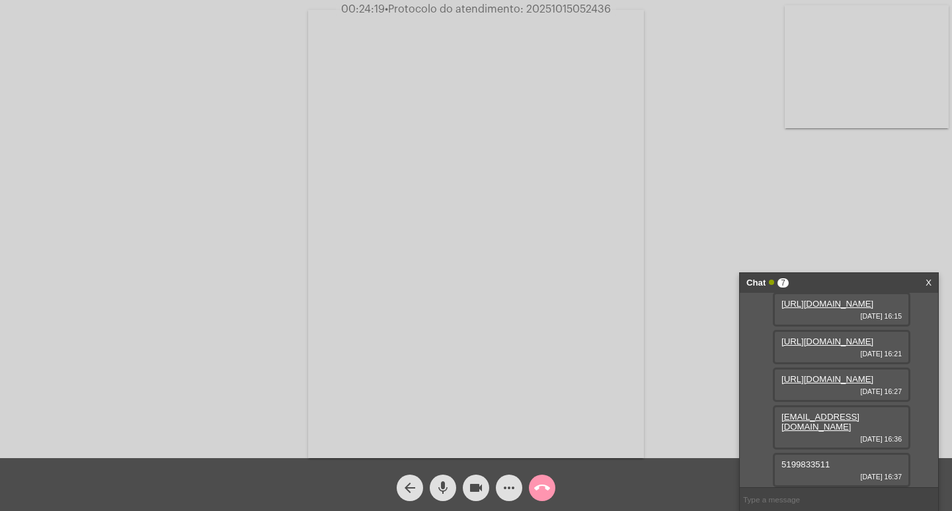
drag, startPoint x: 840, startPoint y: 462, endPoint x: 773, endPoint y: 468, distance: 67.8
click at [773, 468] on div "[URL][DOMAIN_NAME] [DATE] 16:15 [URL][DOMAIN_NAME] [DATE] 16:15 [URL][DOMAIN_NA…" at bounding box center [839, 390] width 198 height 194
copy span "5199833511"
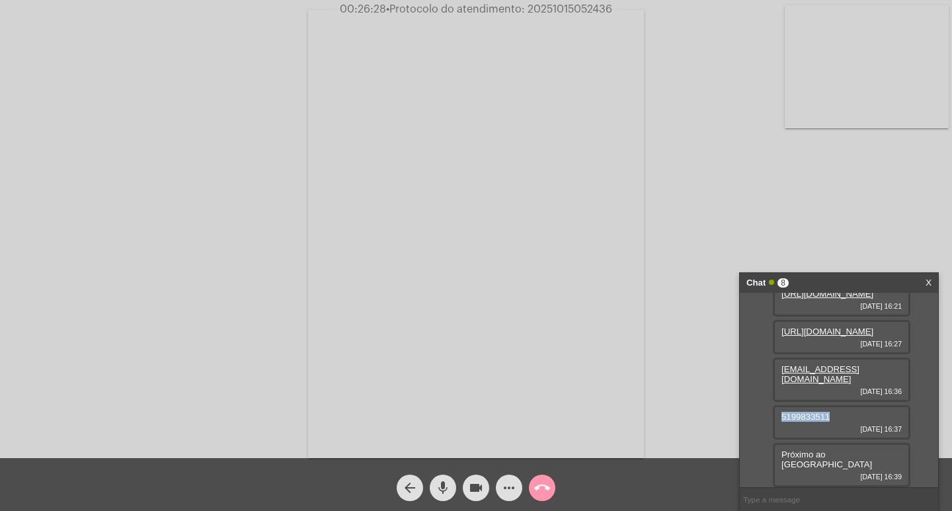
scroll to position [269, 0]
drag, startPoint x: 782, startPoint y: 464, endPoint x: 876, endPoint y: 466, distance: 93.3
click at [872, 466] on span "Próximo ao [GEOGRAPHIC_DATA]" at bounding box center [827, 460] width 91 height 20
copy span "Próximo ao [GEOGRAPHIC_DATA]"
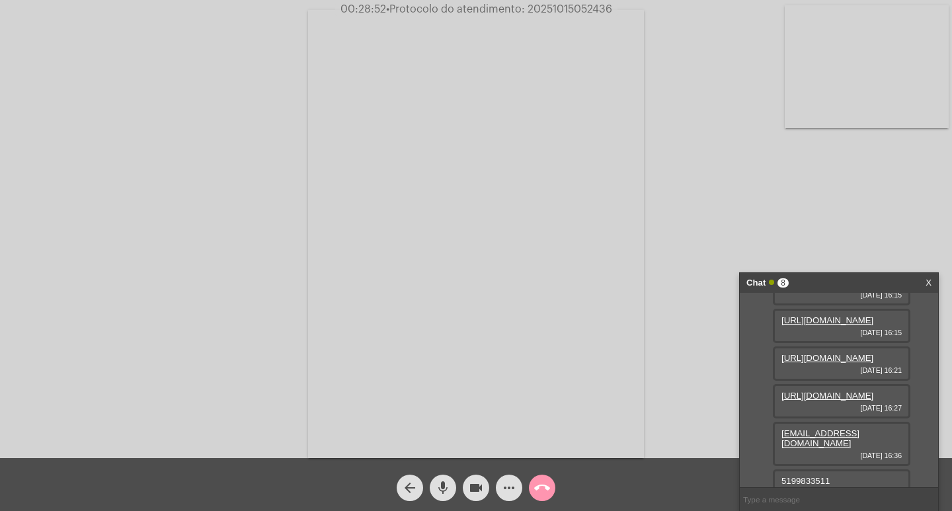
click at [832, 325] on link "[URL][DOMAIN_NAME]" at bounding box center [828, 321] width 92 height 10
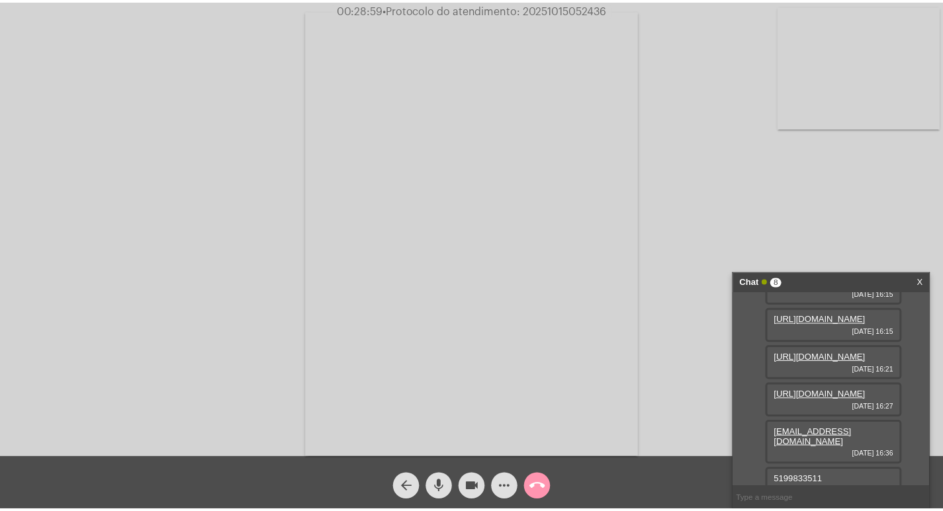
scroll to position [198, 0]
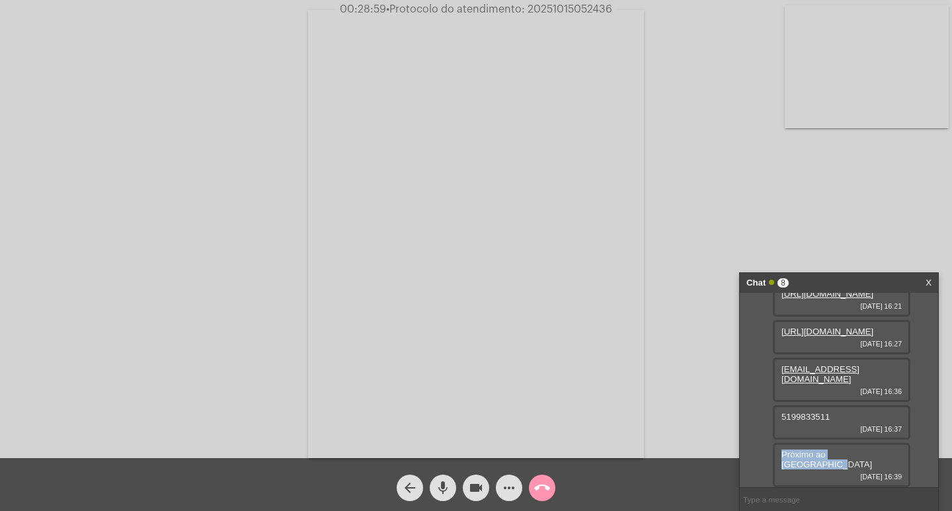
click at [852, 299] on link "[URL][DOMAIN_NAME]" at bounding box center [828, 294] width 92 height 10
click at [468, 485] on mat-icon "videocam" at bounding box center [476, 488] width 16 height 16
click at [441, 487] on mat-icon "mic" at bounding box center [443, 488] width 16 height 16
drag, startPoint x: 444, startPoint y: 492, endPoint x: 481, endPoint y: 486, distance: 36.9
click at [452, 492] on button "mic_off" at bounding box center [443, 488] width 26 height 26
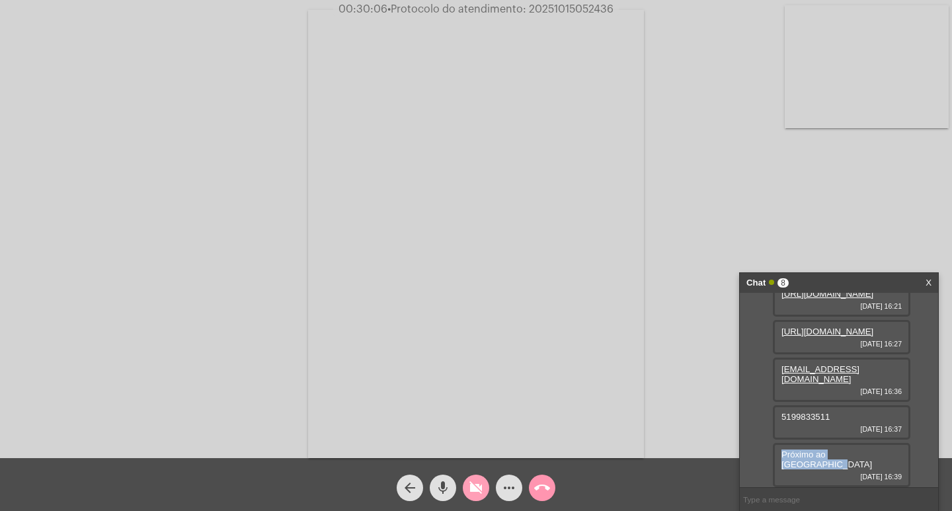
click at [483, 488] on mat-icon "videocam_off" at bounding box center [476, 488] width 16 height 16
click at [478, 486] on mat-icon "videocam" at bounding box center [476, 488] width 16 height 16
click at [443, 487] on mat-icon "mic" at bounding box center [443, 488] width 16 height 16
click at [545, 486] on mat-icon "call_end" at bounding box center [542, 488] width 16 height 16
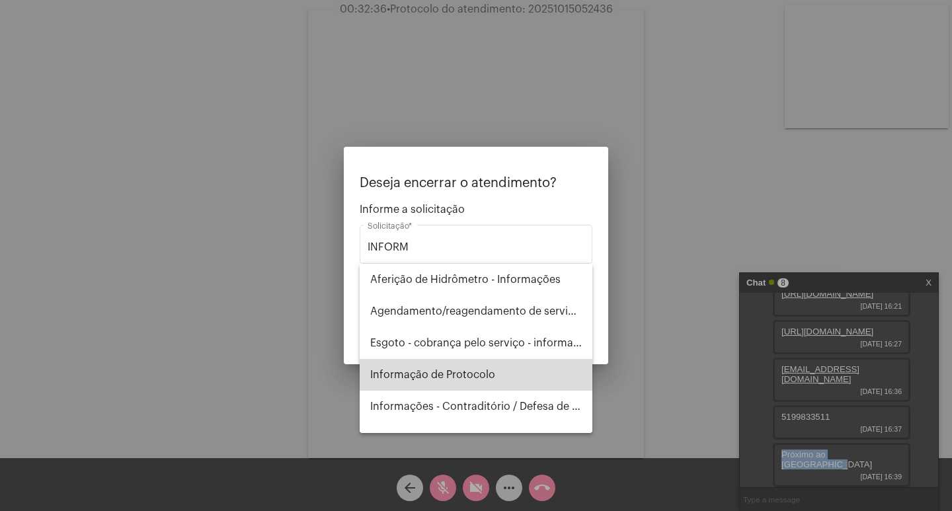
click at [497, 373] on span "Informação de Protocolo" at bounding box center [476, 375] width 212 height 32
type input "Informação de Protocolo"
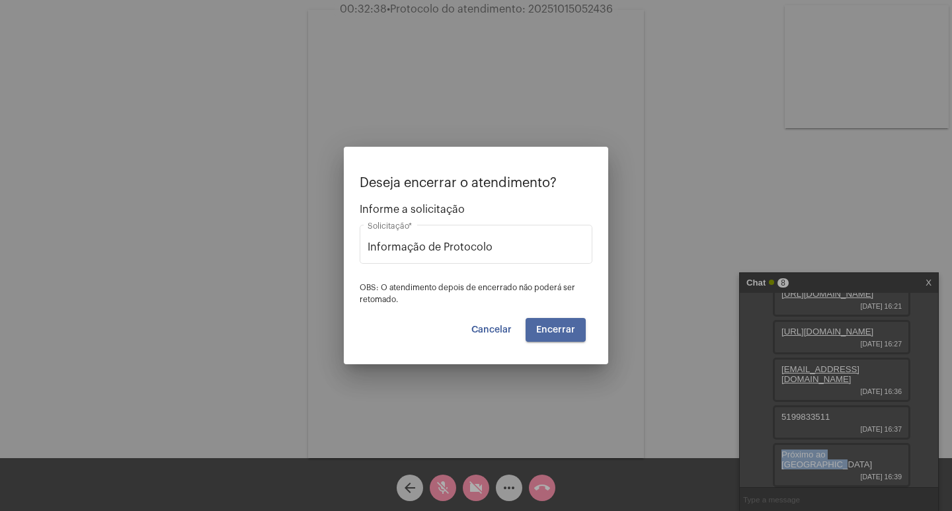
click at [562, 329] on span "Encerrar" at bounding box center [555, 329] width 39 height 9
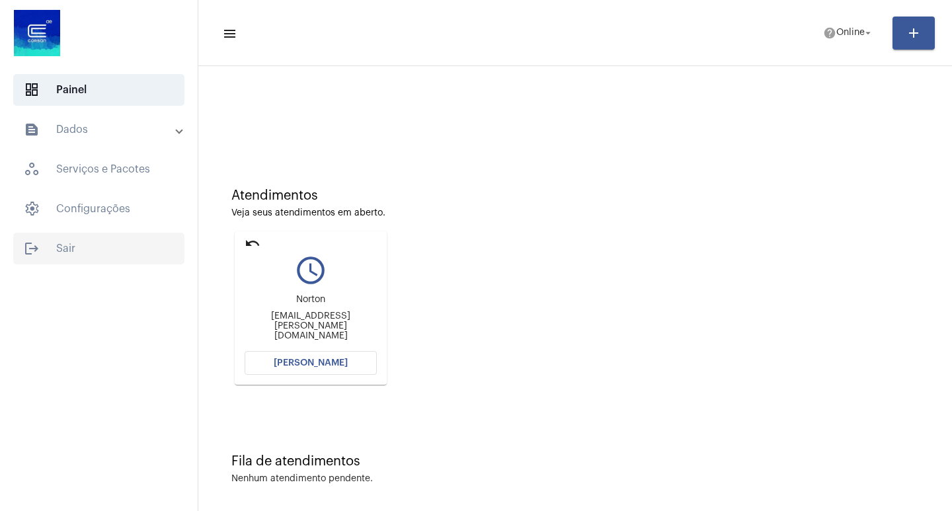
click at [60, 251] on span "logout Sair" at bounding box center [98, 249] width 171 height 32
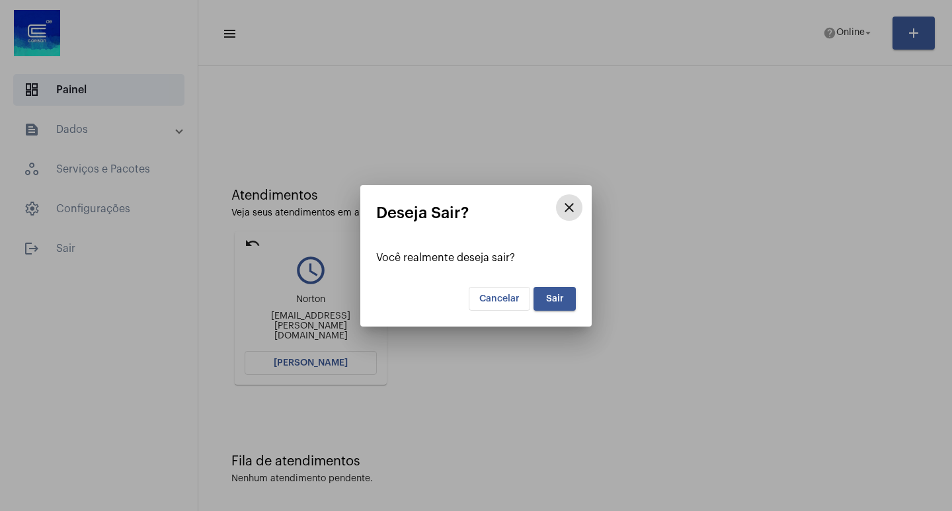
click at [570, 207] on mat-icon "close" at bounding box center [570, 208] width 16 height 16
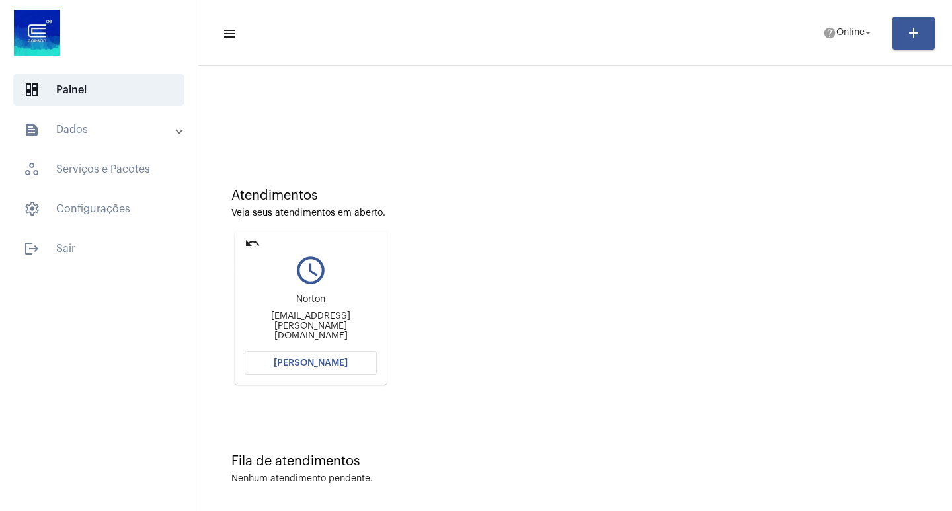
click at [258, 246] on mat-icon "undo" at bounding box center [253, 243] width 16 height 16
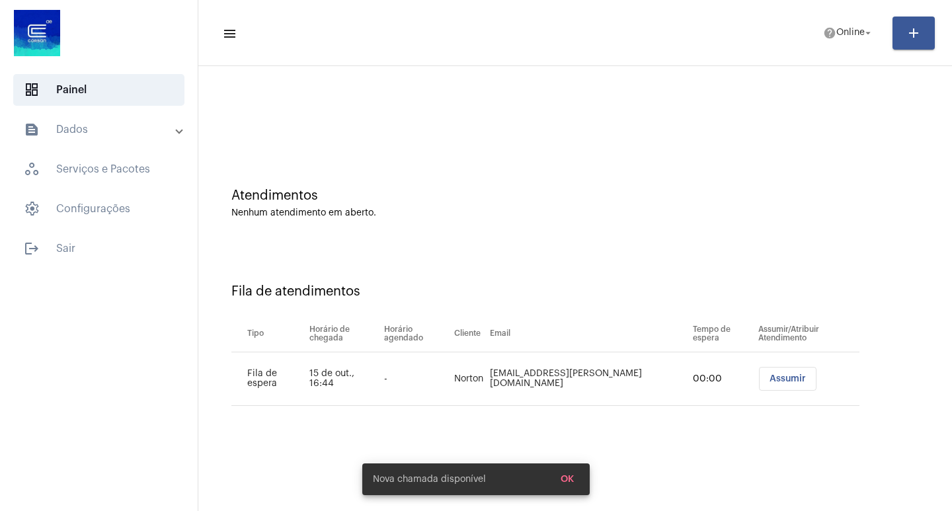
click at [247, 243] on div "Atendimentos Nenhum atendimento em aberto." at bounding box center [575, 197] width 741 height 96
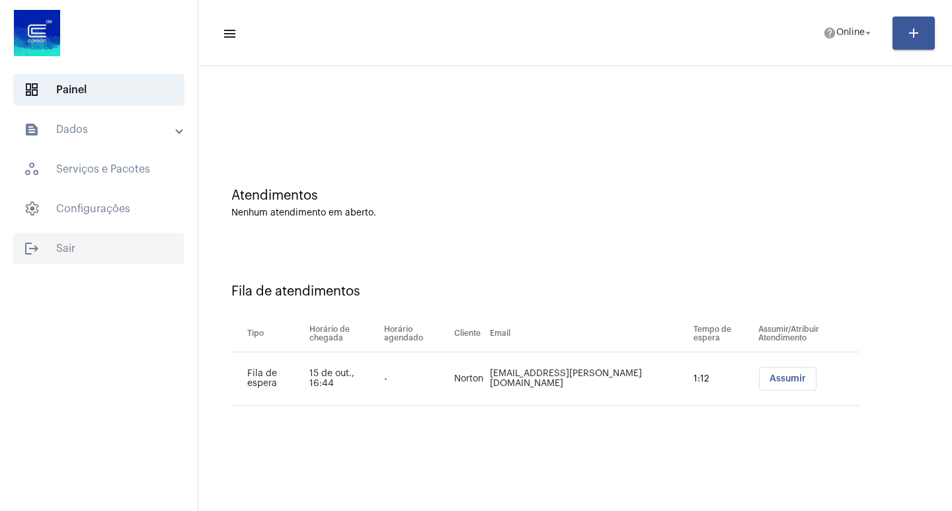
click at [76, 250] on span "logout Sair" at bounding box center [98, 249] width 171 height 32
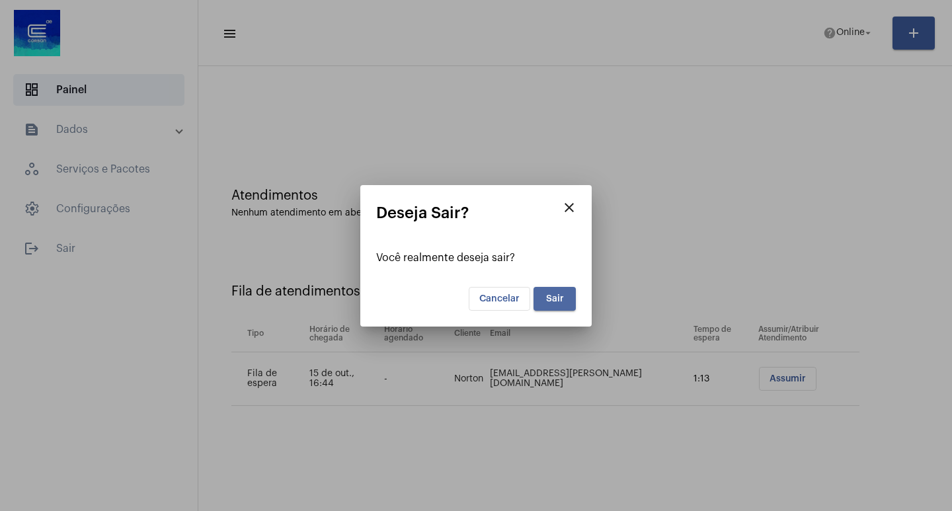
click at [564, 290] on button "Sair" at bounding box center [555, 299] width 42 height 24
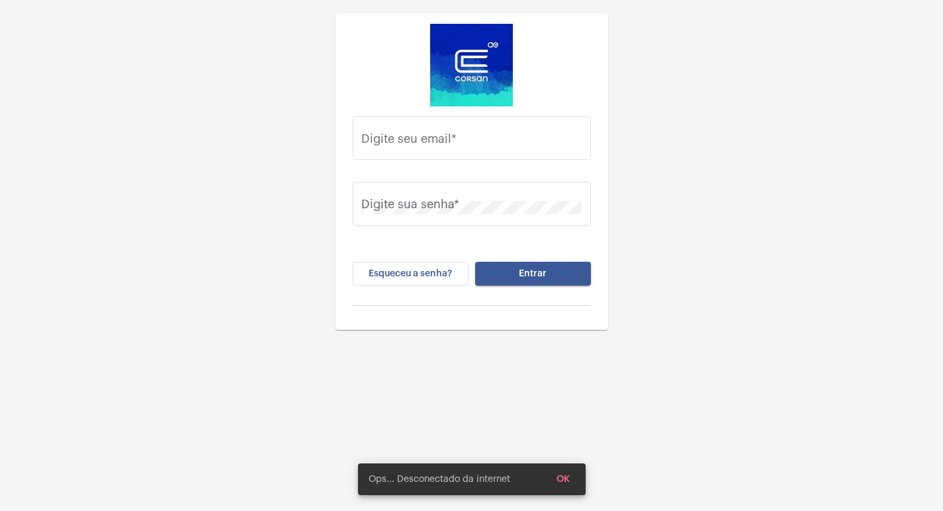
type input "[EMAIL_ADDRESS][PERSON_NAME][DOMAIN_NAME]"
click at [567, 480] on span "OK" at bounding box center [562, 479] width 13 height 9
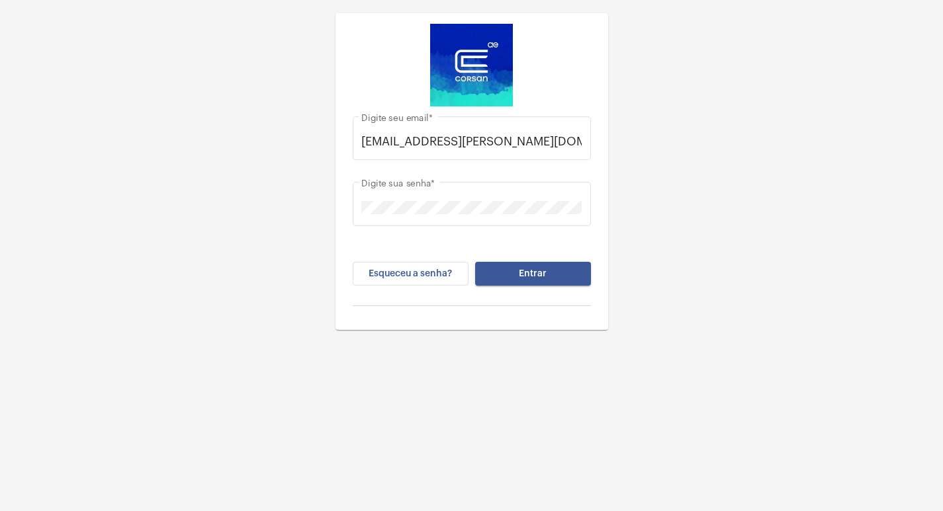
click at [829, 188] on div "gisele.vieira@operacaocorsan.com.br Digite seu email * Digite sua senha * Esque…" at bounding box center [471, 165] width 943 height 330
